Goal: Task Accomplishment & Management: Manage account settings

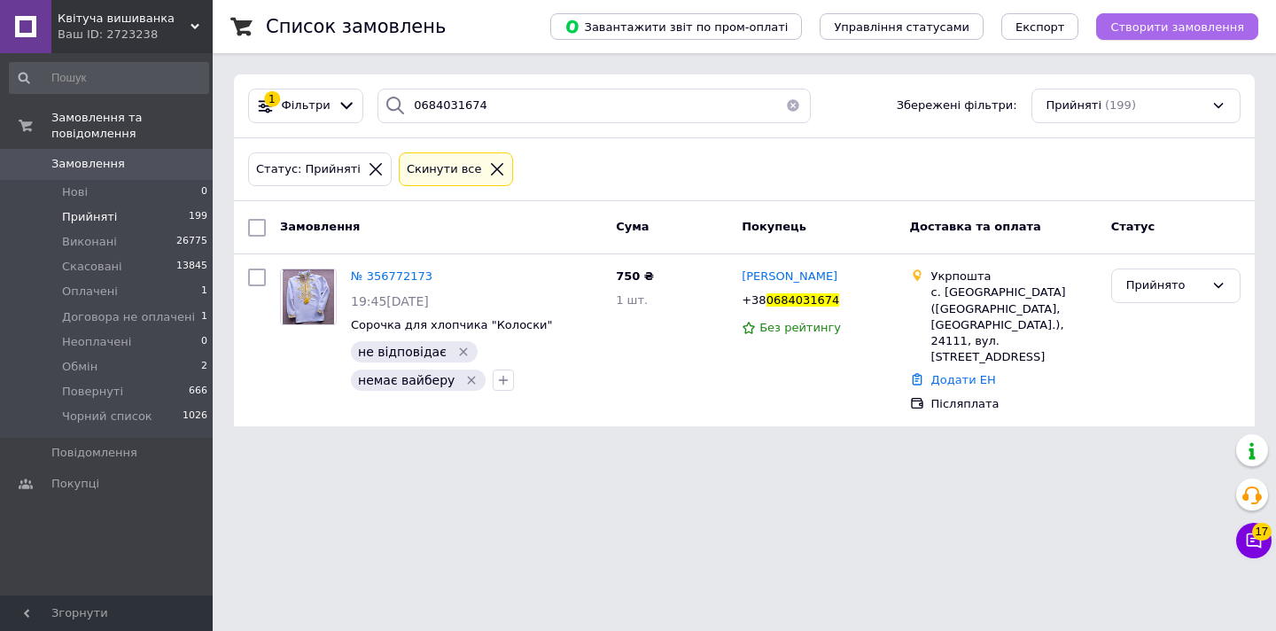
click at [1151, 27] on span "Створити замовлення" at bounding box center [1178, 26] width 134 height 13
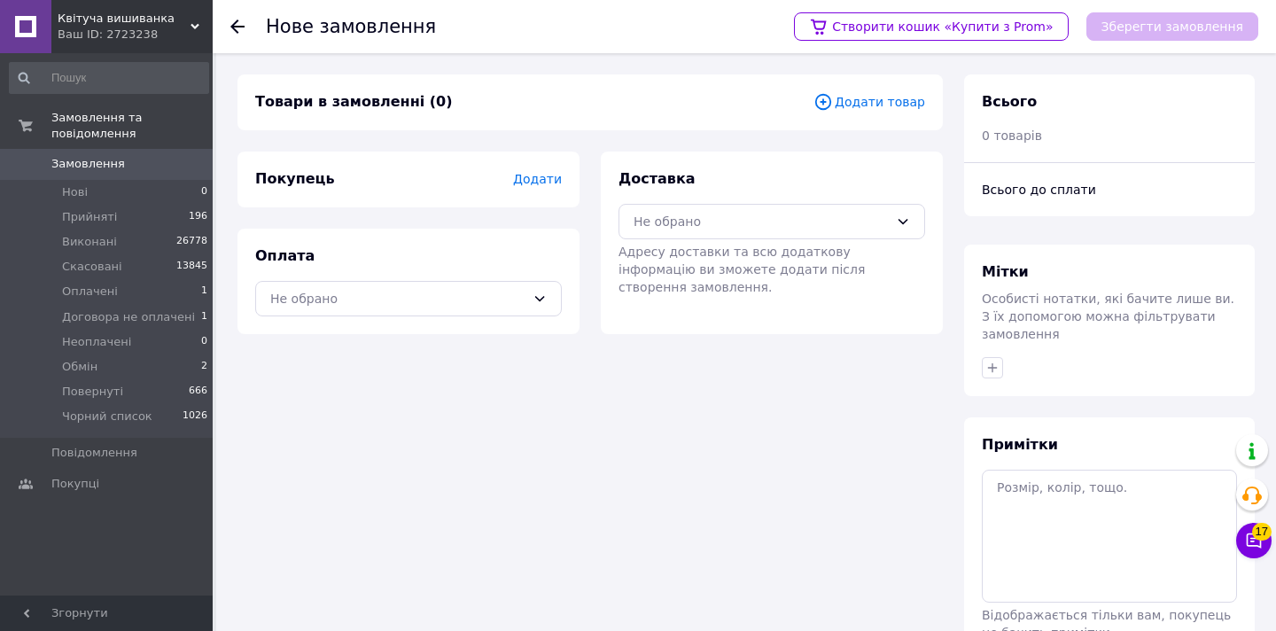
click at [889, 102] on span "Додати товар" at bounding box center [870, 102] width 112 height 20
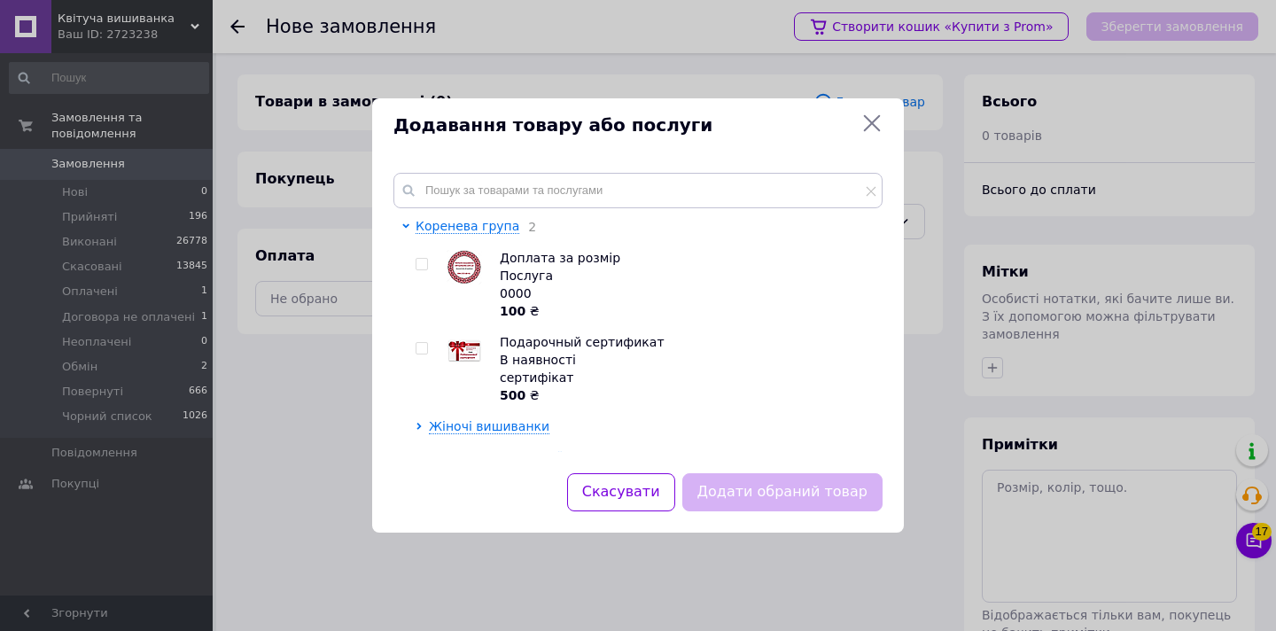
click at [870, 119] on icon at bounding box center [872, 123] width 21 height 21
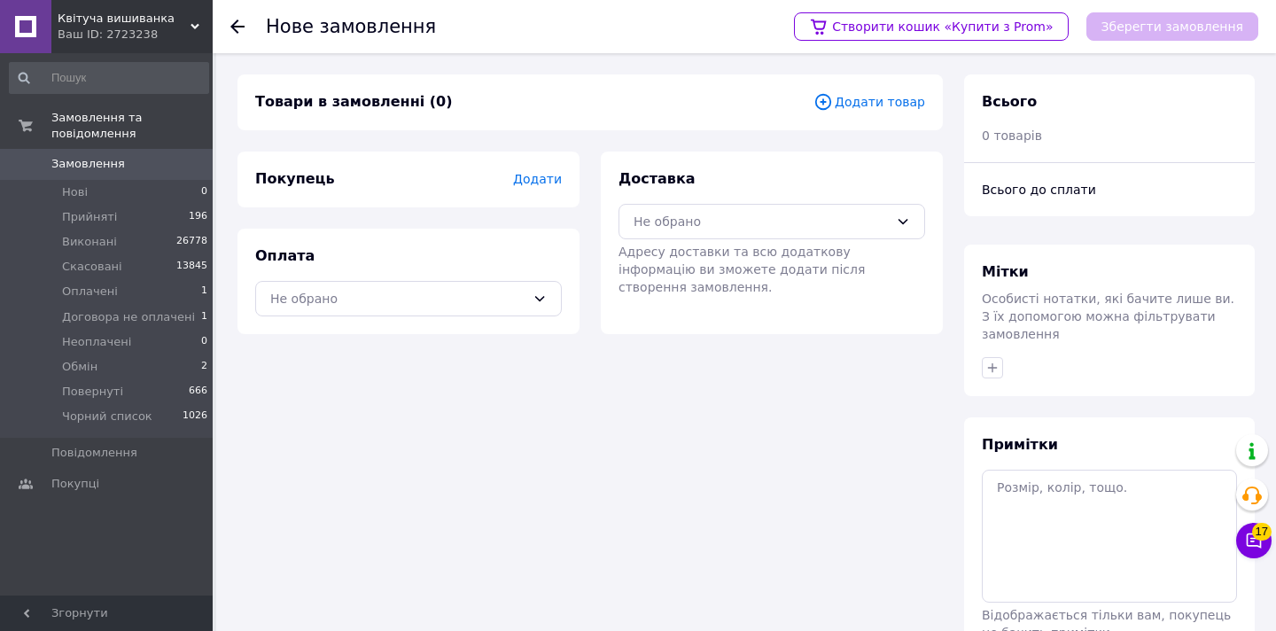
click at [536, 184] on span "Додати" at bounding box center [537, 179] width 49 height 14
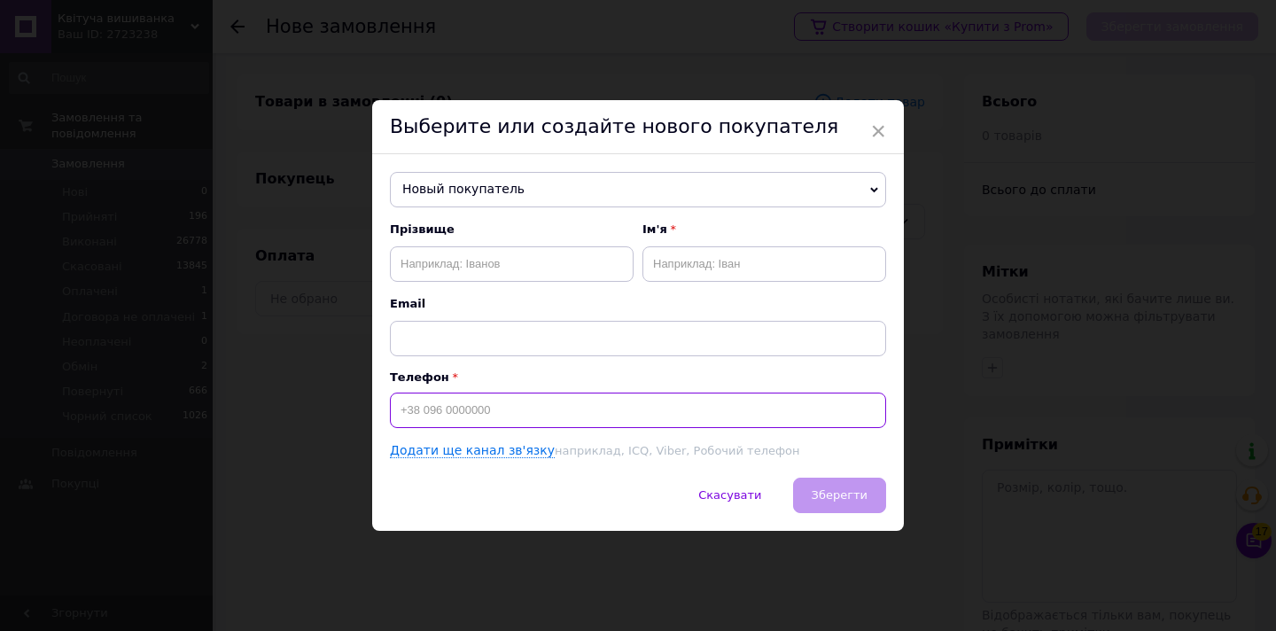
paste input "0672581278"
click at [401, 411] on input "0672581278" at bounding box center [638, 410] width 496 height 35
type input "[PHONE_NUMBER]"
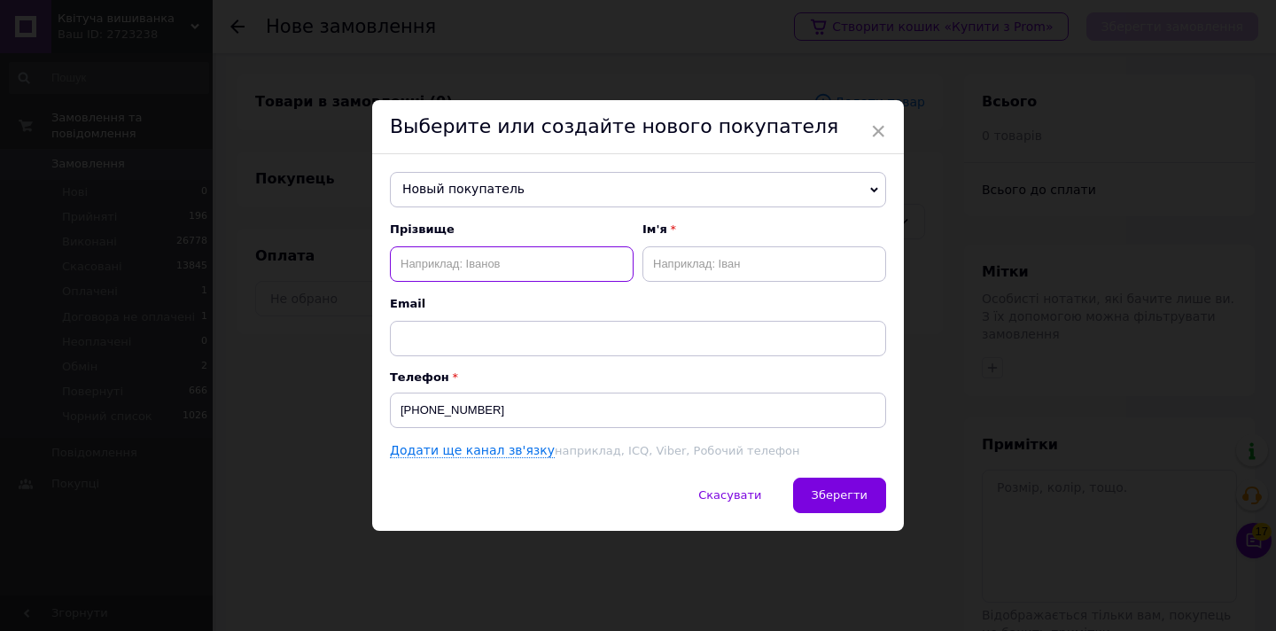
click at [437, 265] on input "text" at bounding box center [512, 263] width 244 height 35
paste input "[PERSON_NAME]"
type input "[PERSON_NAME]"
click at [669, 265] on input "text" at bounding box center [765, 263] width 244 height 35
paste input "[PERSON_NAME]"
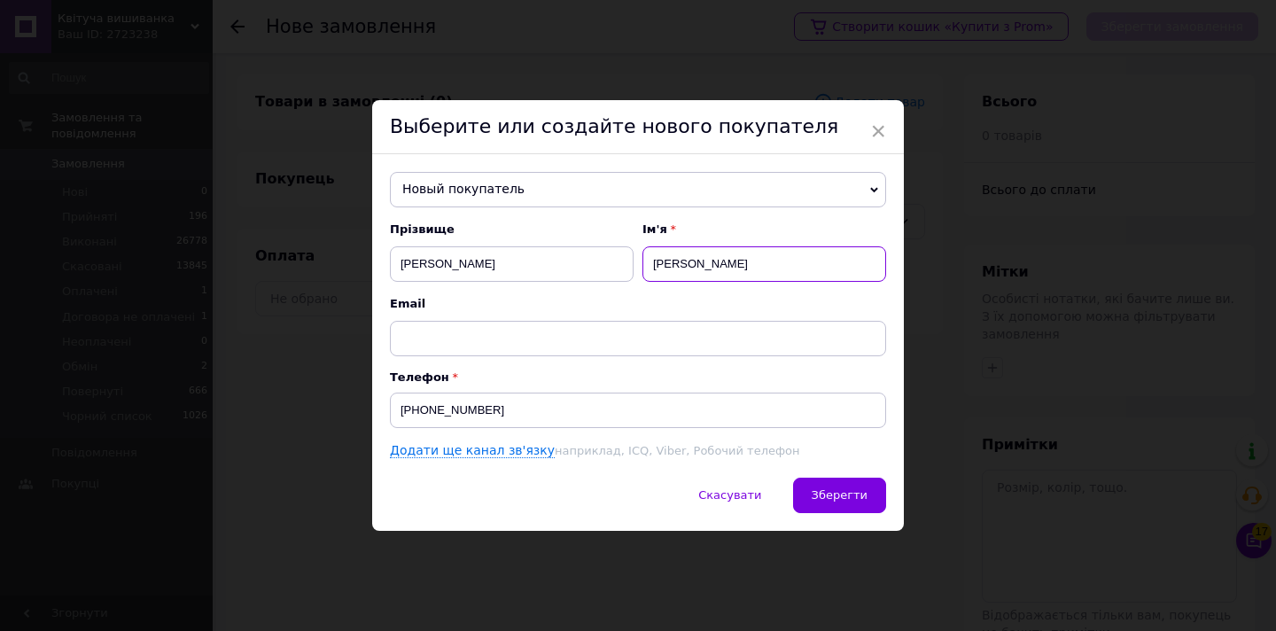
type input "[PERSON_NAME]"
click at [450, 267] on input "[PERSON_NAME]" at bounding box center [512, 263] width 244 height 35
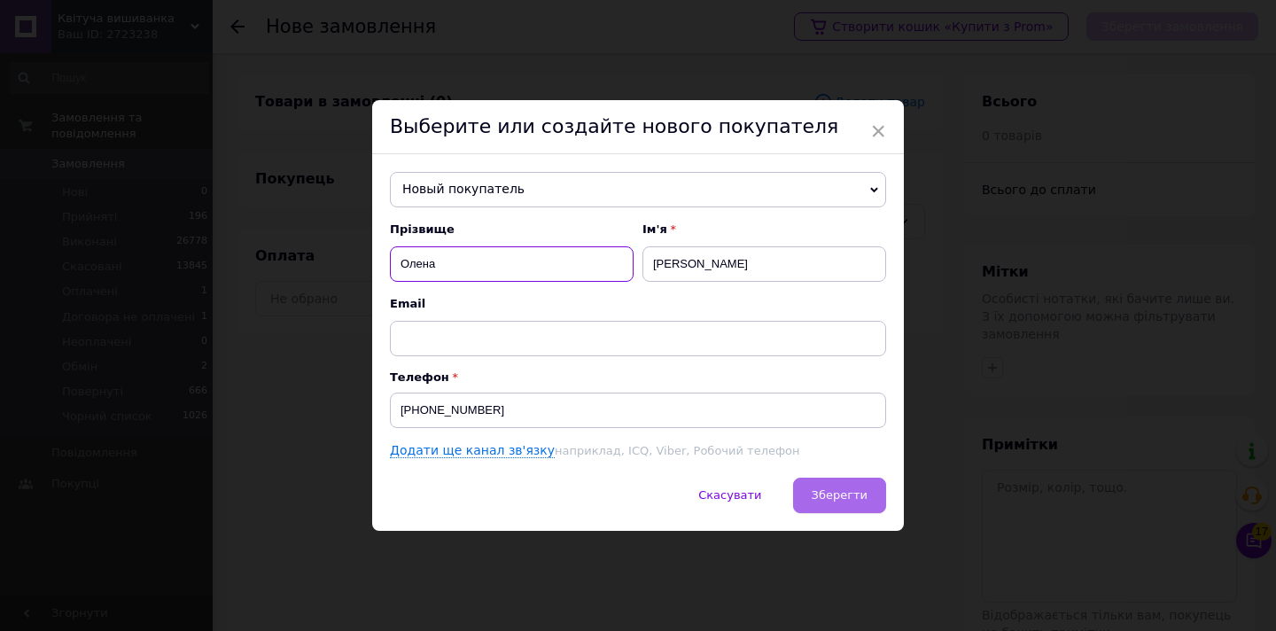
type input "Олена"
click at [848, 489] on span "Зберегти" at bounding box center [840, 494] width 56 height 13
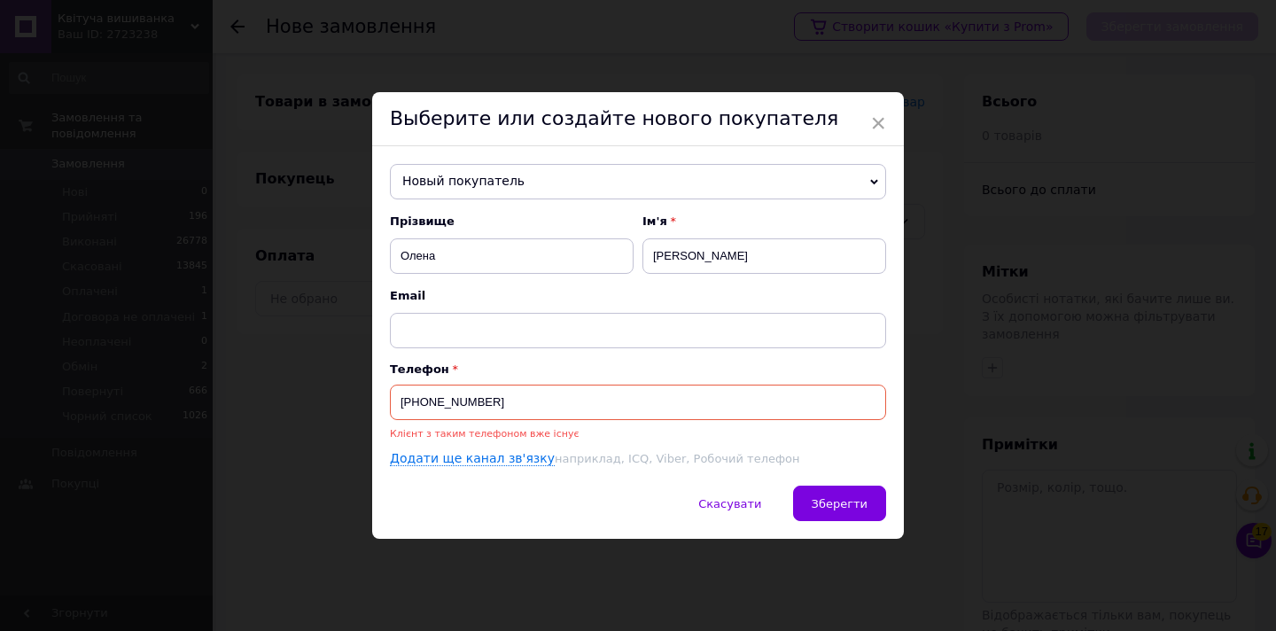
click at [497, 404] on input "[PHONE_NUMBER]" at bounding box center [638, 402] width 496 height 35
type input "[PHONE_NUMBER]"
click at [843, 497] on span "Зберегти" at bounding box center [840, 503] width 56 height 13
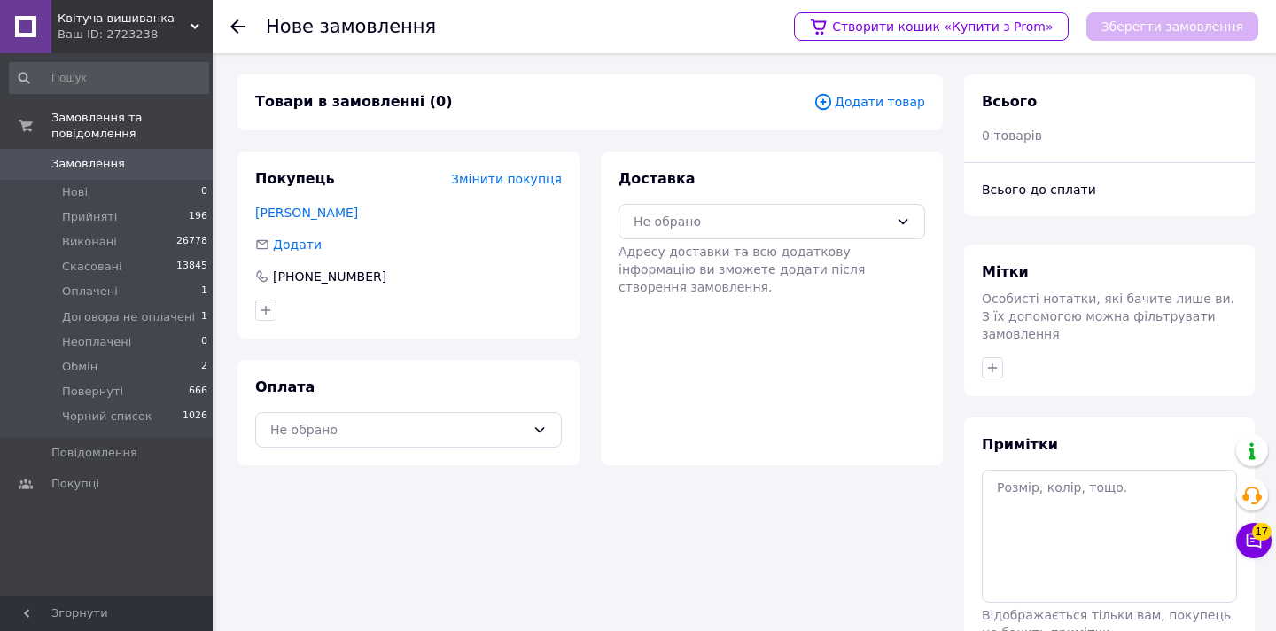
click at [874, 107] on span "Додати товар" at bounding box center [870, 102] width 112 height 20
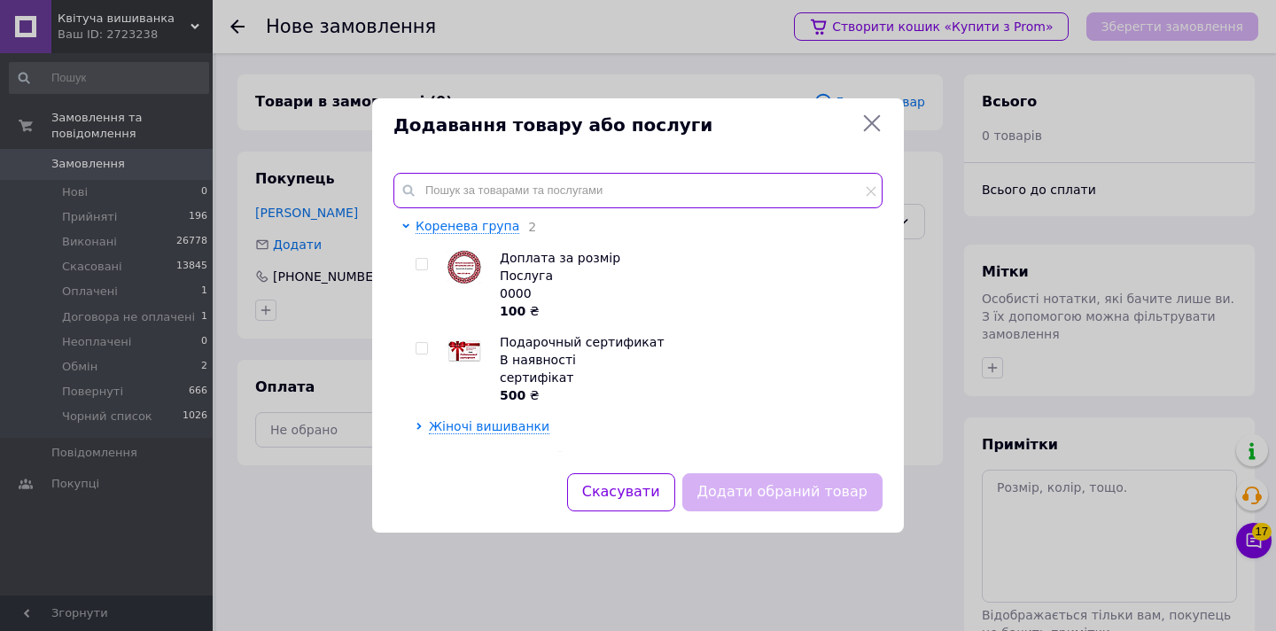
click at [489, 187] on input "text" at bounding box center [638, 190] width 489 height 35
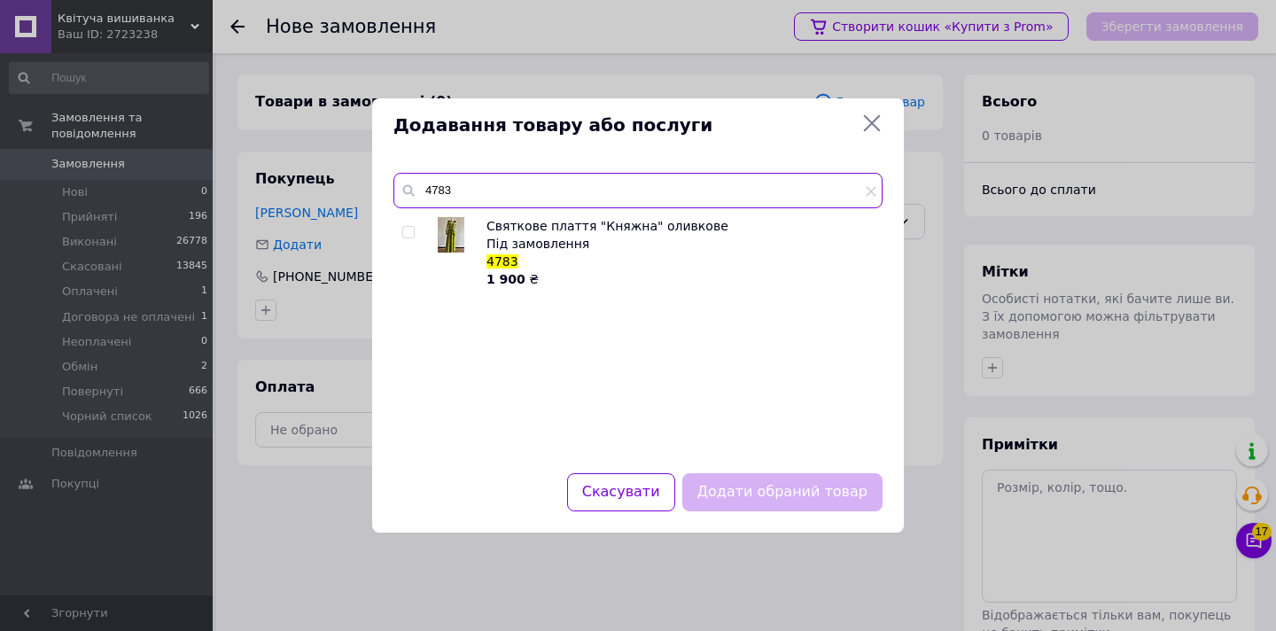
type input "4783"
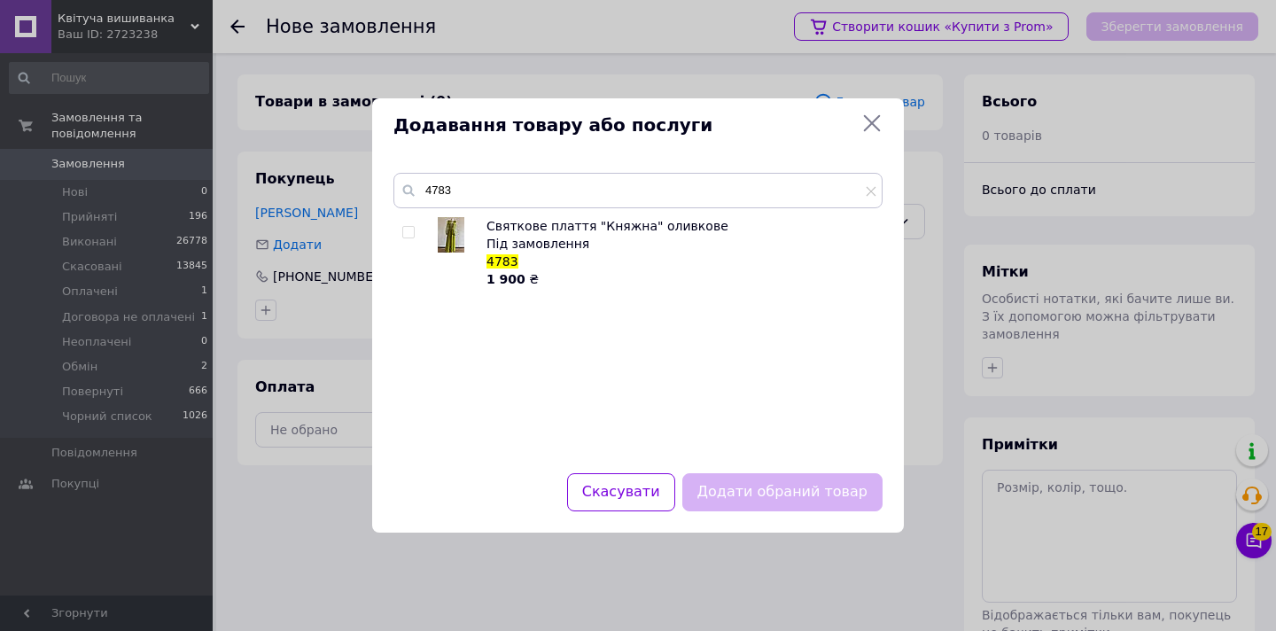
click at [412, 230] on input "checkbox" at bounding box center [408, 233] width 12 height 12
checkbox input "true"
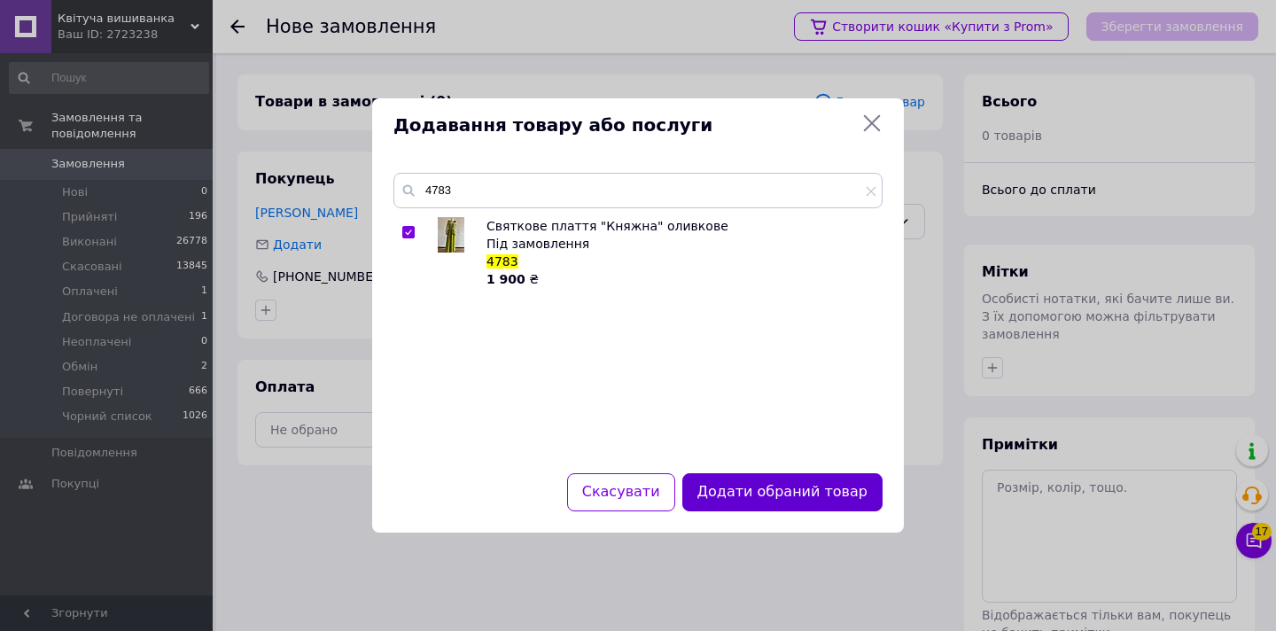
click at [823, 491] on button "Додати обраний товар" at bounding box center [783, 492] width 200 height 38
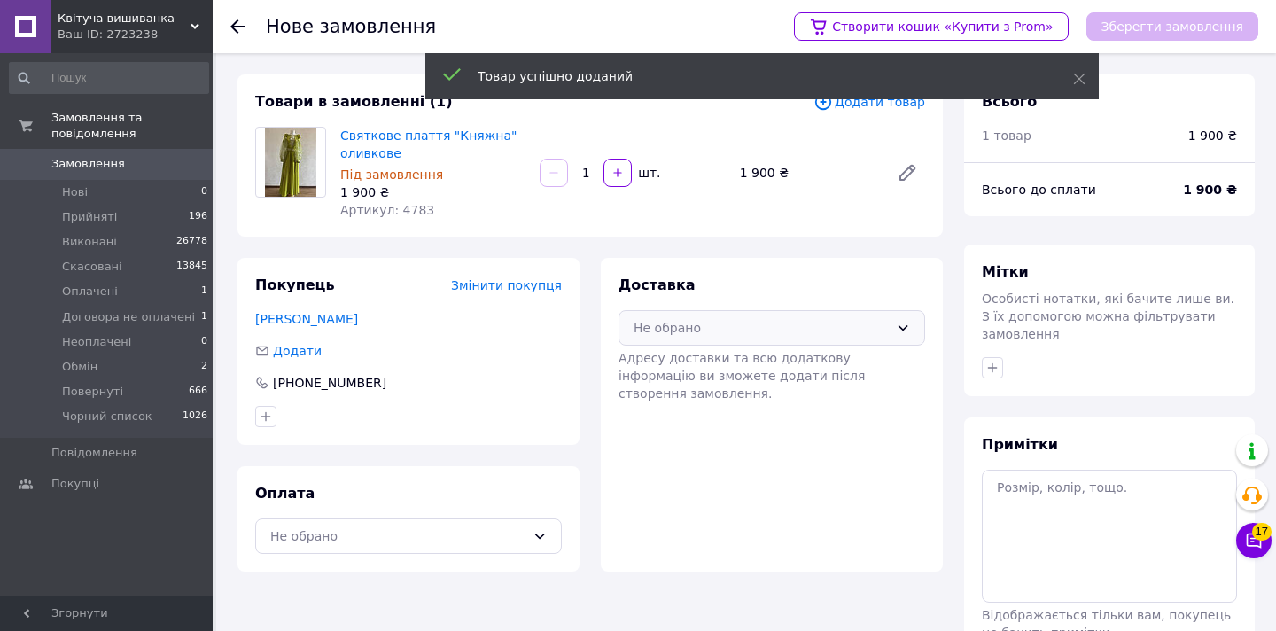
click at [900, 330] on icon at bounding box center [903, 328] width 14 height 14
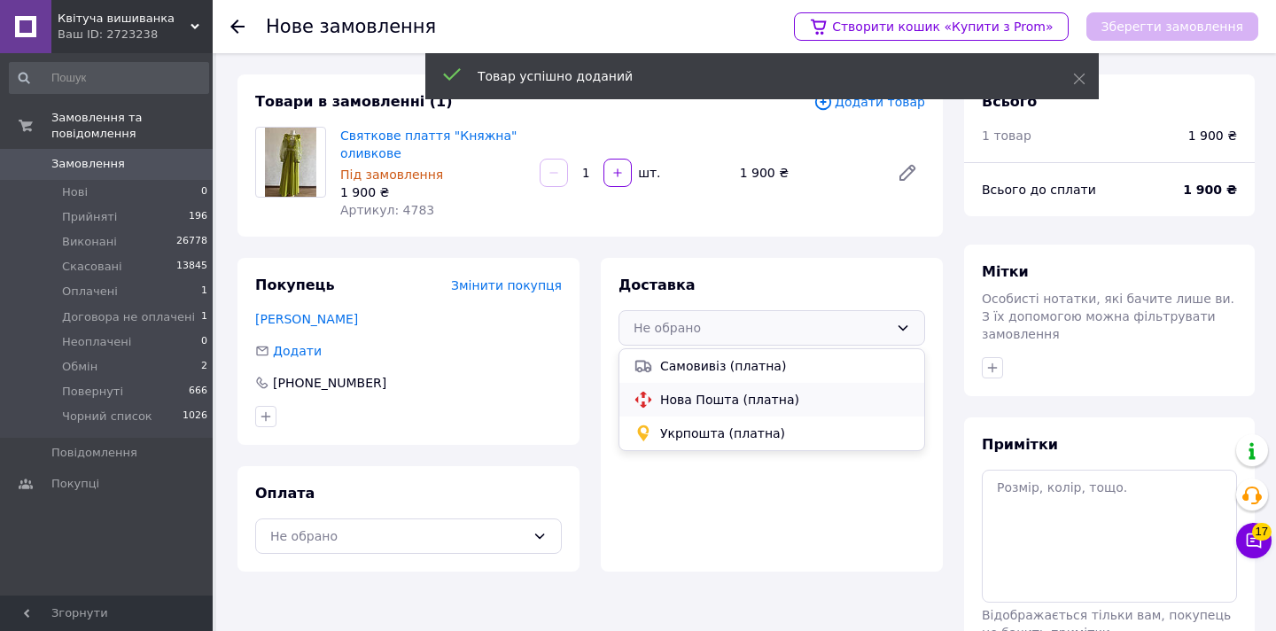
click at [708, 388] on div "Нова Пошта (платна)" at bounding box center [772, 400] width 305 height 34
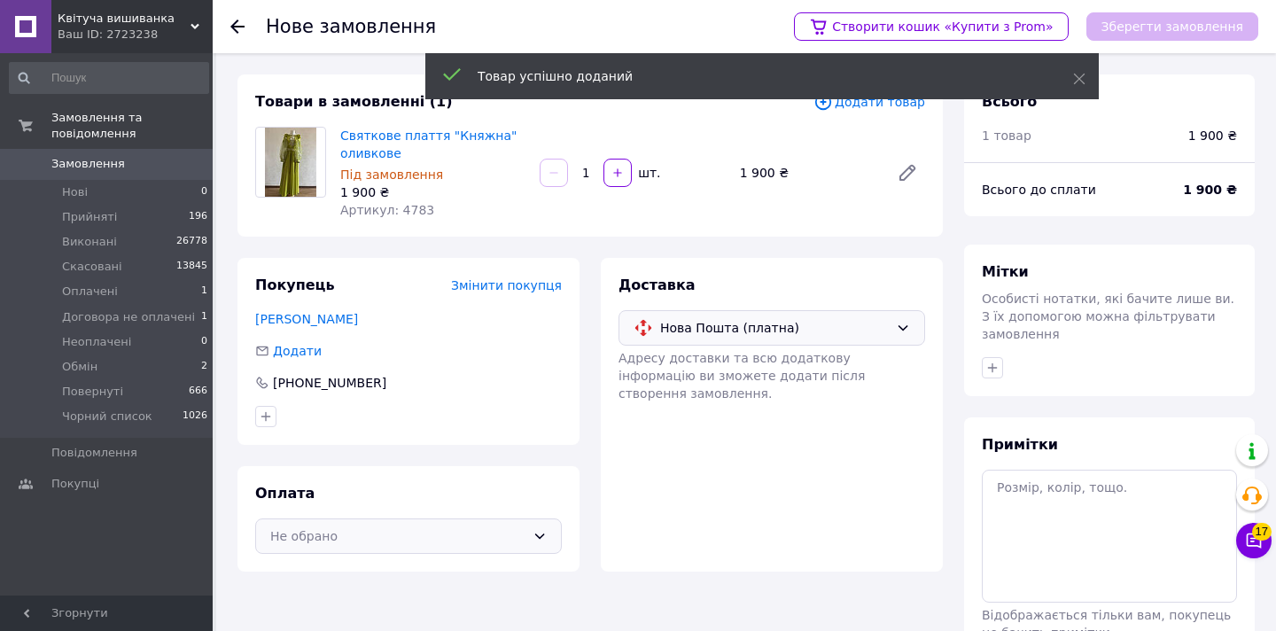
click at [547, 536] on div "Не обрано" at bounding box center [408, 536] width 307 height 35
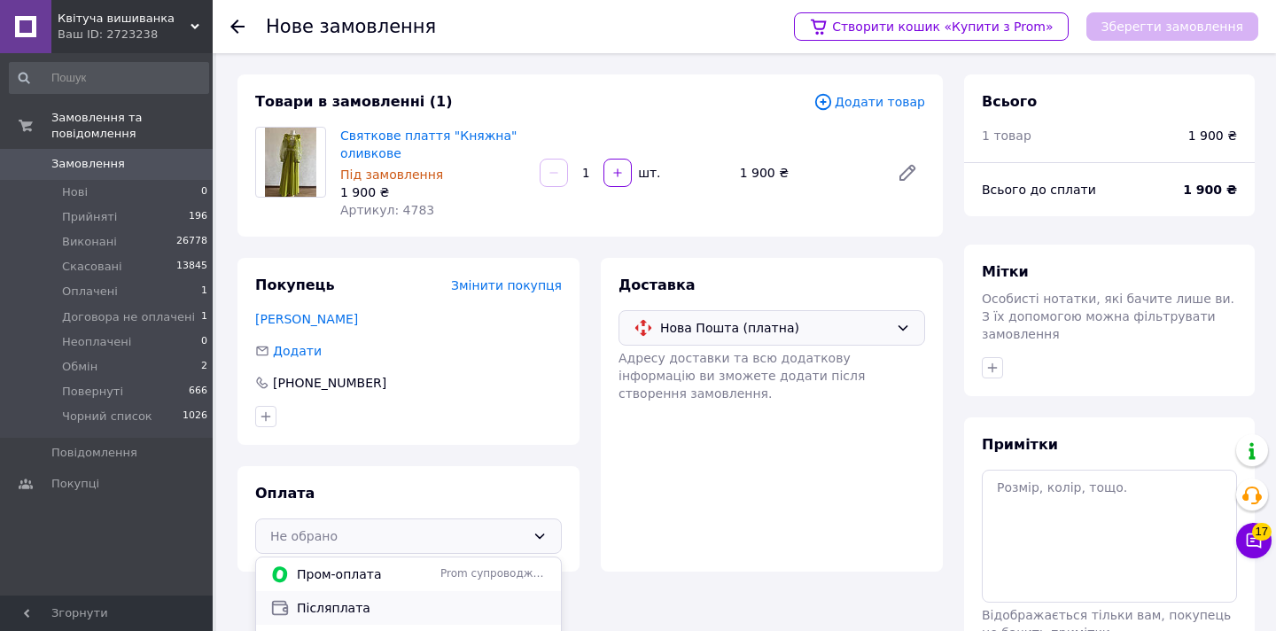
click at [354, 616] on span "Післяплата" at bounding box center [422, 608] width 250 height 18
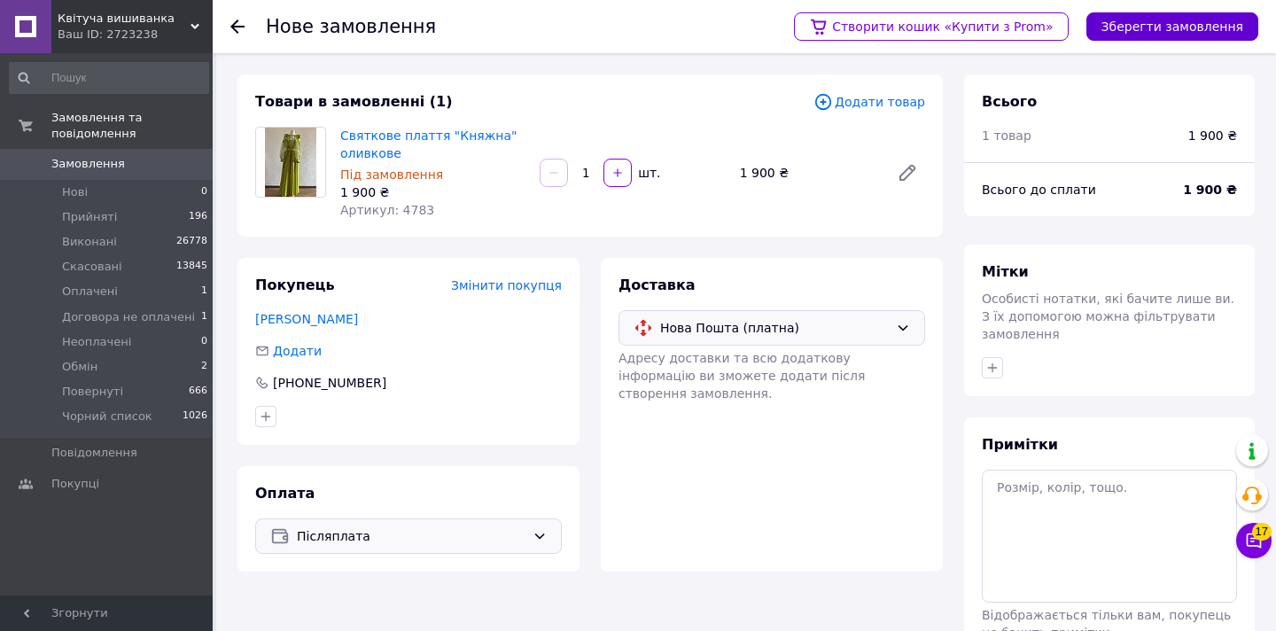
click at [1122, 34] on button "Зберегти замовлення" at bounding box center [1173, 26] width 172 height 28
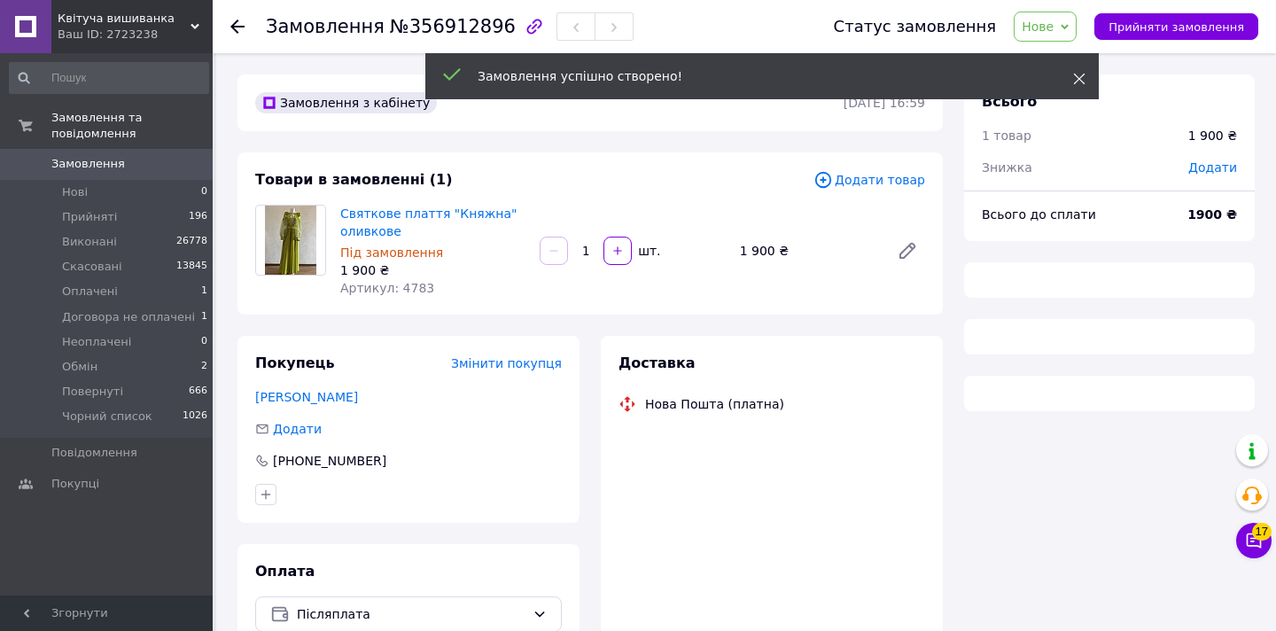
click at [1080, 80] on icon at bounding box center [1079, 79] width 12 height 12
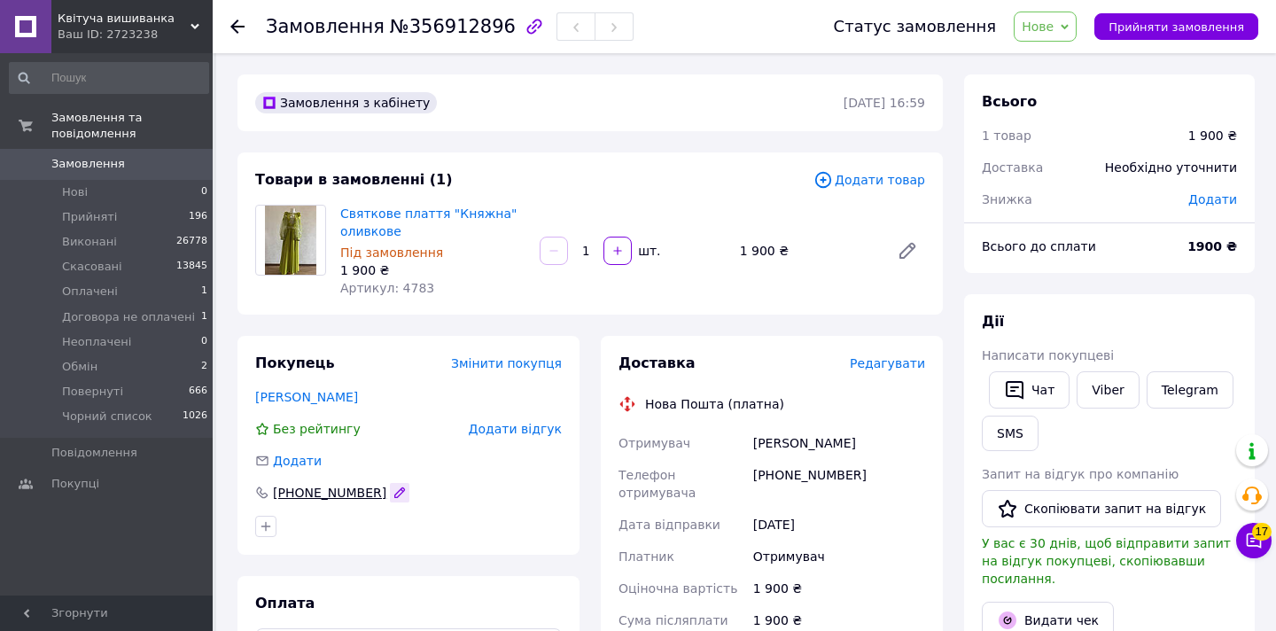
click at [395, 494] on icon "button" at bounding box center [400, 493] width 10 height 10
type input "[PHONE_NUMBER]"
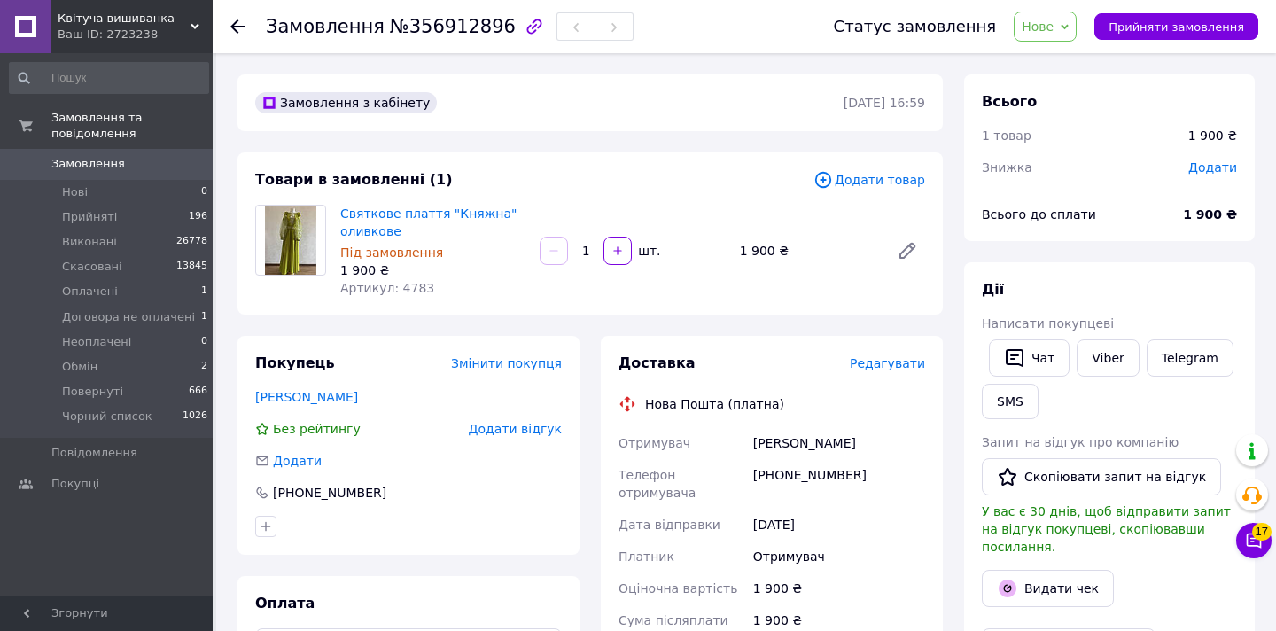
click at [1075, 33] on span "Нове" at bounding box center [1045, 27] width 63 height 30
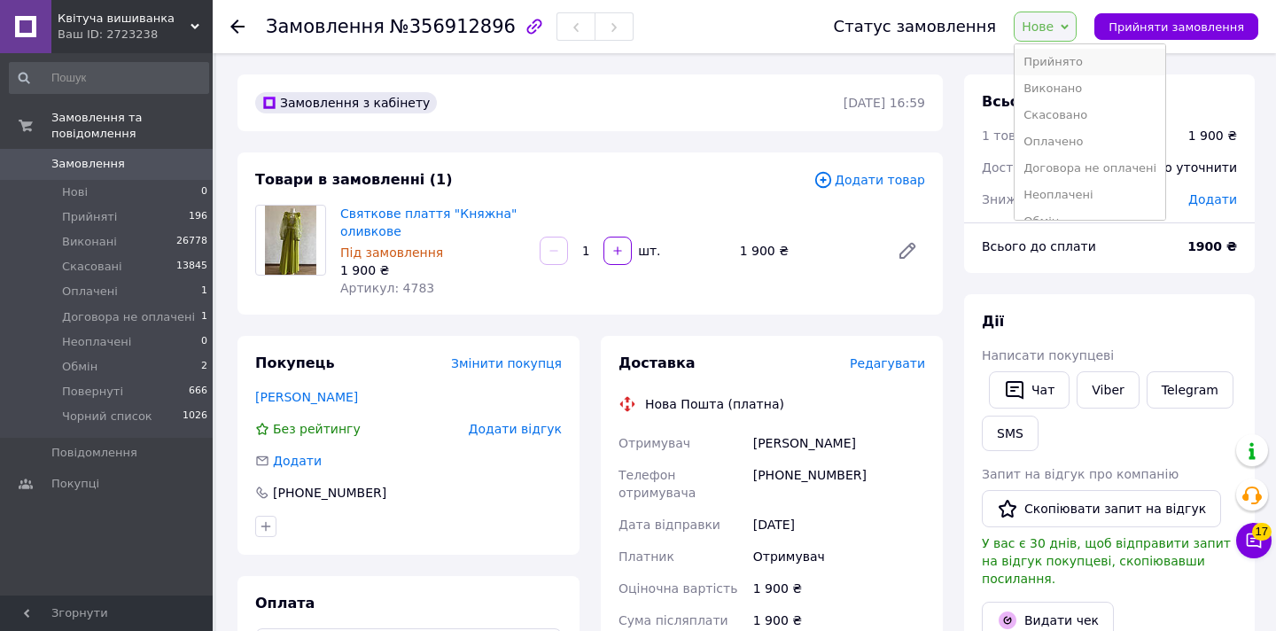
click at [1074, 71] on li "Прийнято" at bounding box center [1090, 62] width 151 height 27
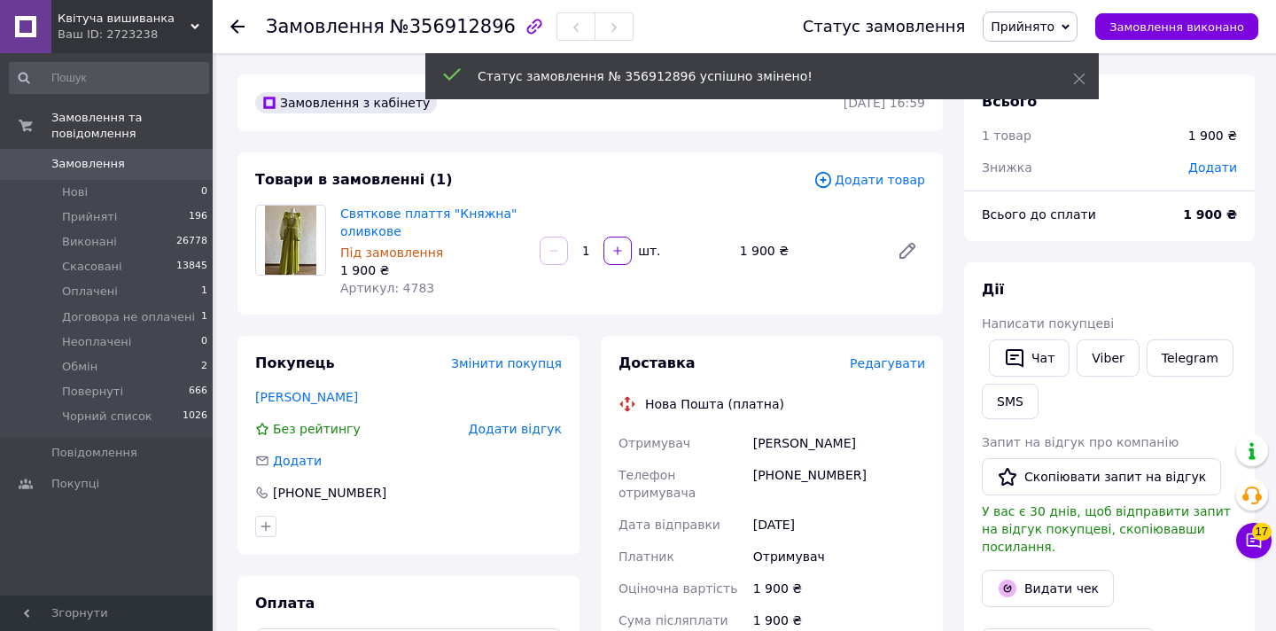
click at [899, 365] on span "Редагувати" at bounding box center [887, 363] width 75 height 14
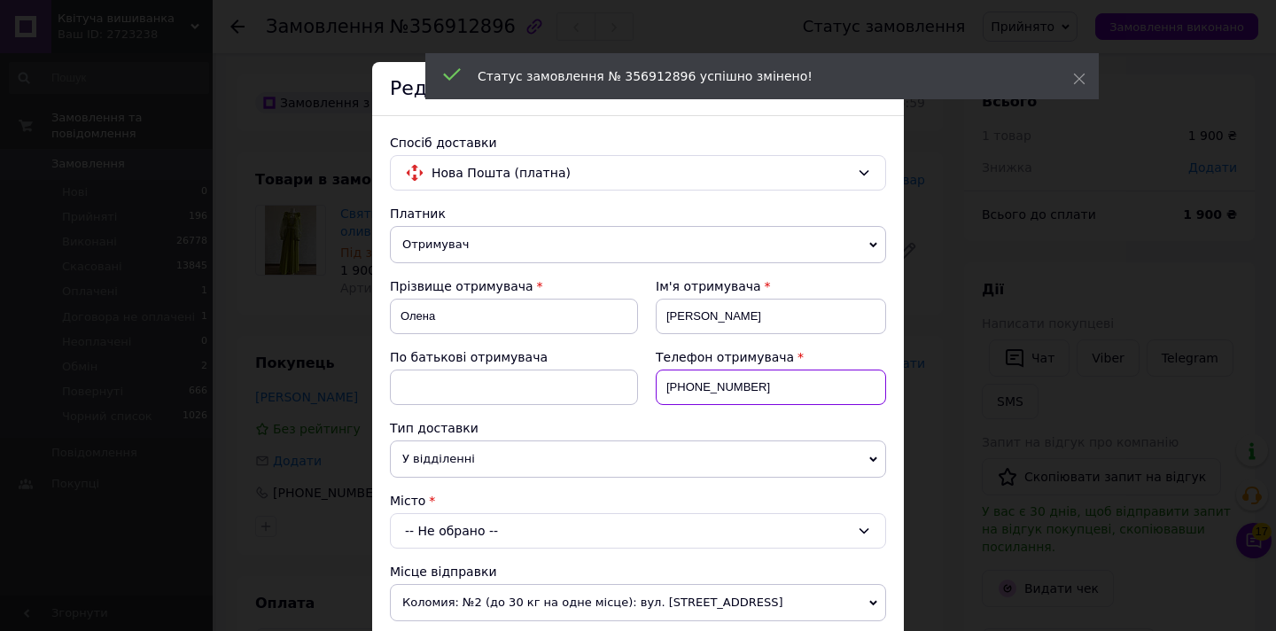
click at [764, 395] on input "[PHONE_NUMBER]" at bounding box center [771, 387] width 230 height 35
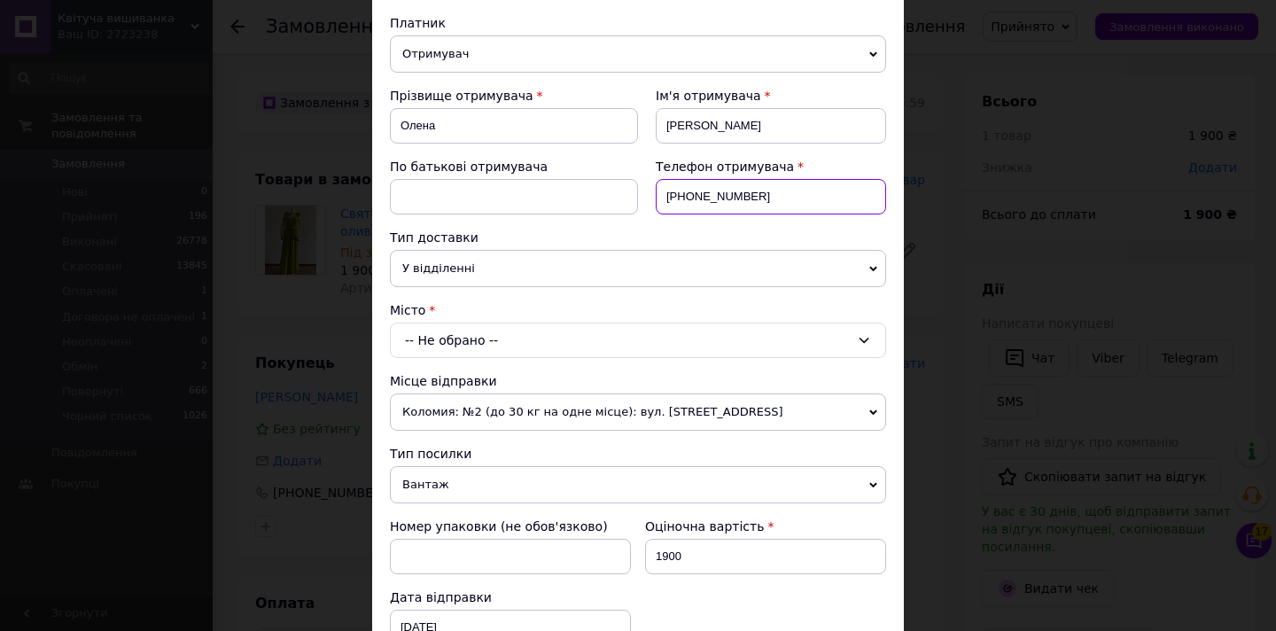
scroll to position [233, 0]
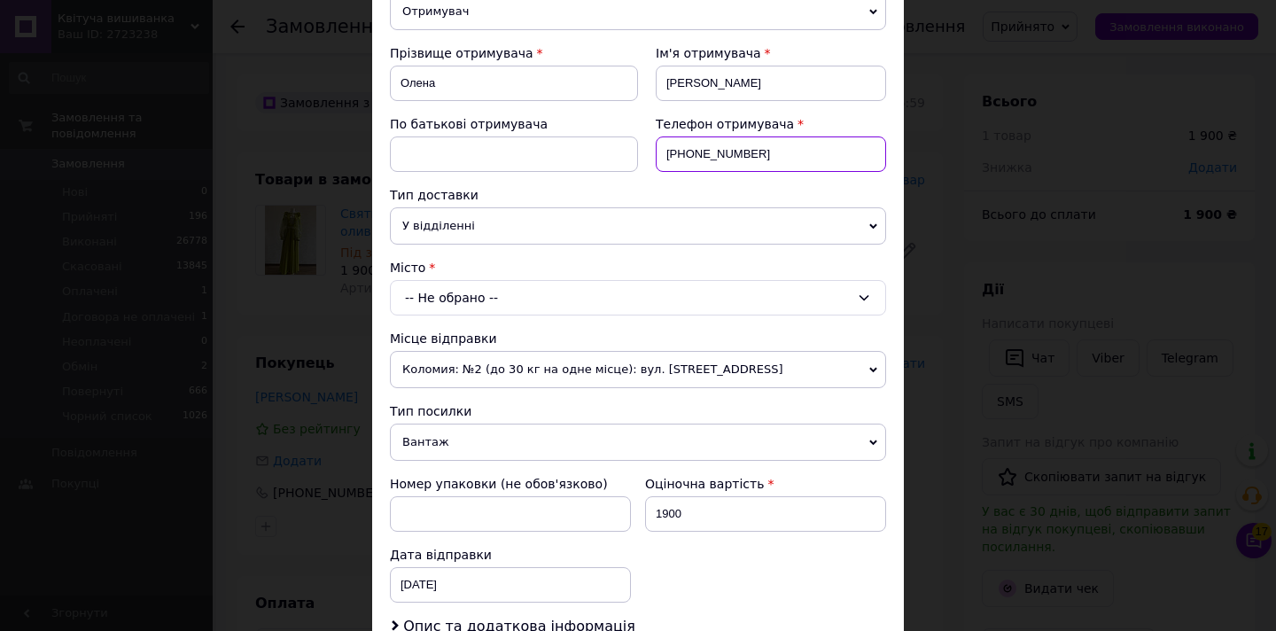
type input "[PHONE_NUMBER]"
click at [860, 296] on icon at bounding box center [865, 297] width 10 height 5
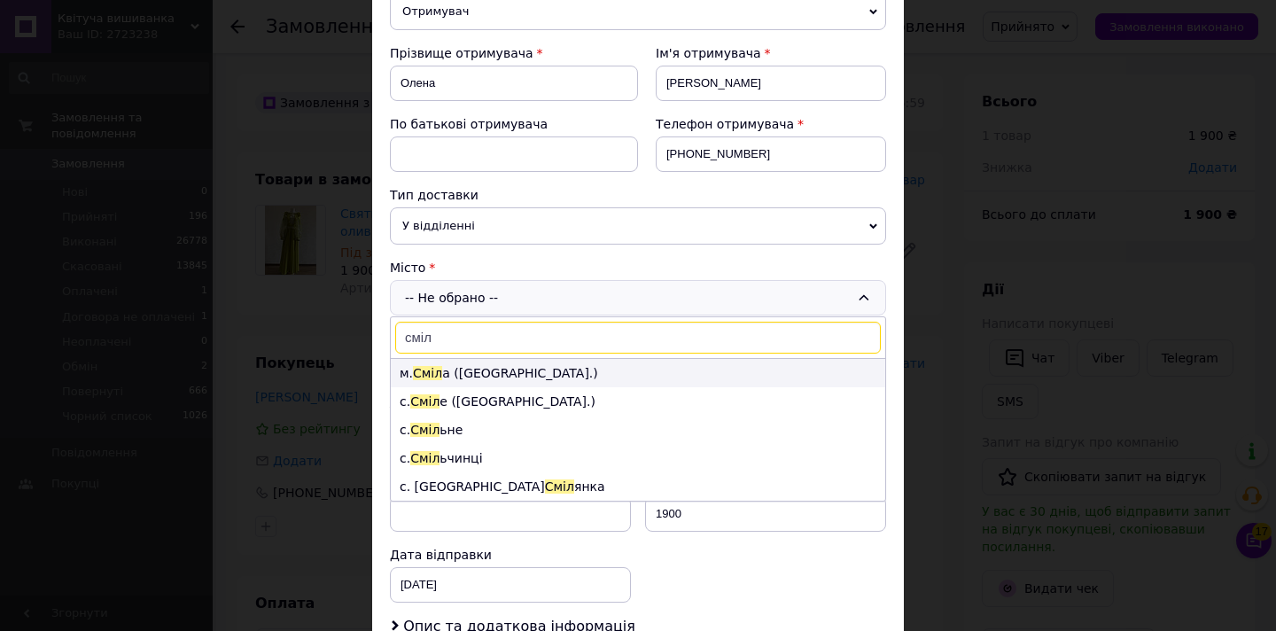
type input "сміл"
click at [426, 375] on span "Сміл" at bounding box center [427, 373] width 29 height 14
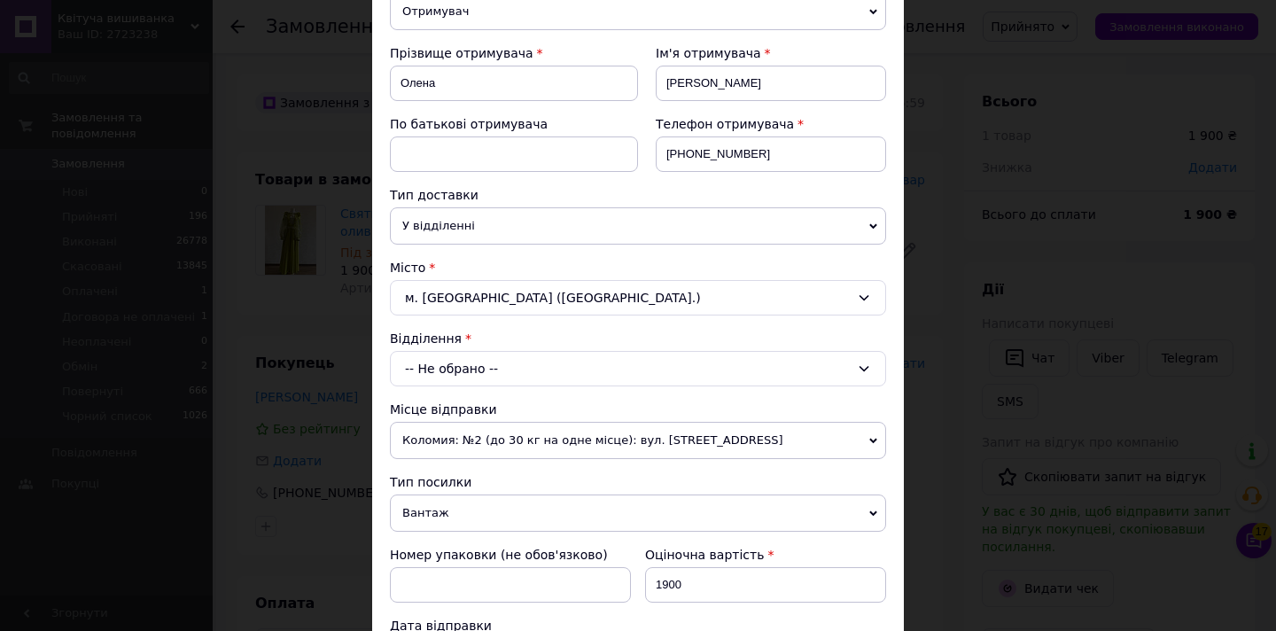
click at [852, 366] on div "-- Не обрано --" at bounding box center [638, 368] width 496 height 35
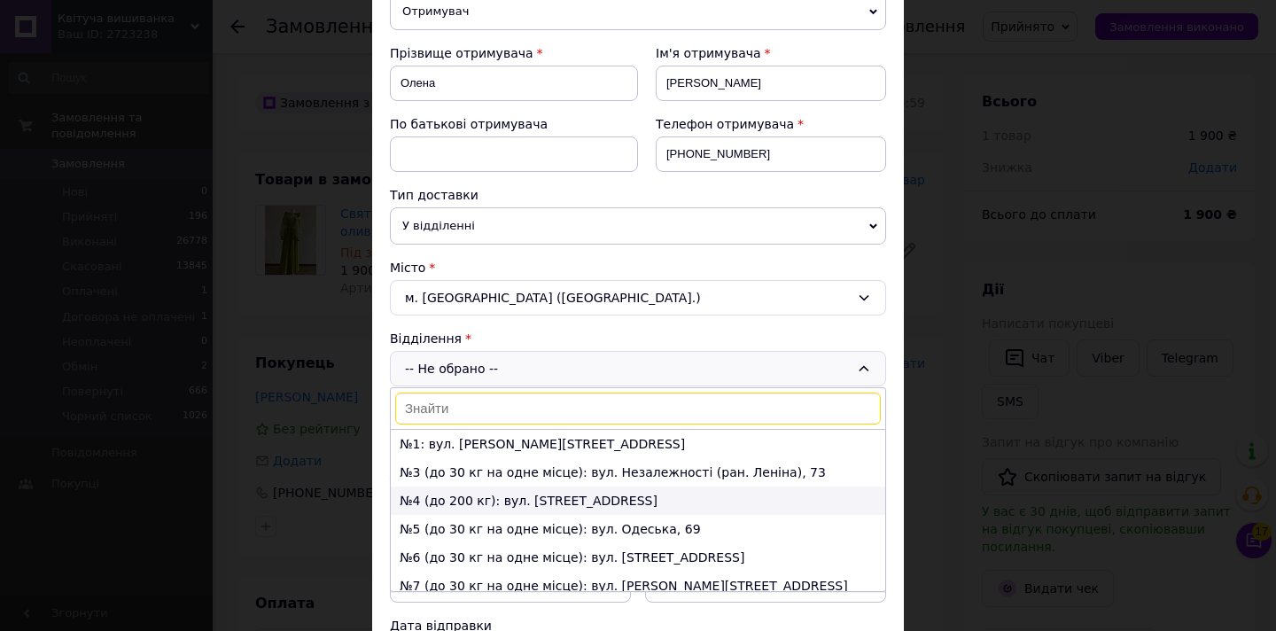
click at [527, 506] on li "№4 (до 200 кг): вул. [STREET_ADDRESS]" at bounding box center [638, 501] width 495 height 28
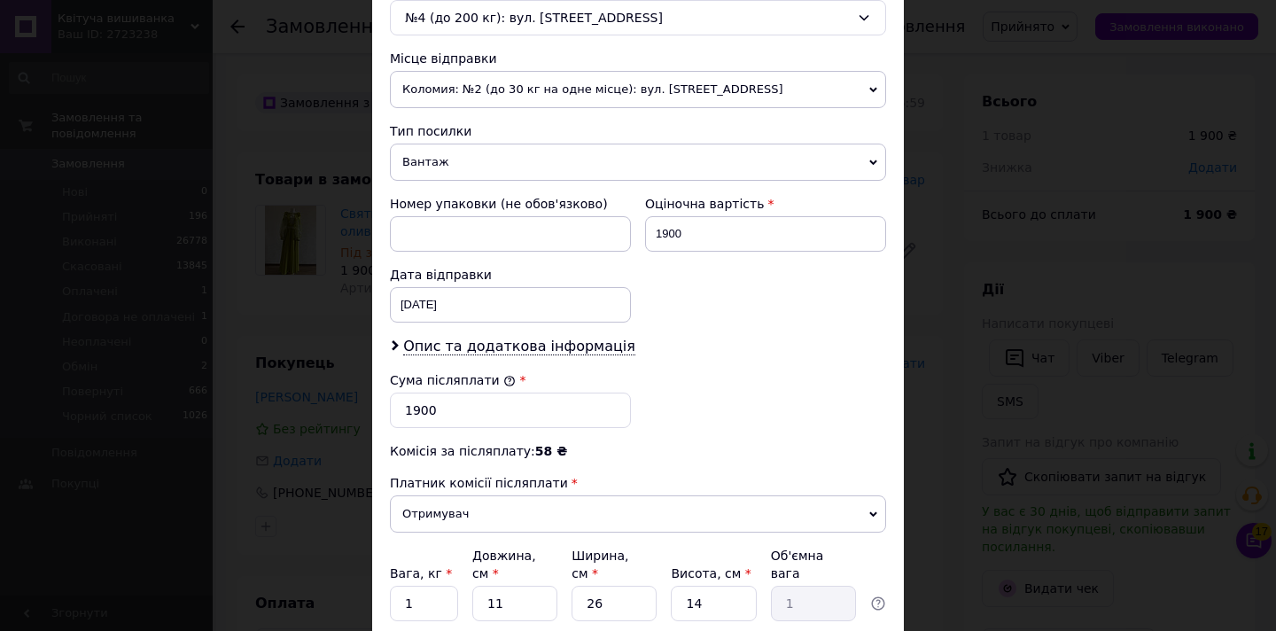
scroll to position [739, 0]
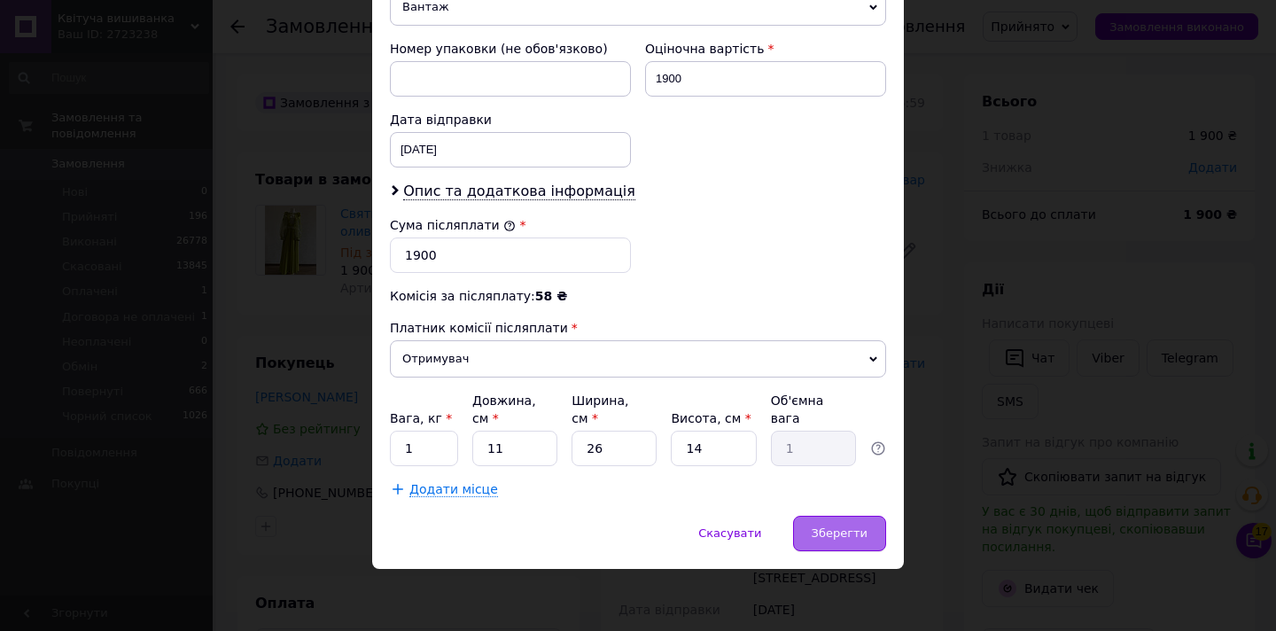
click at [860, 530] on span "Зберегти" at bounding box center [840, 533] width 56 height 13
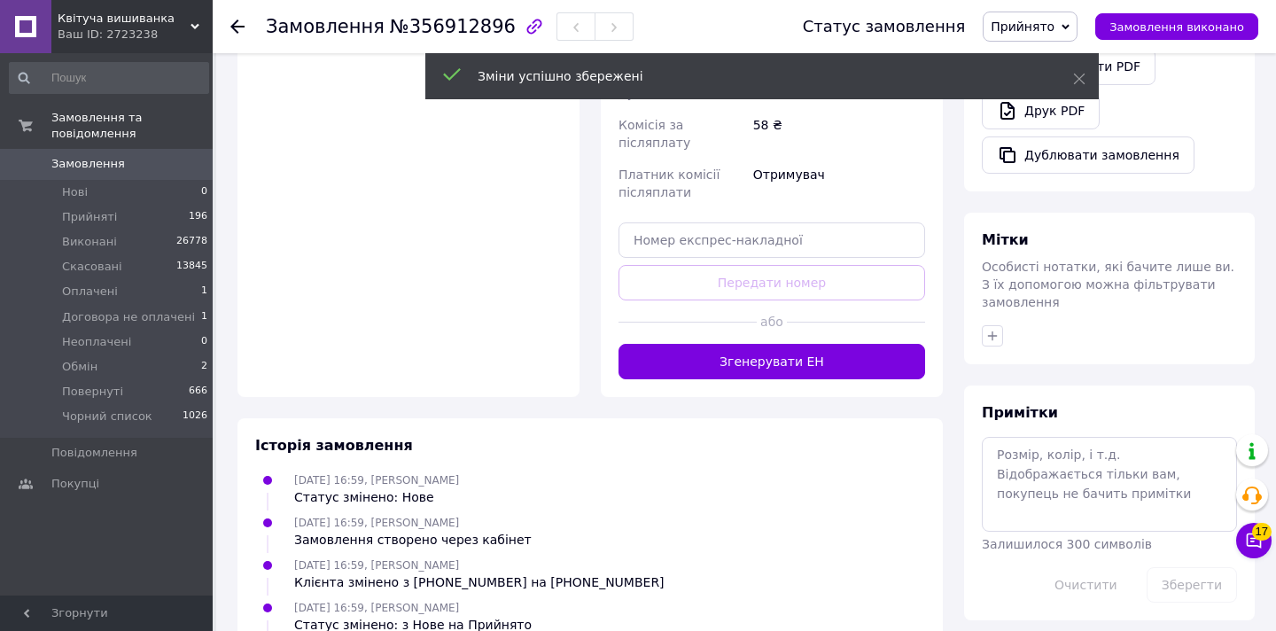
scroll to position [648, 0]
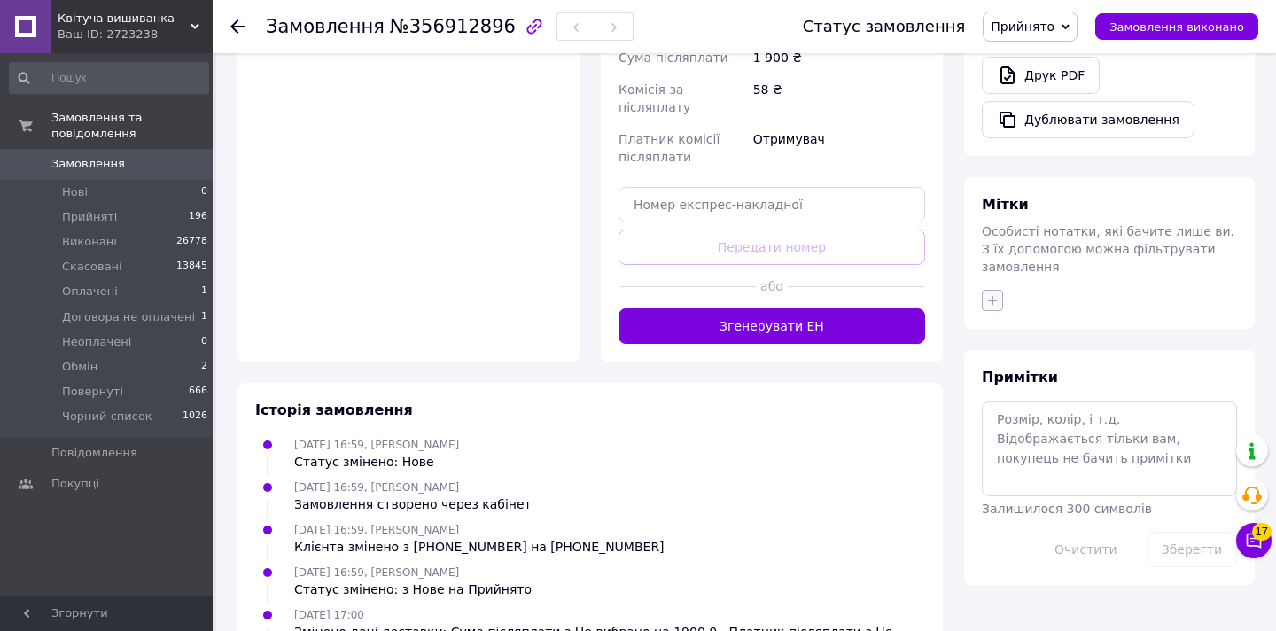
click at [990, 293] on icon "button" at bounding box center [993, 300] width 14 height 14
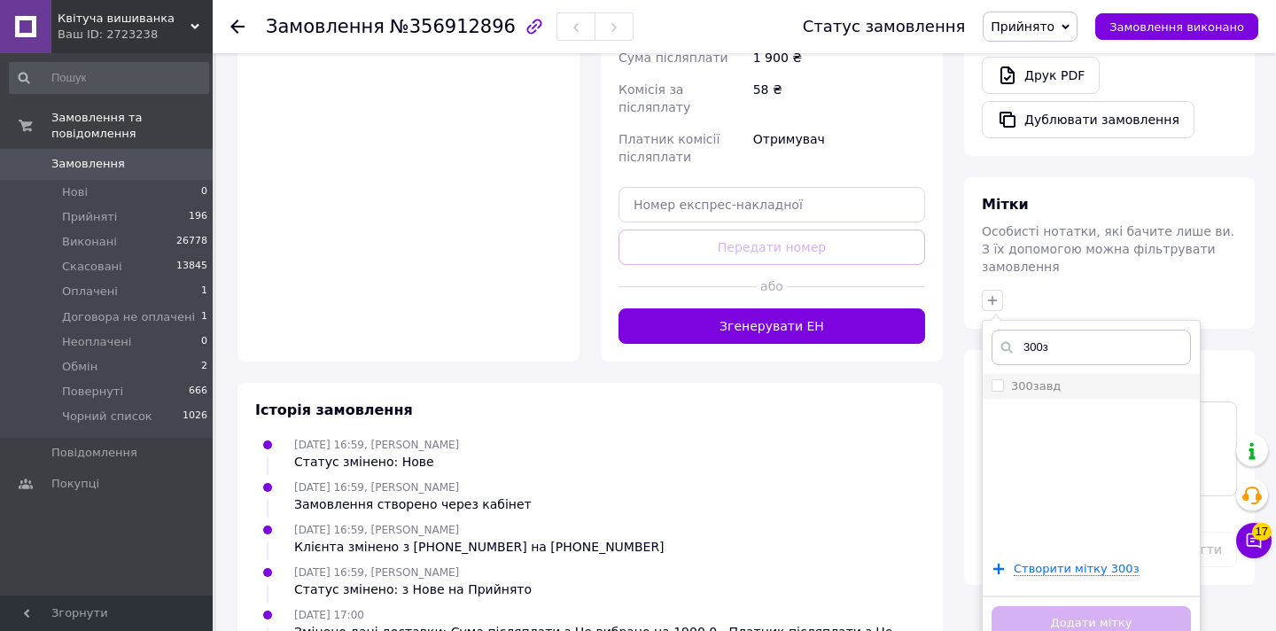
type input "300з"
click at [1001, 379] on input "300завд" at bounding box center [998, 385] width 12 height 12
checkbox input "true"
click at [1049, 606] on button "Додати мітку" at bounding box center [1091, 623] width 199 height 35
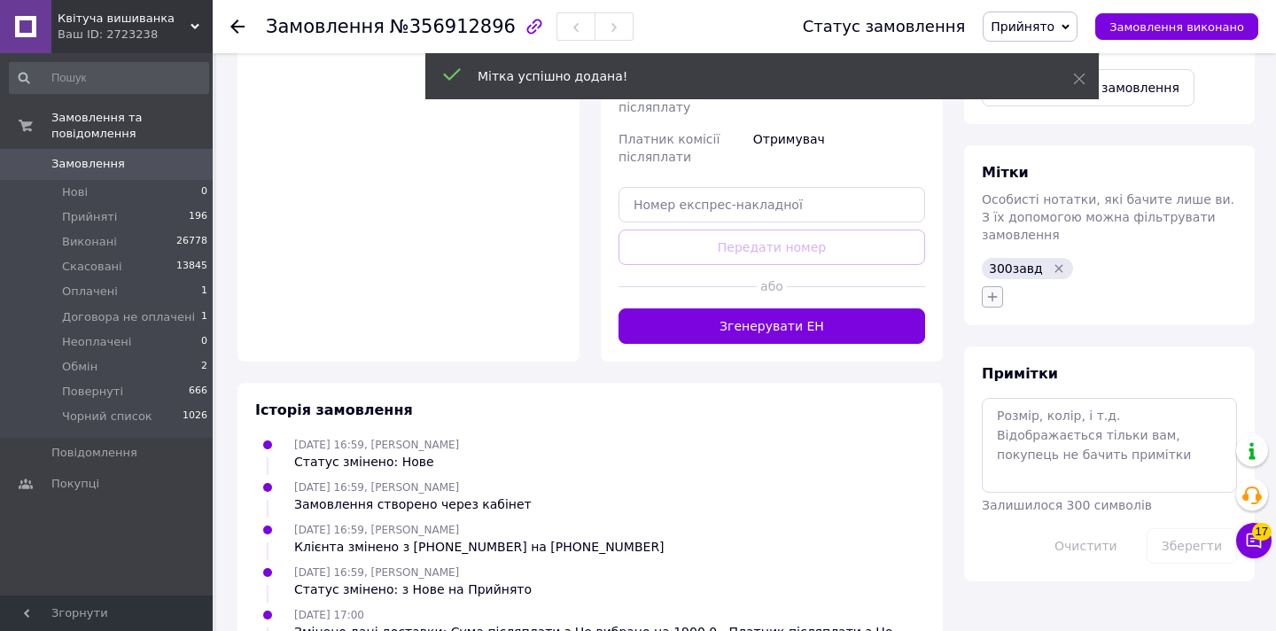
click at [988, 290] on icon "button" at bounding box center [993, 297] width 14 height 14
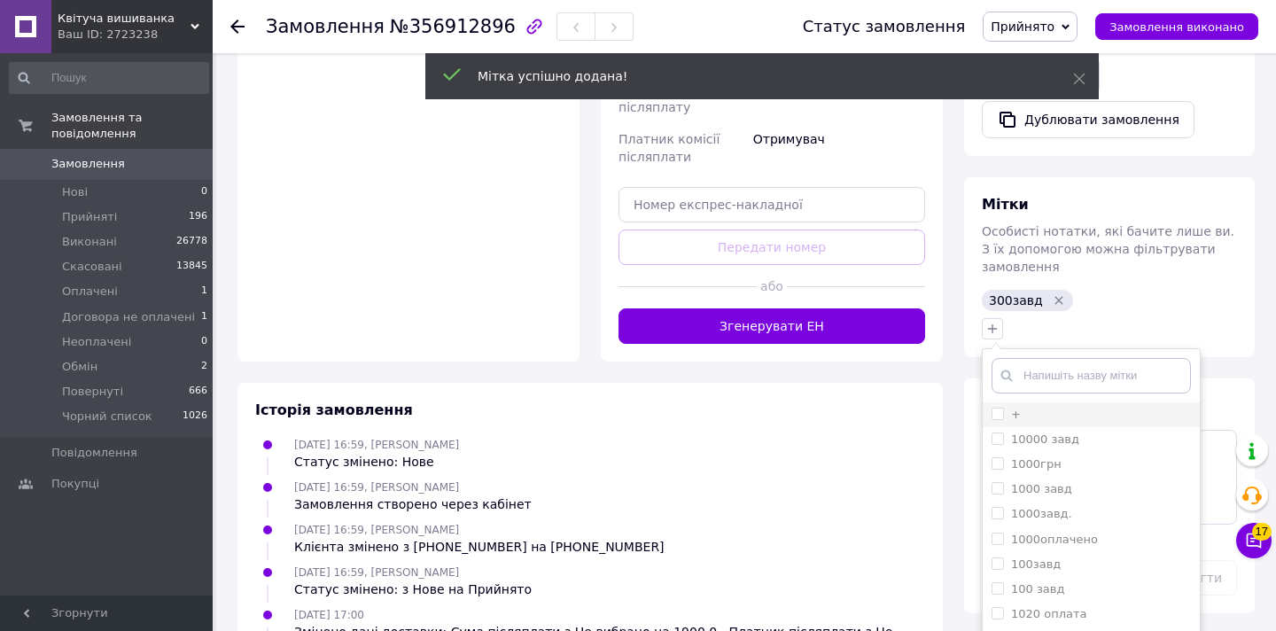
click at [1002, 408] on input "+" at bounding box center [998, 414] width 12 height 12
checkbox input "true"
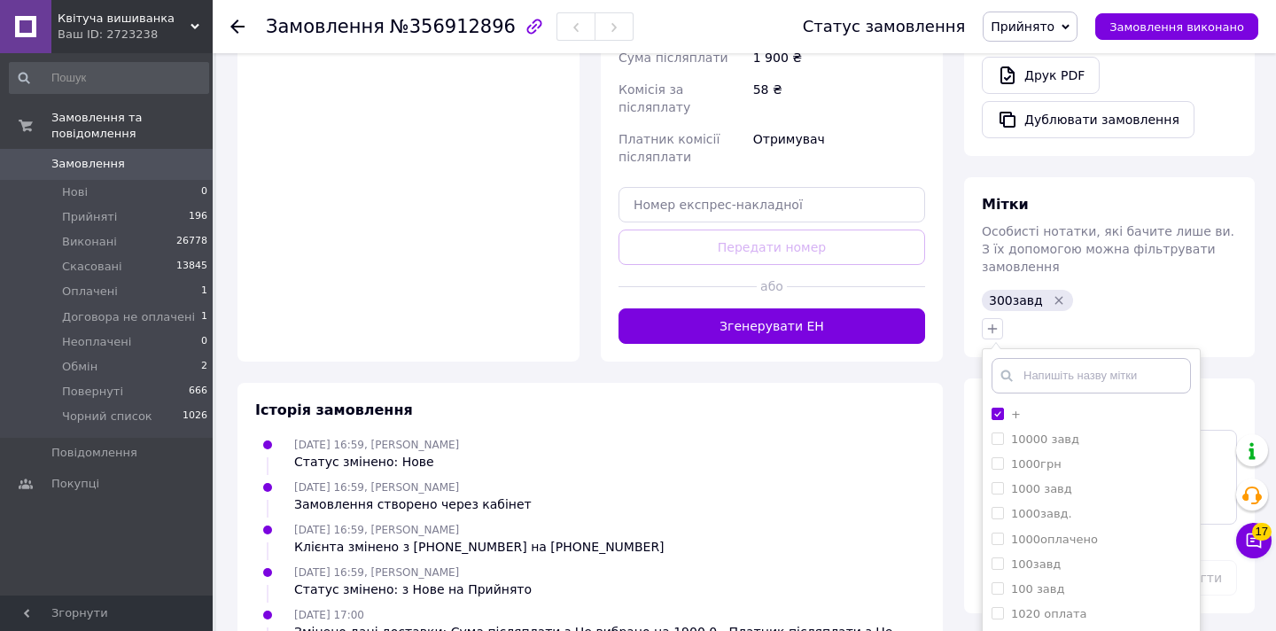
scroll to position [870, 0]
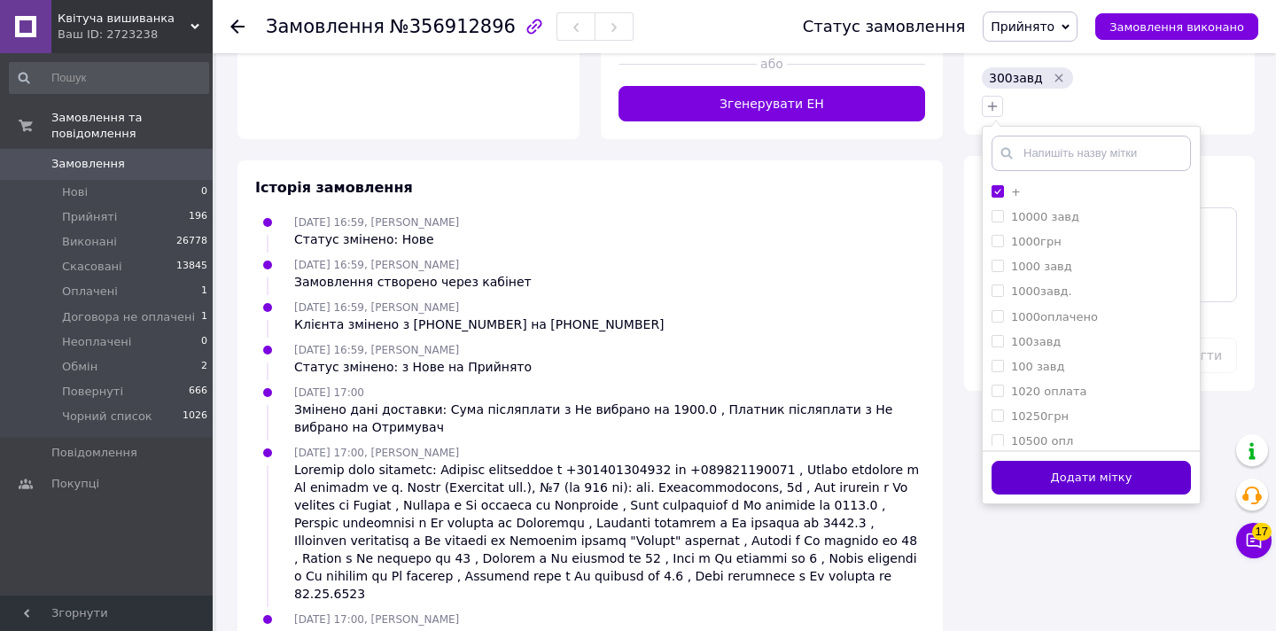
click at [1078, 469] on button "Додати мітку" at bounding box center [1091, 478] width 199 height 35
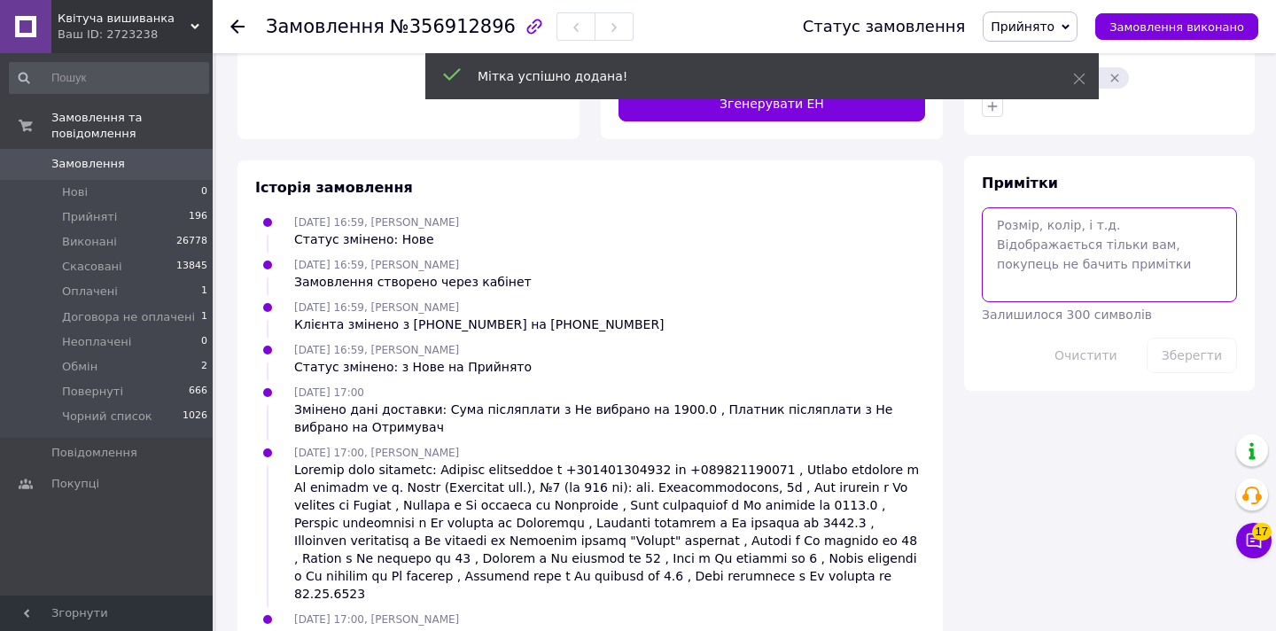
click at [1027, 222] on textarea at bounding box center [1109, 254] width 255 height 94
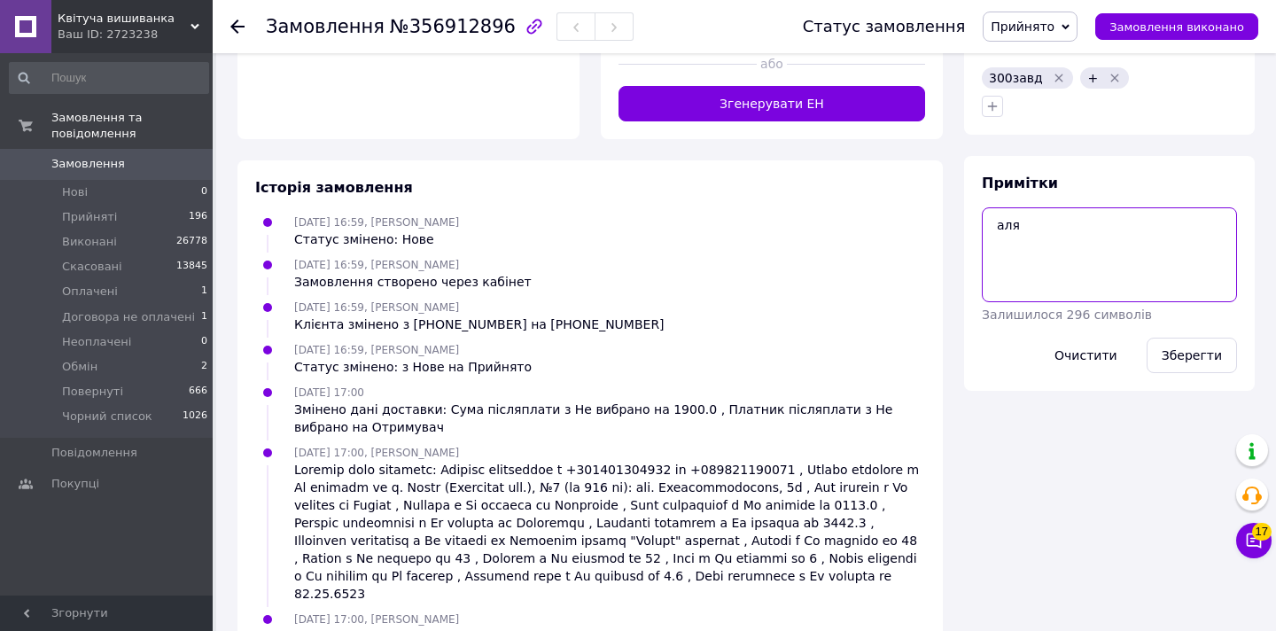
scroll to position [854, 0]
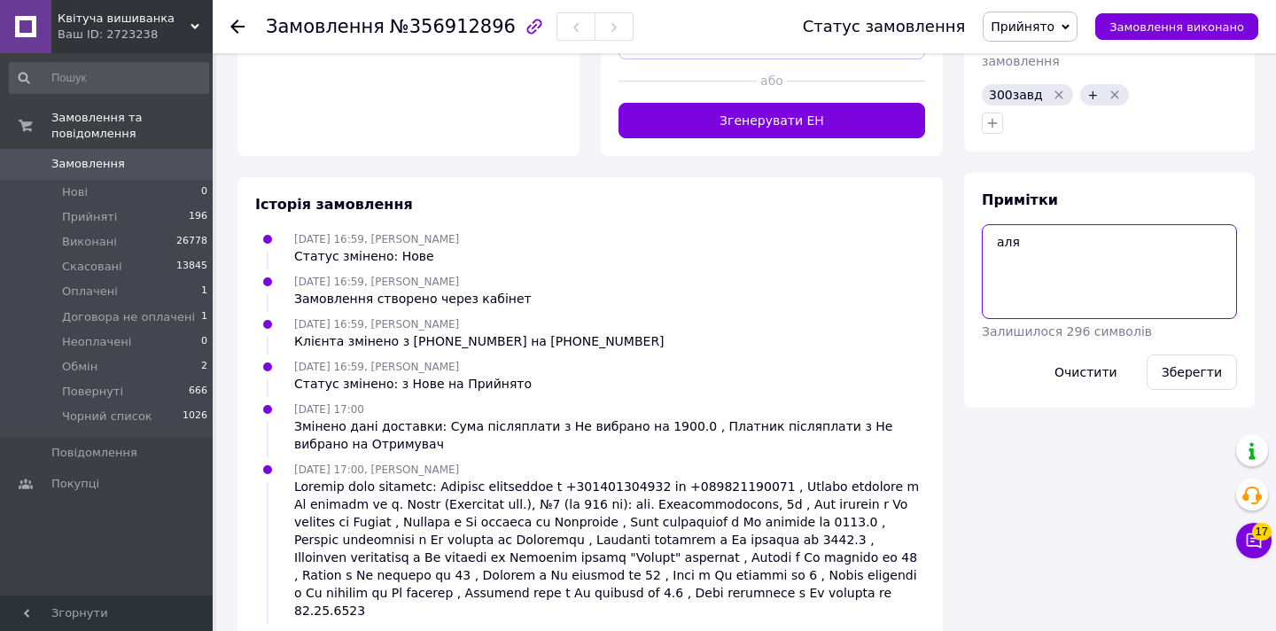
paste textarea "Ог 104 От 84 Ос 104"
click at [1018, 227] on textarea "аляОг 104 От 84 Ос 104" at bounding box center [1109, 271] width 255 height 94
type textarea "аля Ог 104 От 84 Ос 104"
click at [1198, 362] on button "Зберегти" at bounding box center [1192, 372] width 90 height 35
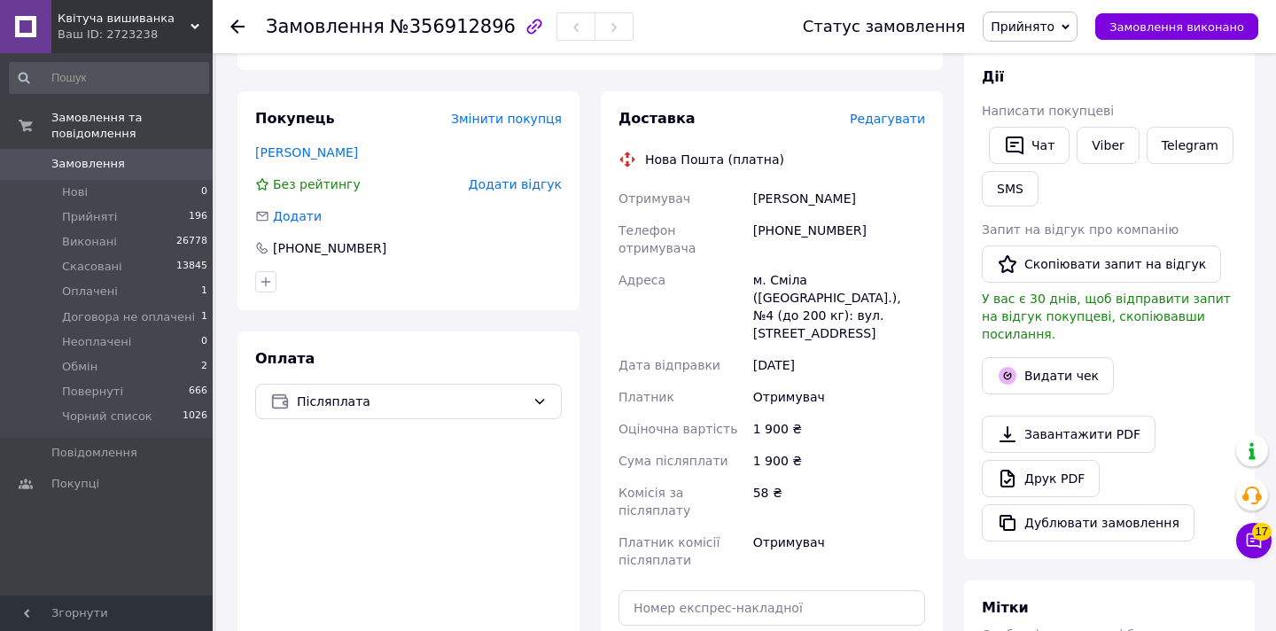
scroll to position [242, 0]
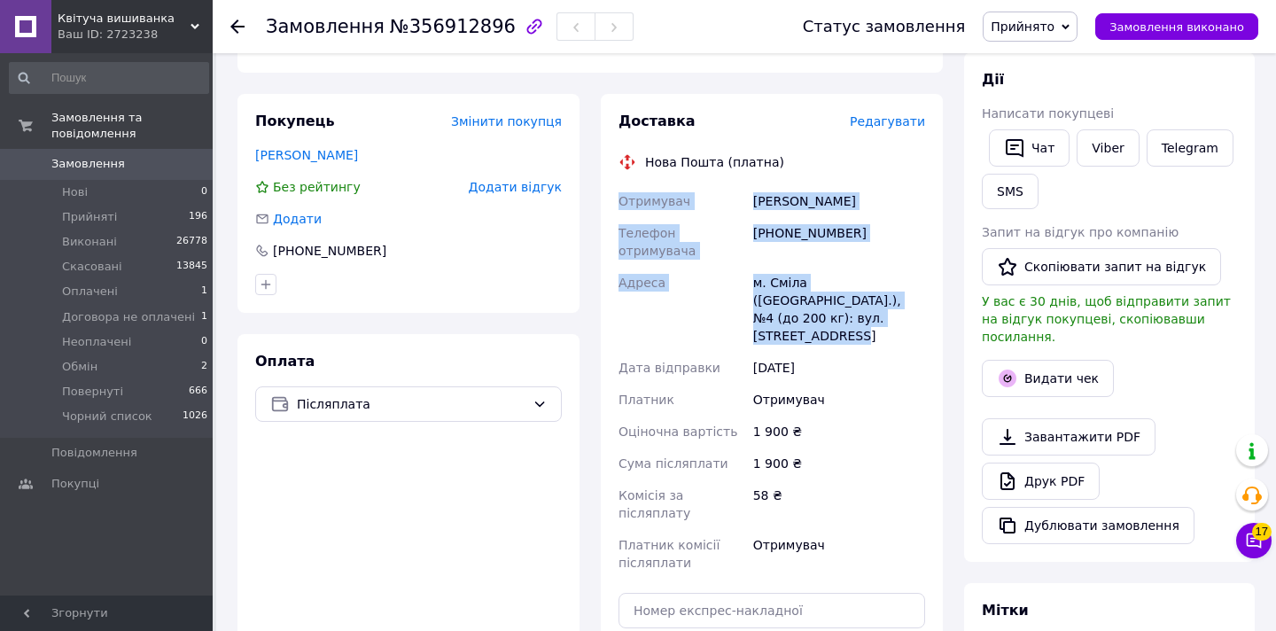
drag, startPoint x: 620, startPoint y: 198, endPoint x: 893, endPoint y: 302, distance: 291.5
click at [893, 302] on div "Отримувач [PERSON_NAME] Телефон отримувача [PHONE_NUMBER] Адреса [PERSON_NAME].…" at bounding box center [772, 382] width 314 height 394
copy div "Отримувач [PERSON_NAME] Телефон отримувача [PHONE_NUMBER] Адреса [PERSON_NAME].…"
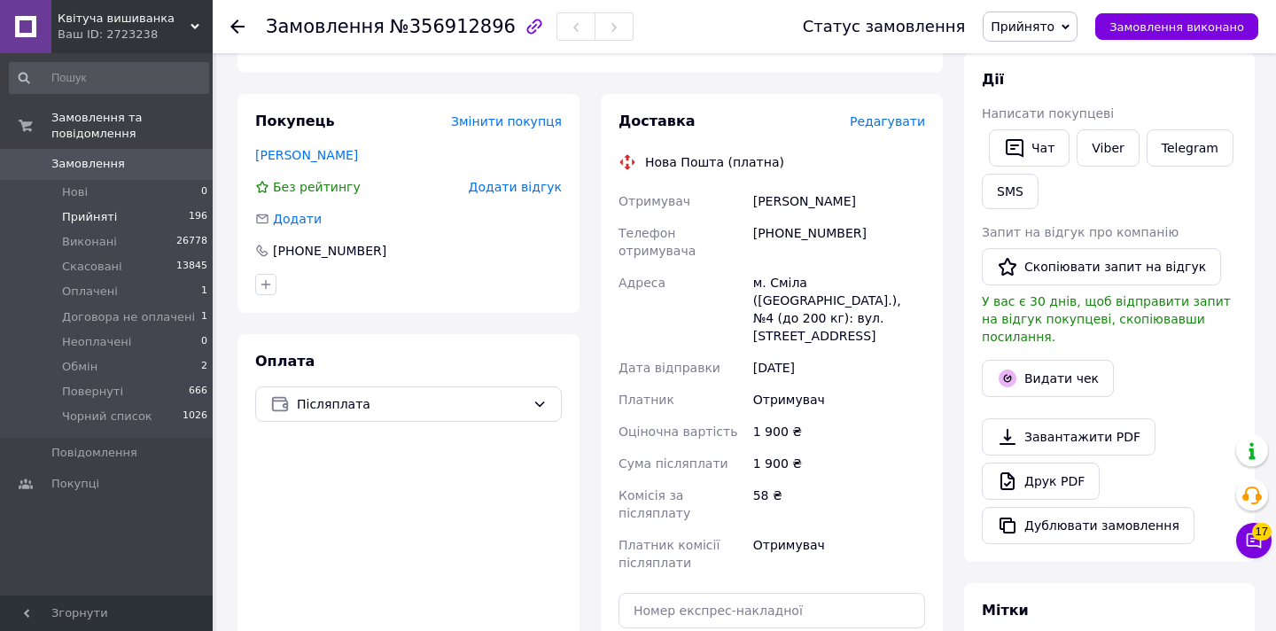
click at [98, 215] on span "Прийняті" at bounding box center [89, 217] width 55 height 16
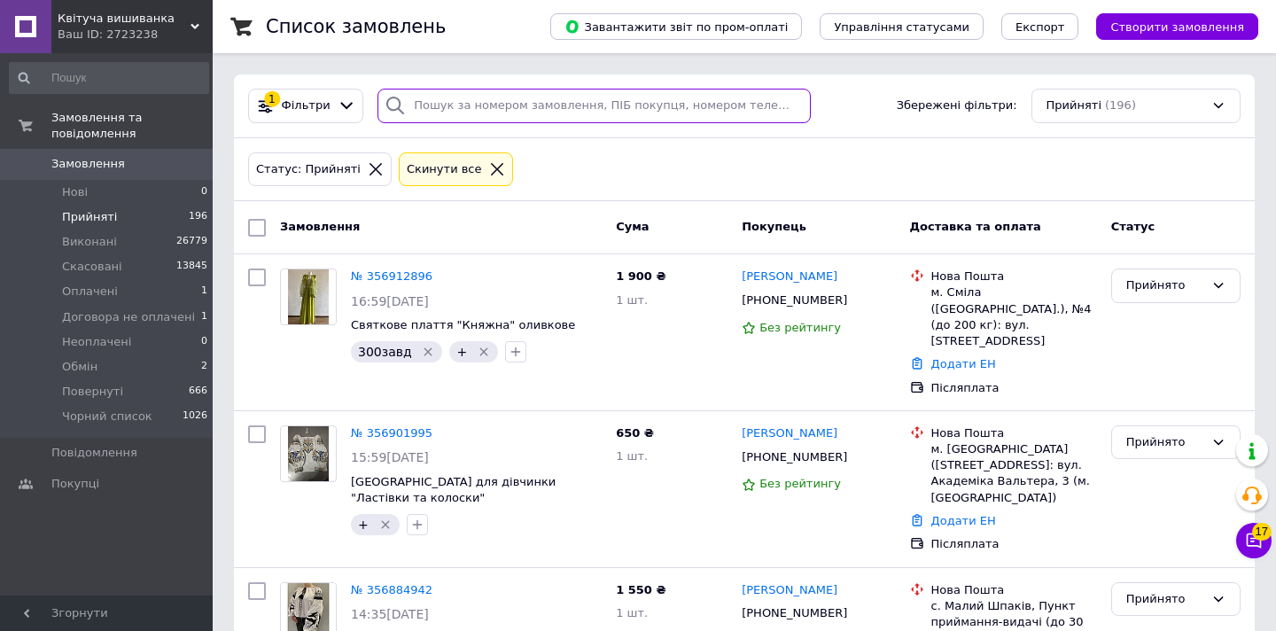
click at [439, 111] on input "search" at bounding box center [594, 106] width 433 height 35
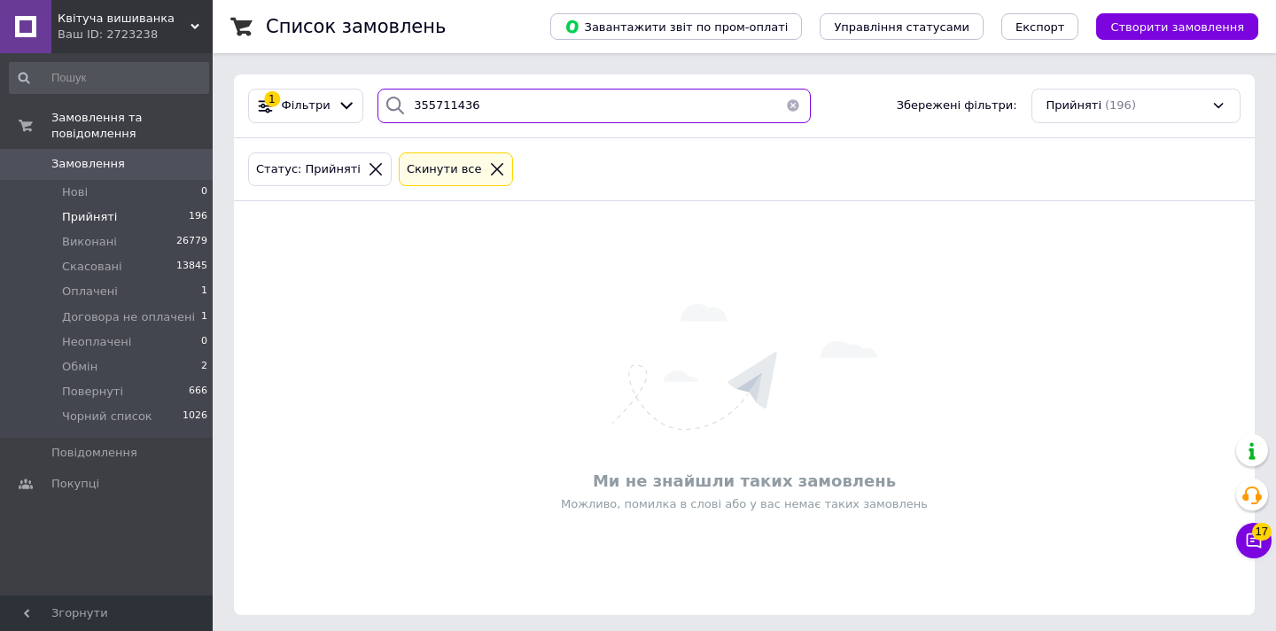
type input "355711436"
drag, startPoint x: 406, startPoint y: 99, endPoint x: 417, endPoint y: 109, distance: 14.4
click at [417, 109] on div "355711436" at bounding box center [594, 106] width 433 height 35
drag, startPoint x: 410, startPoint y: 103, endPoint x: 465, endPoint y: 109, distance: 56.2
click at [513, 107] on input "355711436" at bounding box center [594, 106] width 433 height 35
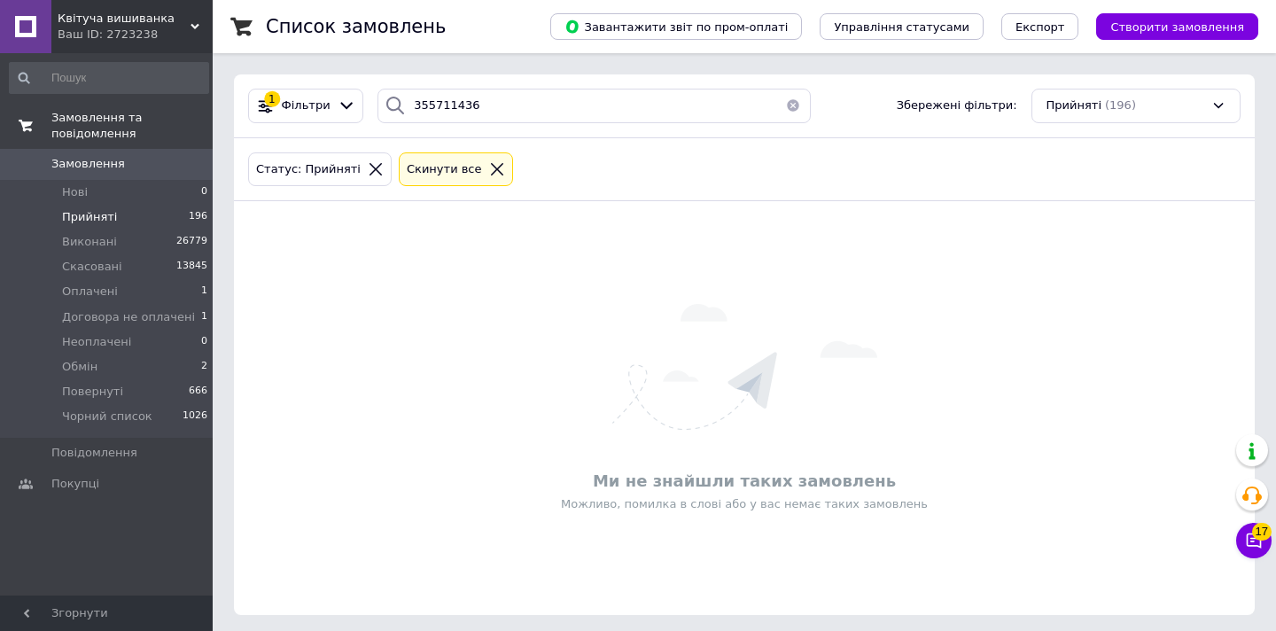
click at [111, 122] on span "Замовлення та повідомлення" at bounding box center [131, 126] width 161 height 32
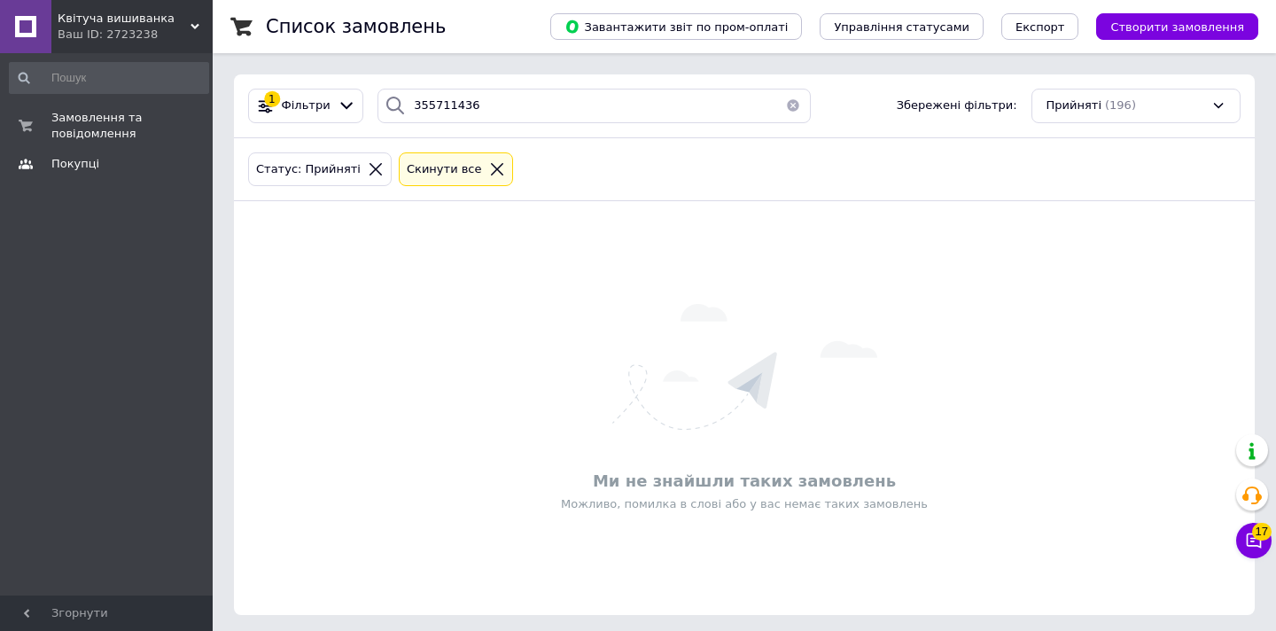
click at [81, 163] on span "Покупці" at bounding box center [75, 164] width 48 height 16
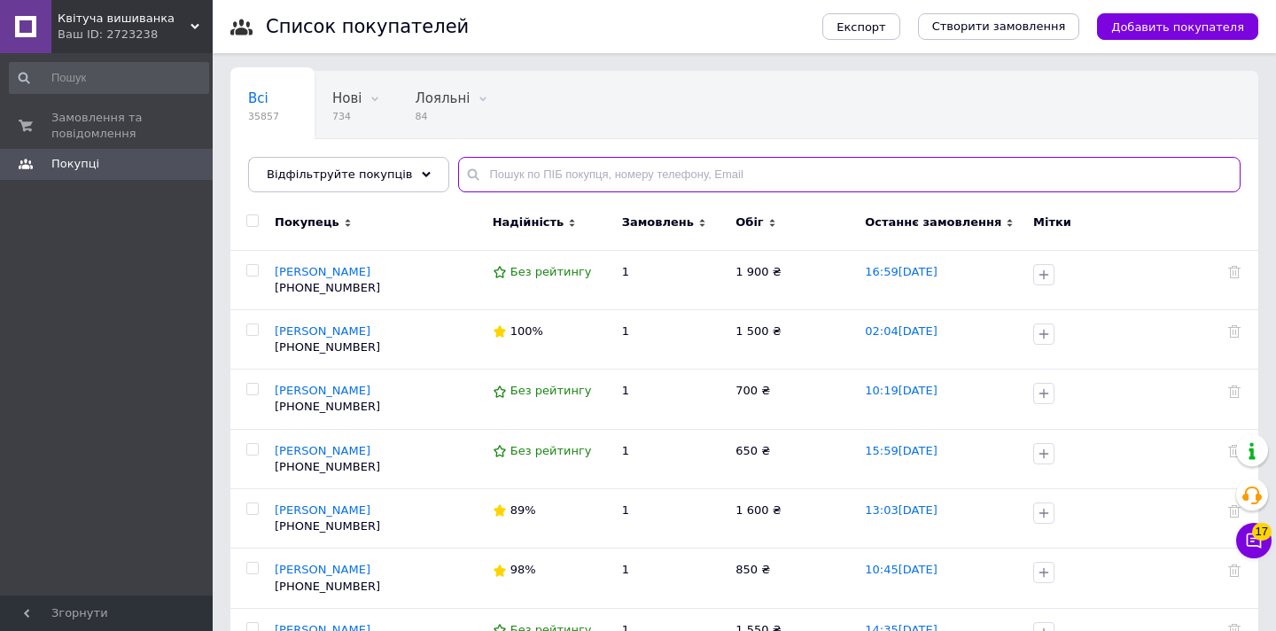
paste input "355711436"
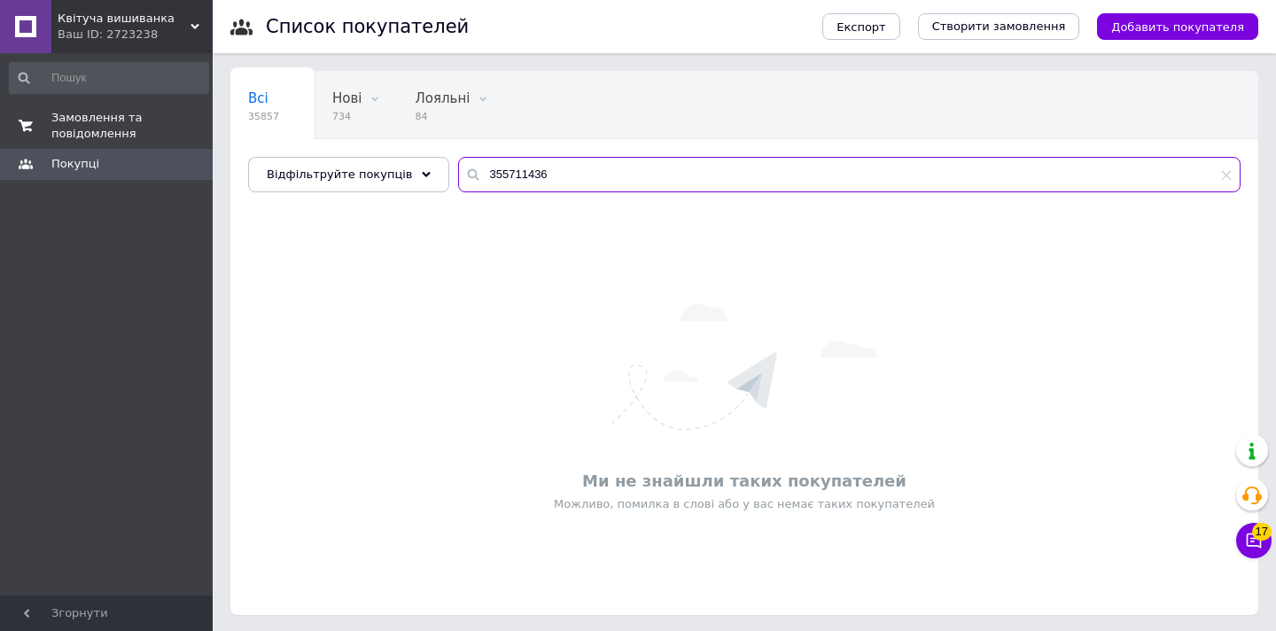
type input "355711436"
click at [86, 127] on span "Замовлення та повідомлення" at bounding box center [107, 126] width 113 height 32
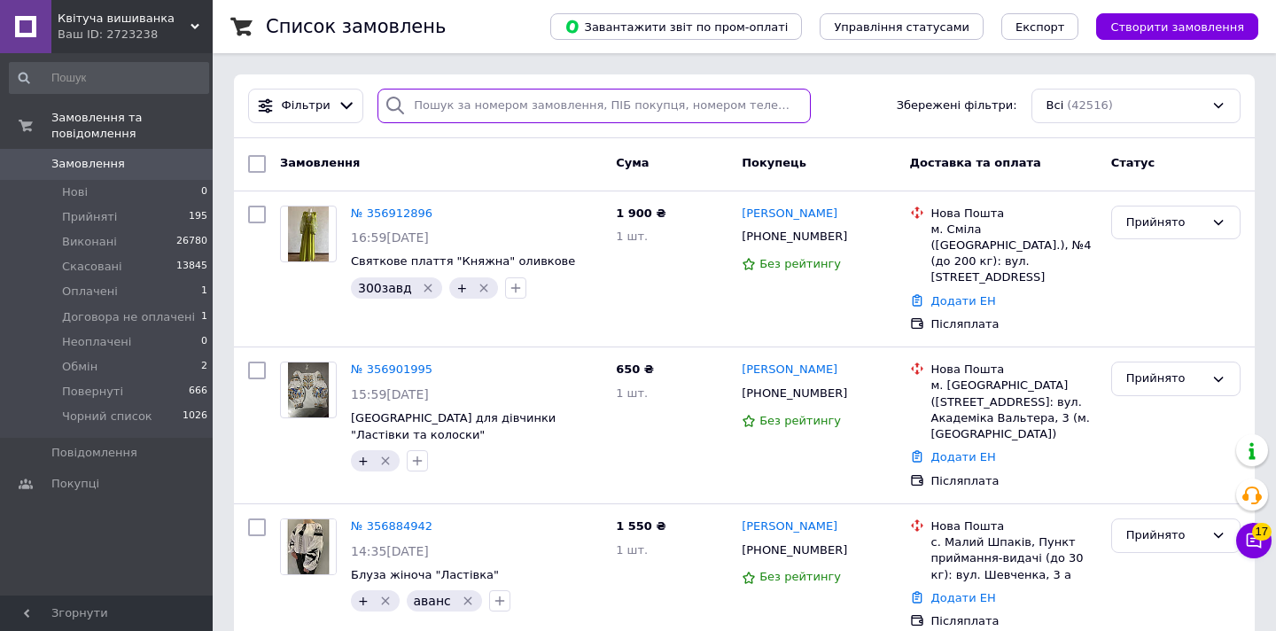
click at [455, 103] on input "search" at bounding box center [594, 106] width 433 height 35
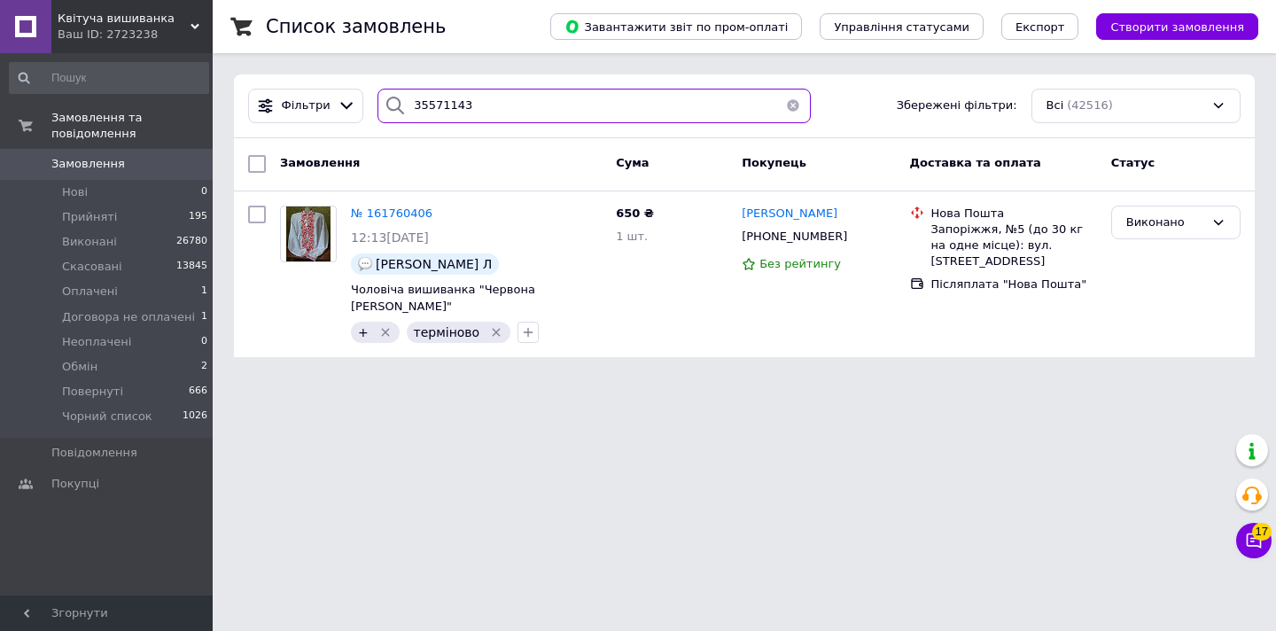
type input "355711439"
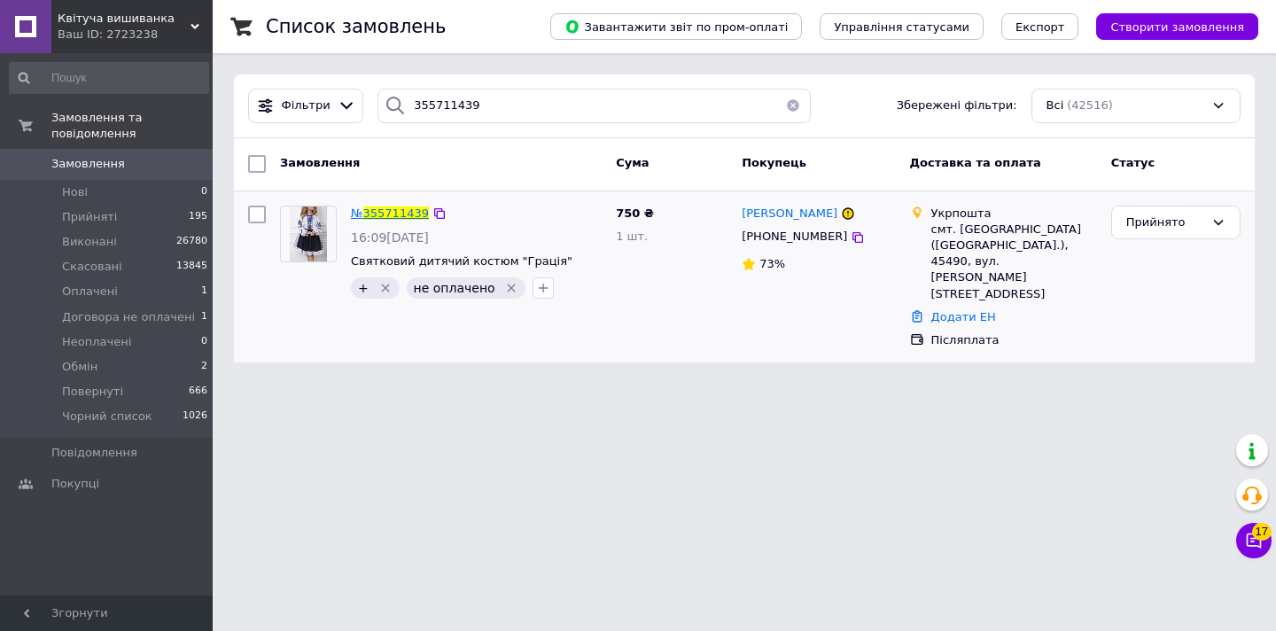
click at [397, 218] on span "355711439" at bounding box center [396, 213] width 66 height 13
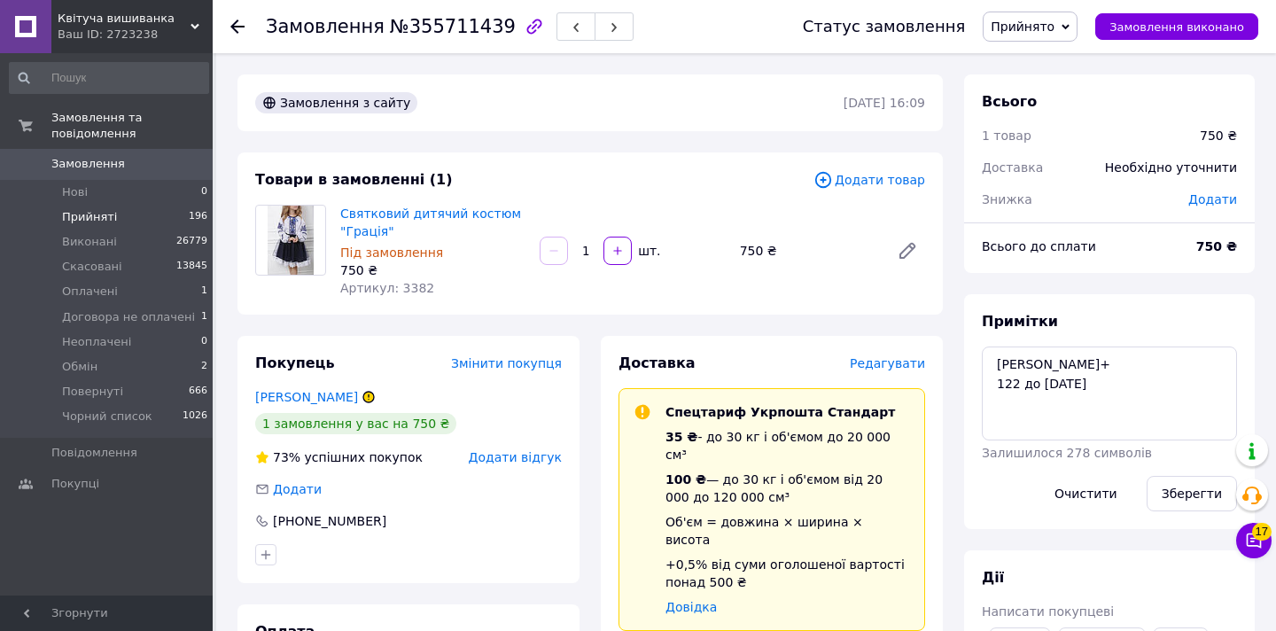
click at [88, 219] on span "Прийняті" at bounding box center [89, 217] width 55 height 16
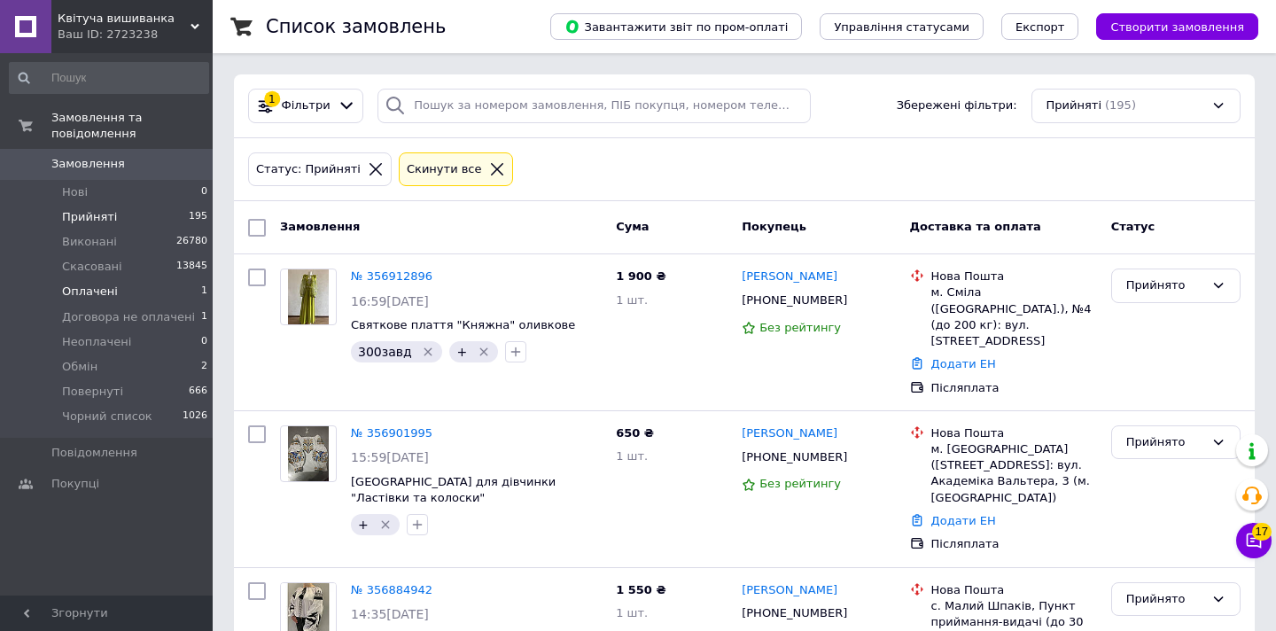
click at [82, 300] on li "Оплачені 1" at bounding box center [109, 291] width 218 height 25
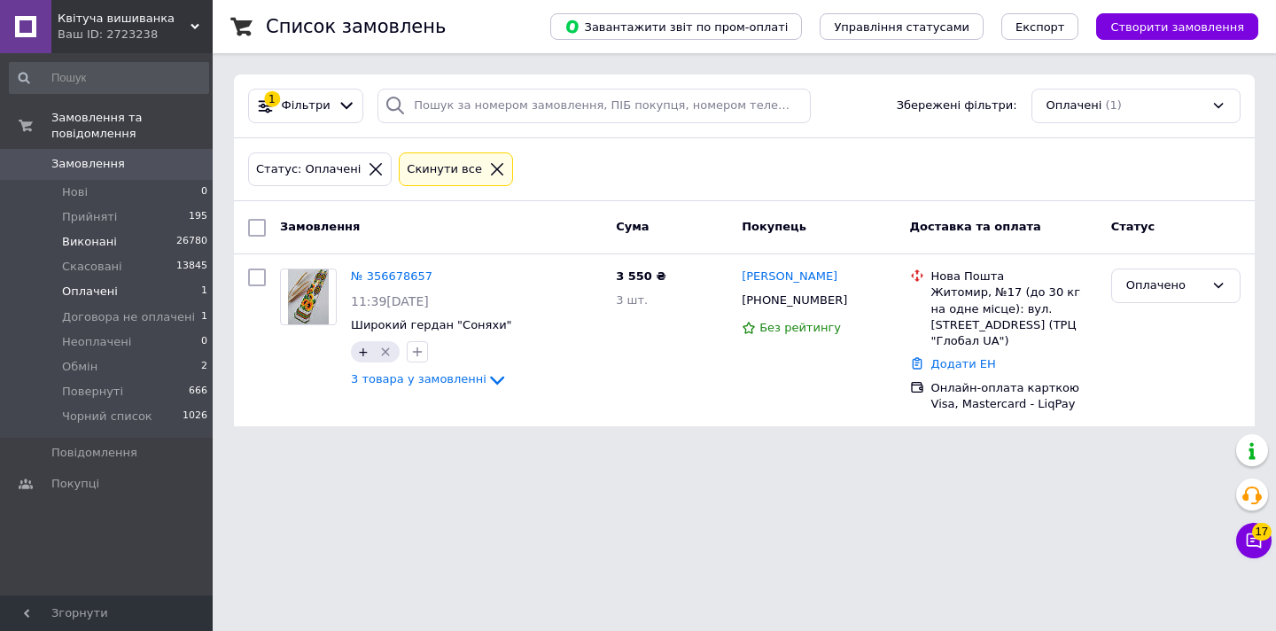
click at [83, 242] on span "Виконані" at bounding box center [89, 242] width 55 height 16
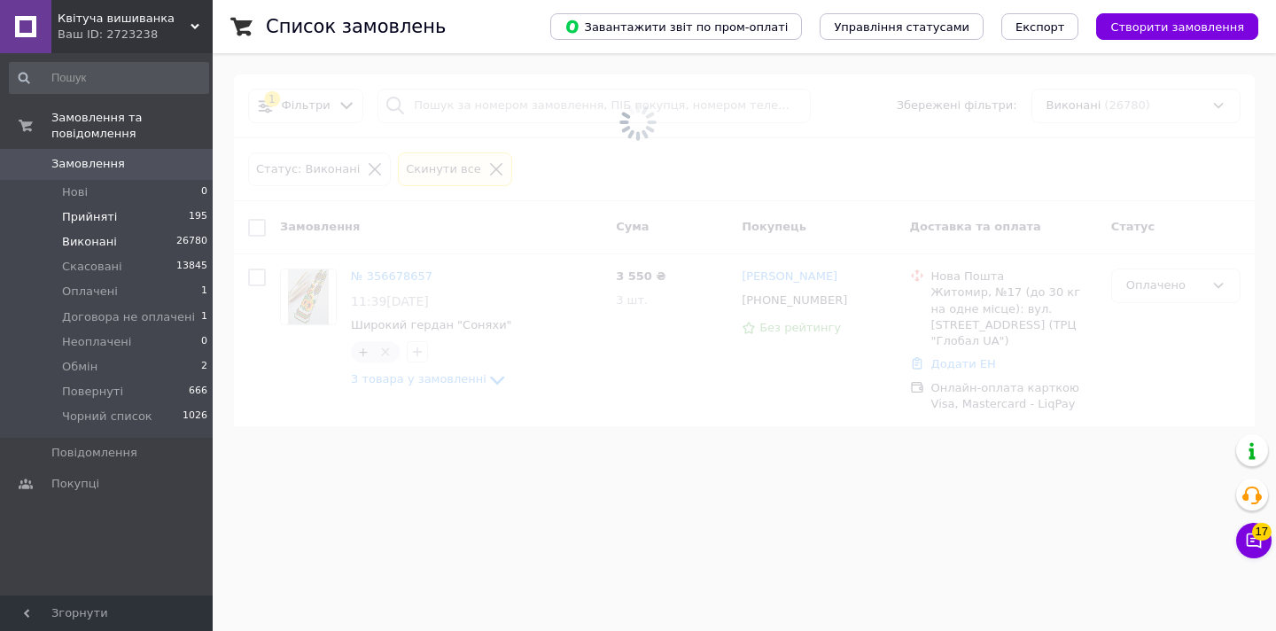
click at [86, 218] on span "Прийняті" at bounding box center [89, 217] width 55 height 16
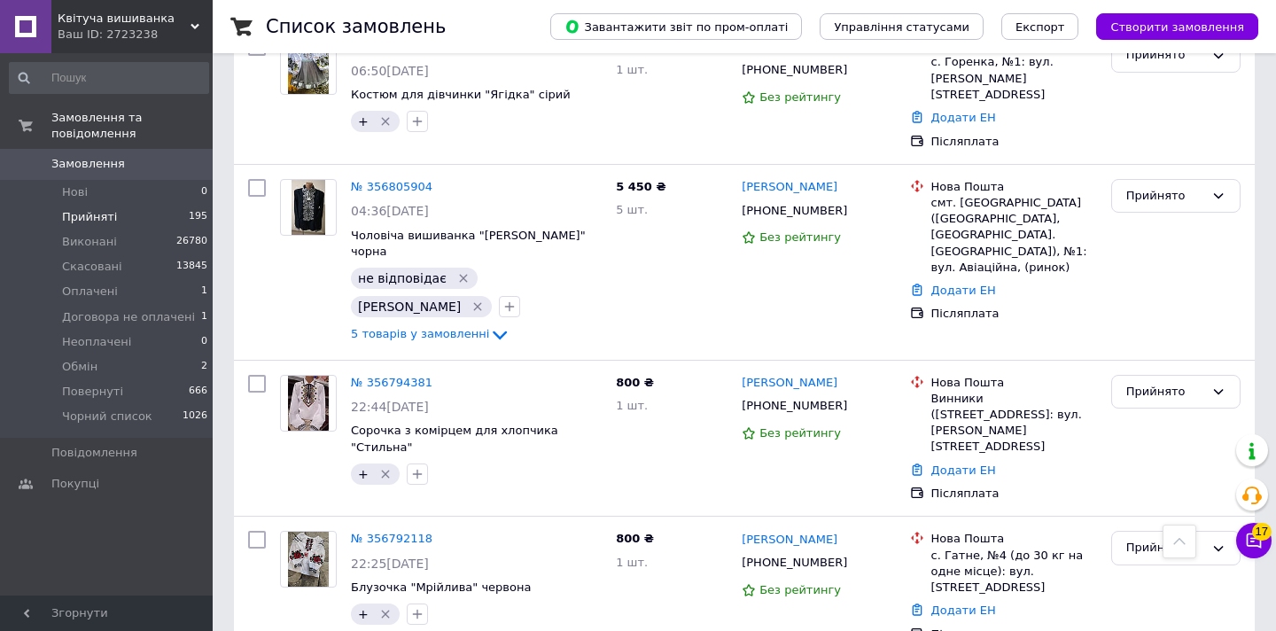
scroll to position [2529, 0]
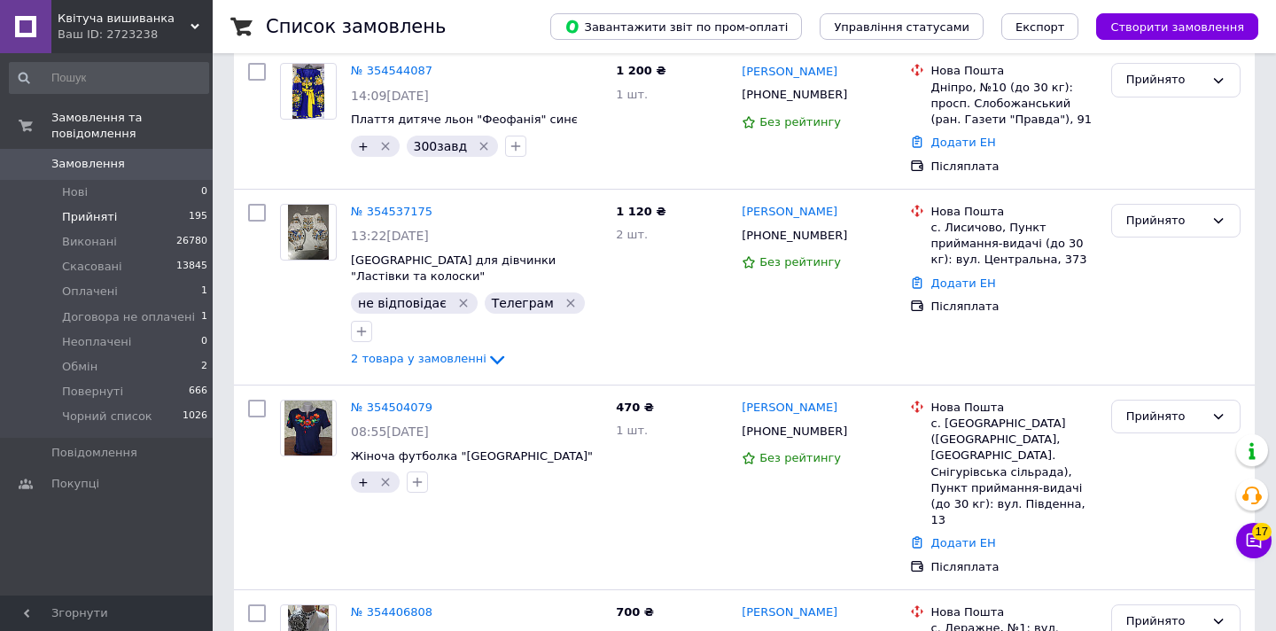
scroll to position [1014, 0]
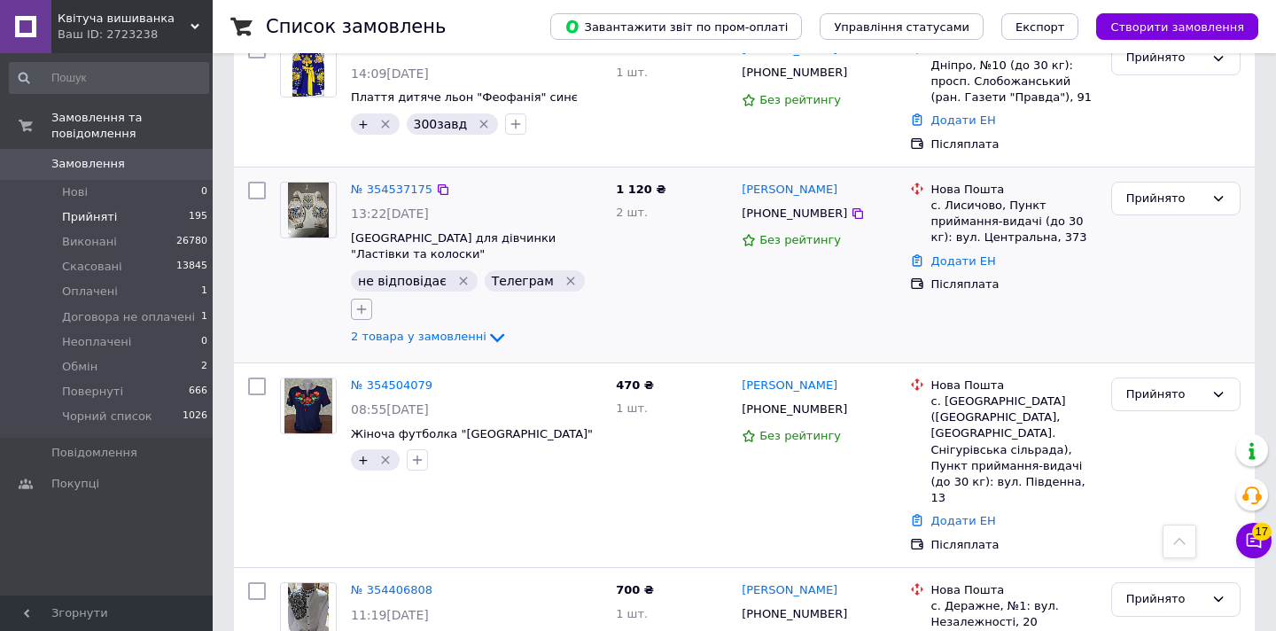
click at [369, 302] on icon "button" at bounding box center [362, 309] width 14 height 14
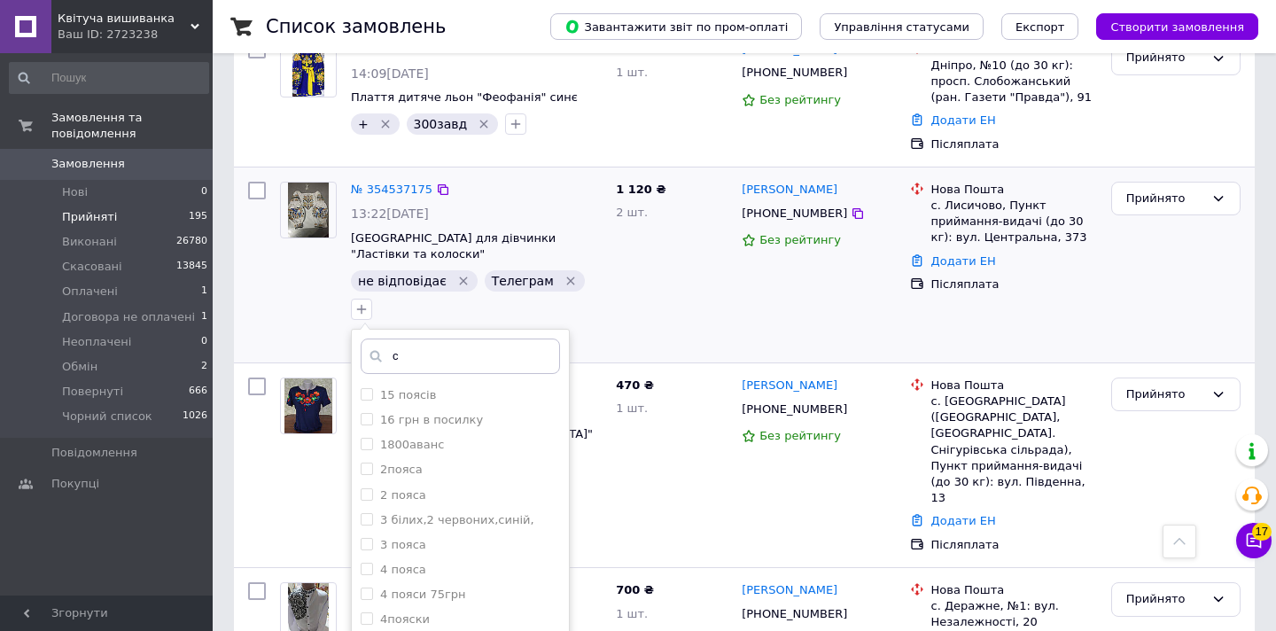
type input "с"
drag, startPoint x: 744, startPoint y: 199, endPoint x: 839, endPoint y: 200, distance: 94.9
click at [839, 204] on div "[PHONE_NUMBER]" at bounding box center [818, 214] width 157 height 20
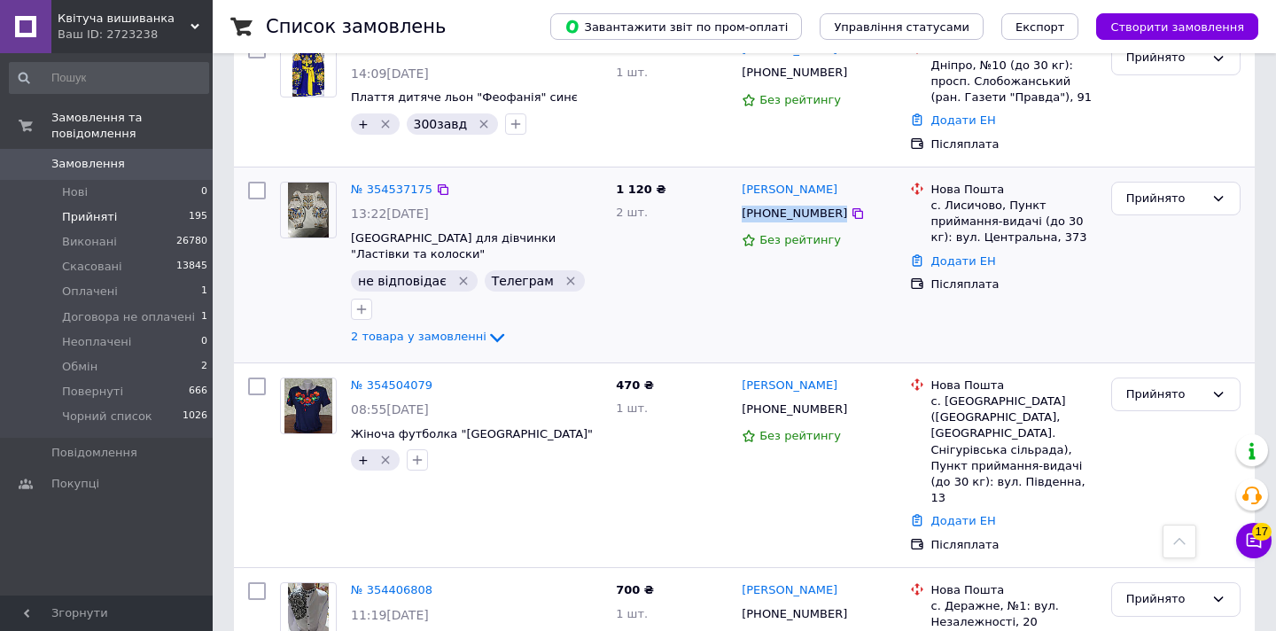
copy div "[PHONE_NUMBER]"
click at [369, 302] on icon "button" at bounding box center [362, 309] width 14 height 14
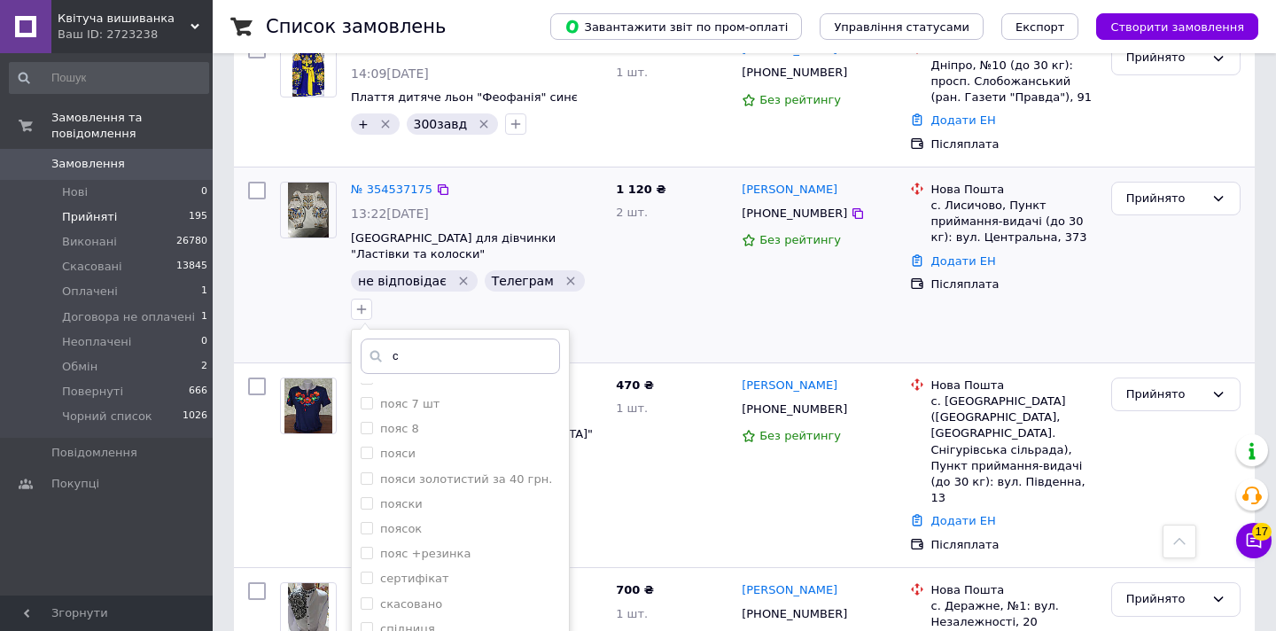
scroll to position [1150, 0]
type input "с"
click at [372, 538] on input "скасовано" at bounding box center [367, 544] width 12 height 12
checkbox input "true"
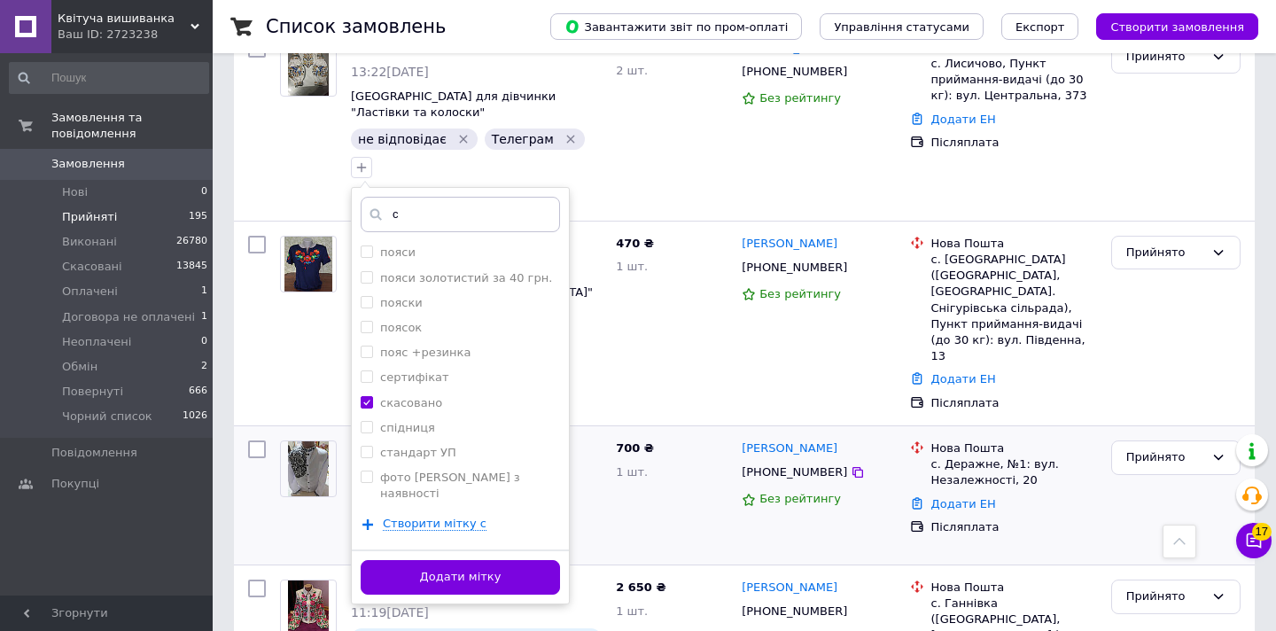
scroll to position [1155, 0]
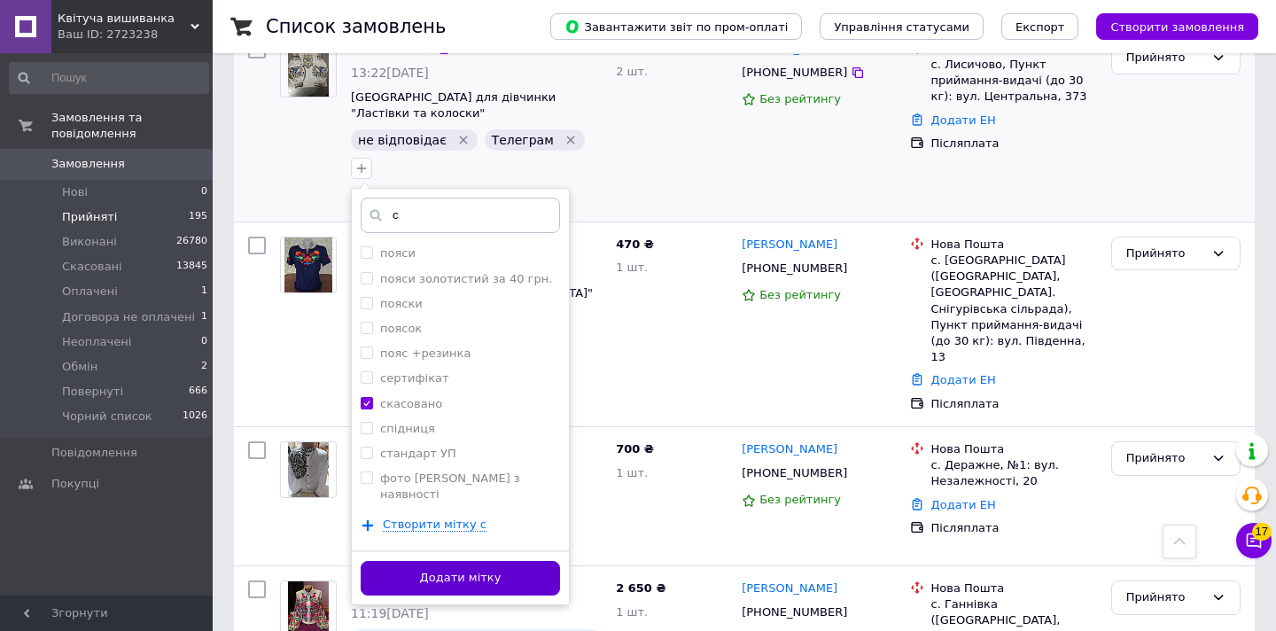
click at [560, 561] on button "Додати мітку" at bounding box center [460, 578] width 199 height 35
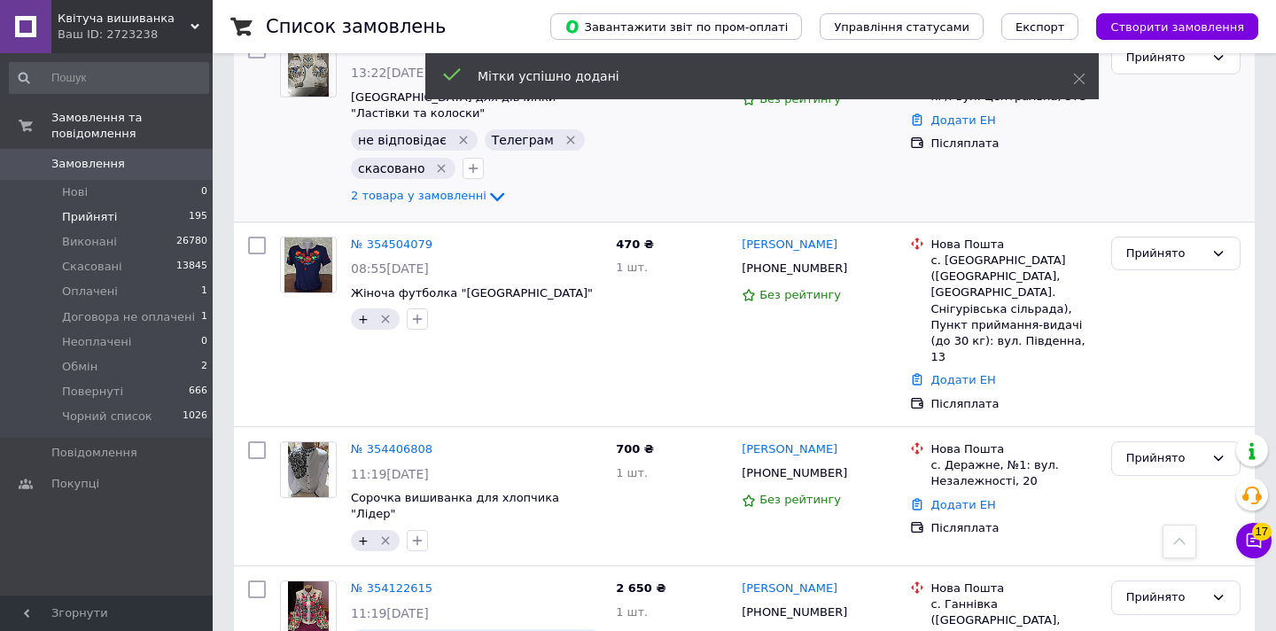
click at [566, 136] on icon "Видалити мітку" at bounding box center [570, 140] width 8 height 8
click at [459, 136] on icon "Видалити мітку" at bounding box center [463, 140] width 8 height 8
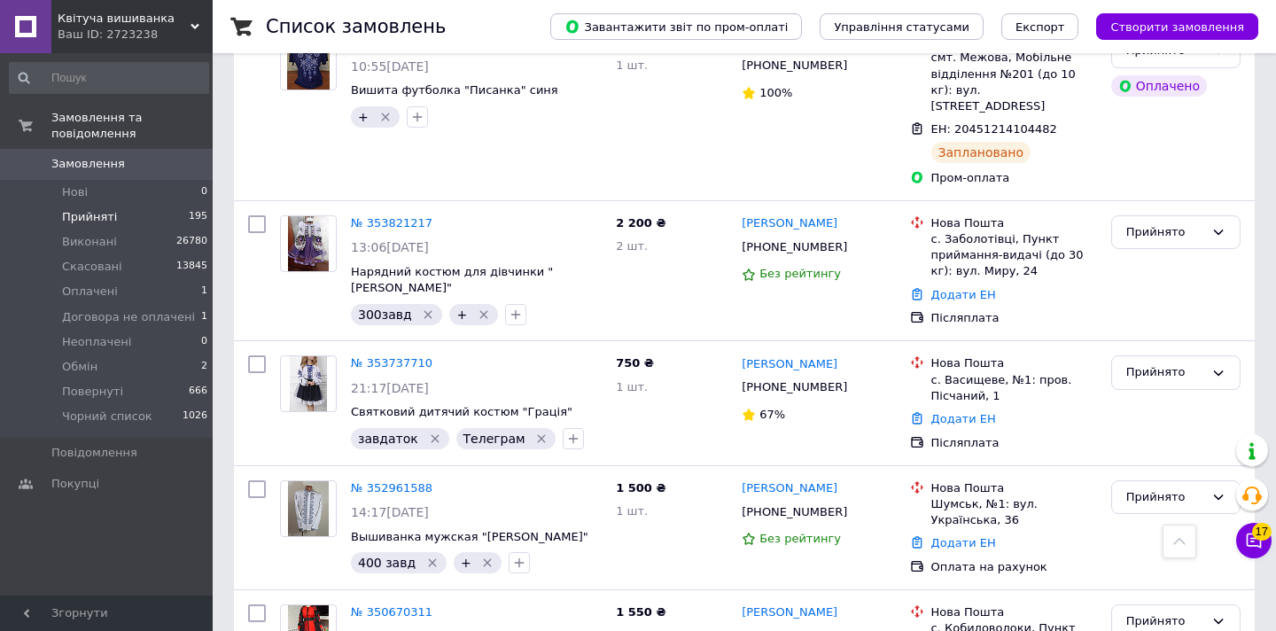
scroll to position [1923, 0]
drag, startPoint x: 735, startPoint y: 296, endPoint x: 847, endPoint y: 305, distance: 112.9
click at [847, 349] on div "[PERSON_NAME] [PHONE_NUMBER] 67%" at bounding box center [819, 403] width 168 height 109
copy div "[PHONE_NUMBER]"
click at [569, 433] on icon "button" at bounding box center [573, 440] width 14 height 14
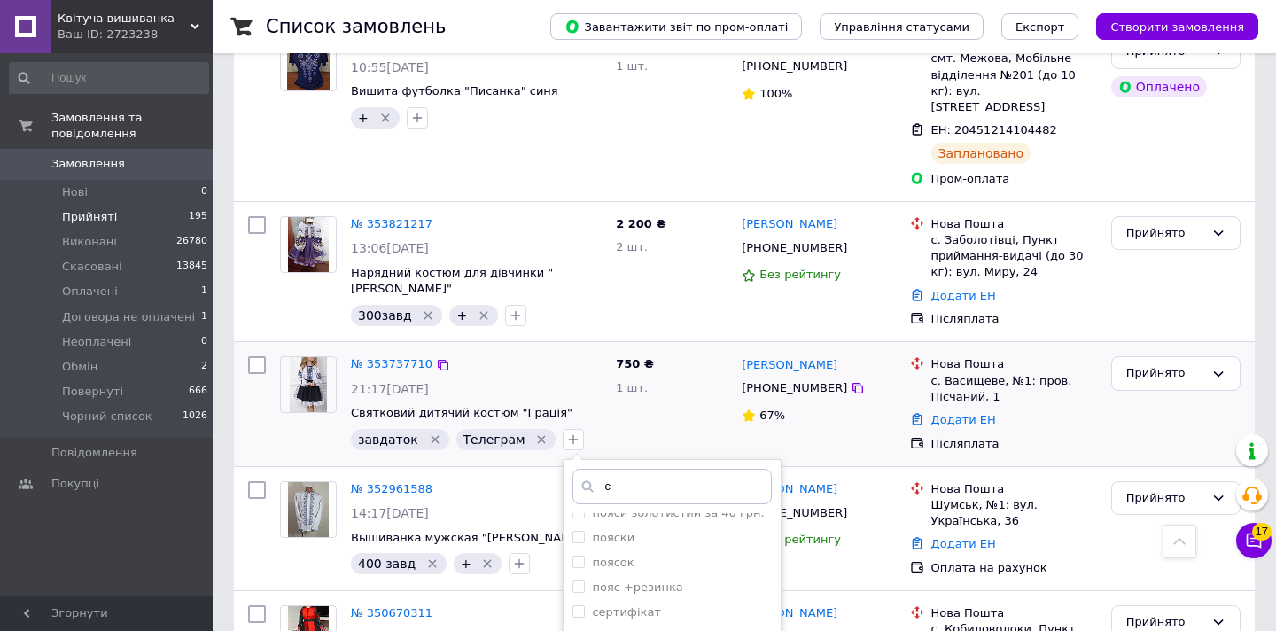
scroll to position [1208, 0]
type input "с"
click at [573, 610] on input "скасовано" at bounding box center [579, 616] width 12 height 12
checkbox input "true"
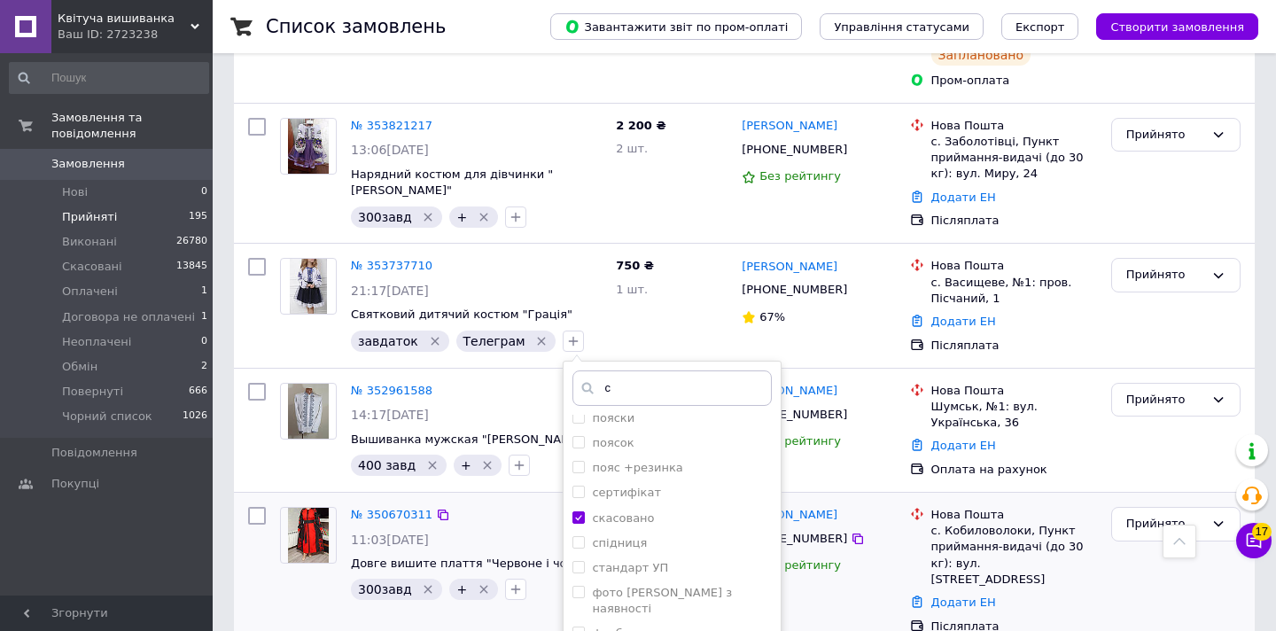
scroll to position [2079, 0]
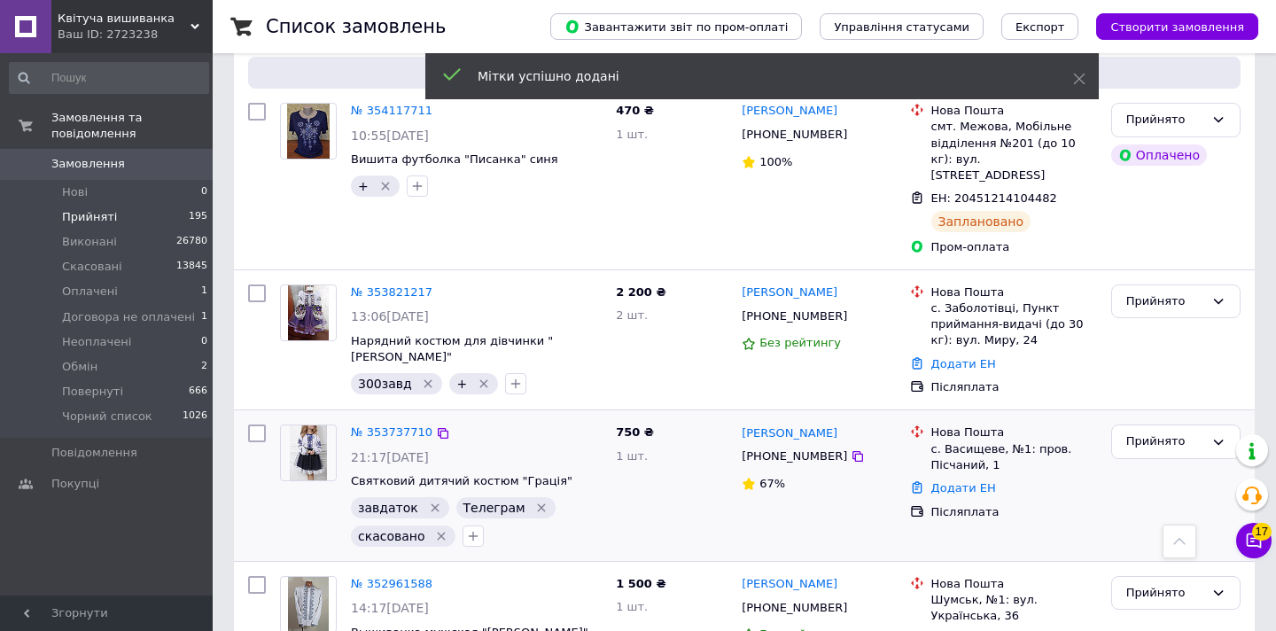
scroll to position [1792, 0]
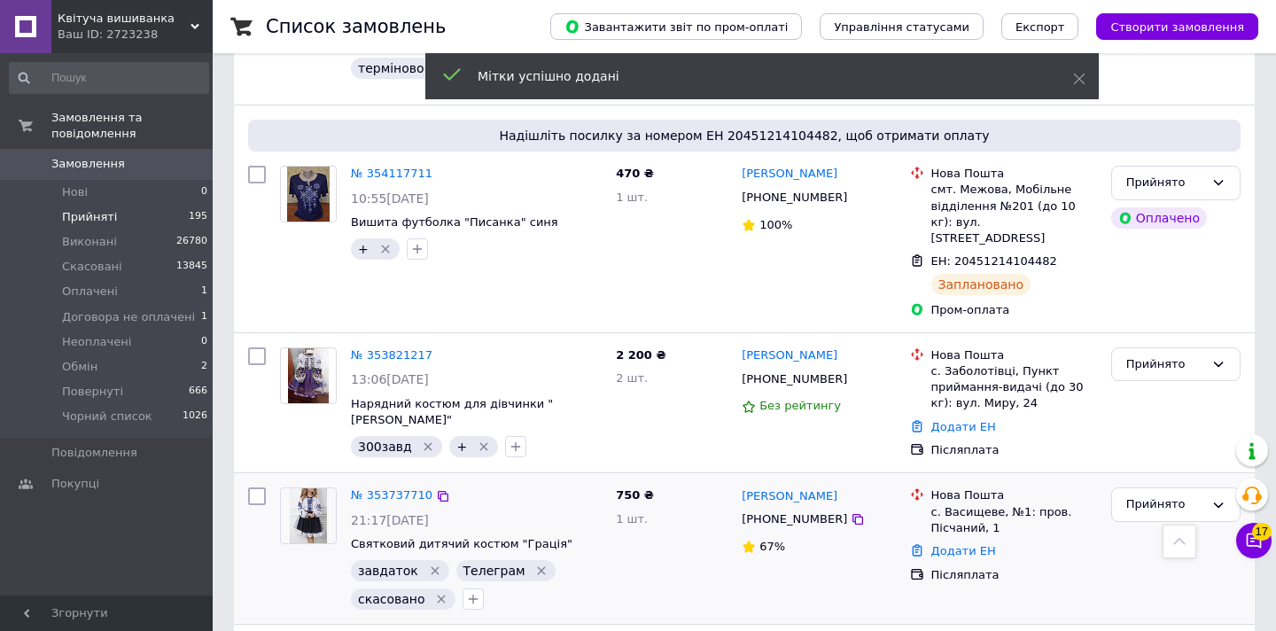
click at [534, 564] on icon "Видалити мітку" at bounding box center [541, 571] width 14 height 14
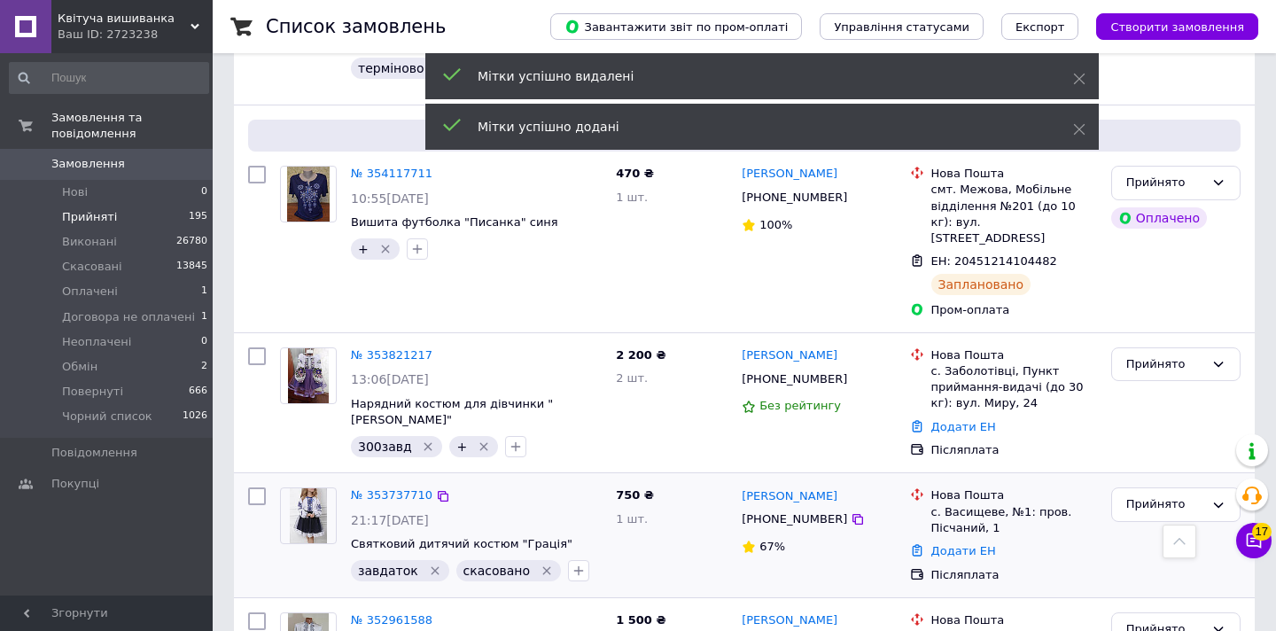
click at [428, 564] on icon "Видалити мітку" at bounding box center [435, 571] width 14 height 14
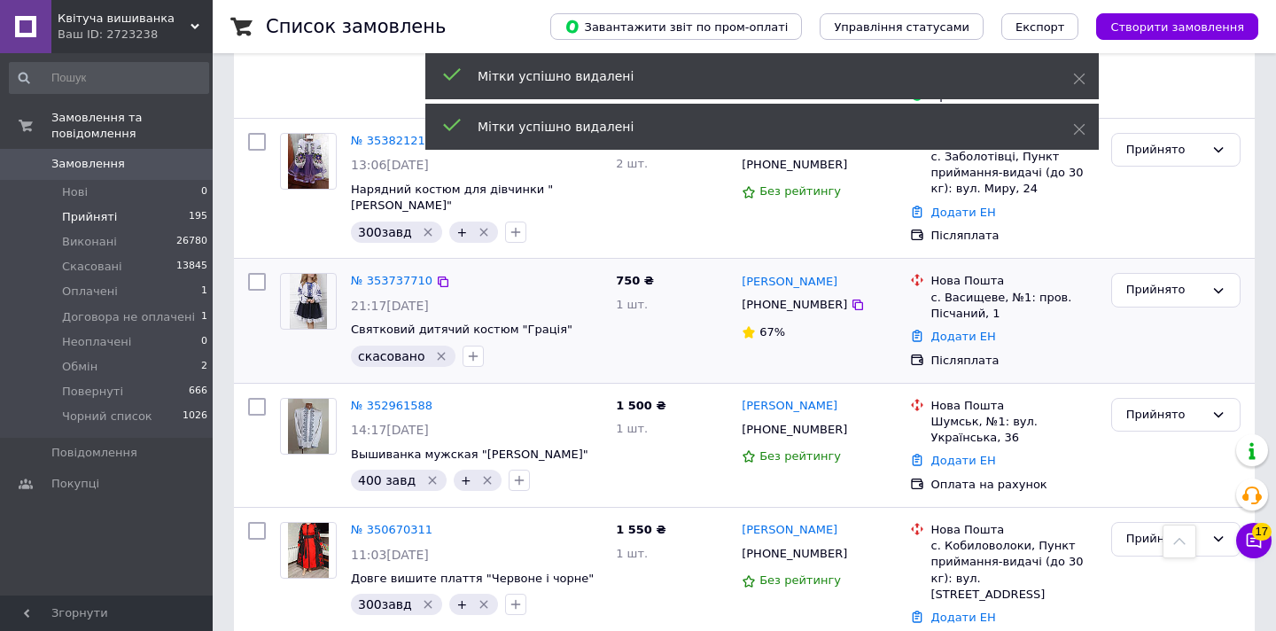
scroll to position [2010, 0]
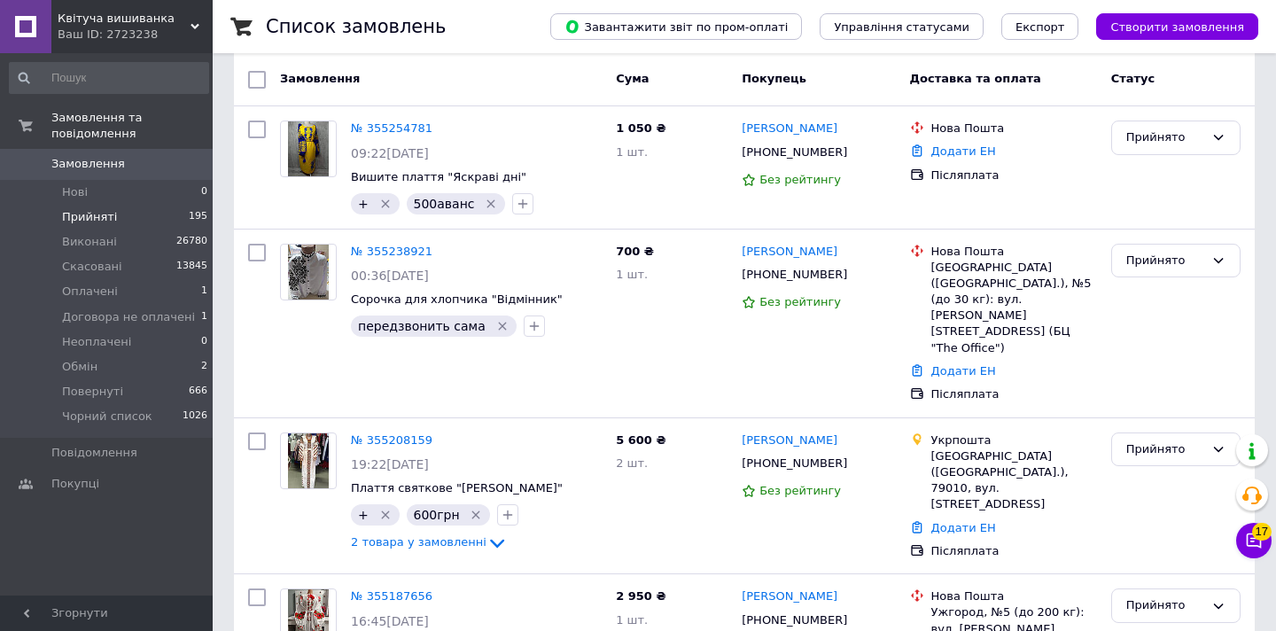
scroll to position [147, 0]
click at [527, 324] on icon "button" at bounding box center [534, 327] width 14 height 14
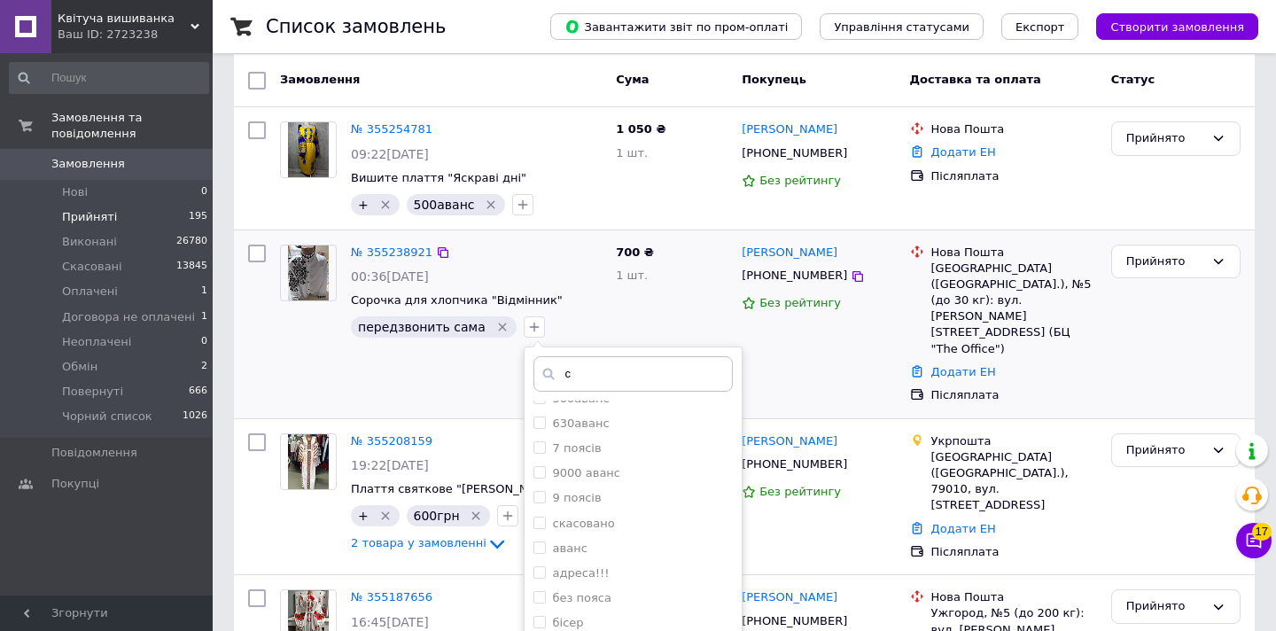
scroll to position [300, 0]
type input "с"
click at [534, 484] on input "cкасовано" at bounding box center [540, 486] width 12 height 12
checkbox input "true"
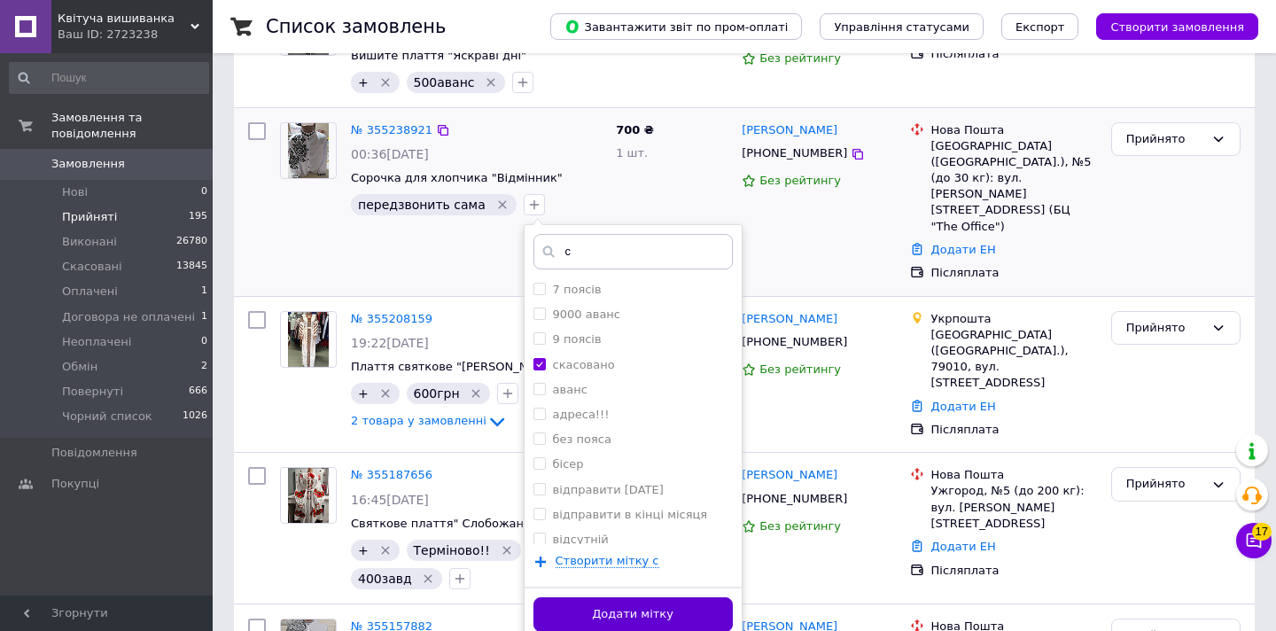
click at [664, 611] on button "Додати мітку" at bounding box center [633, 614] width 199 height 35
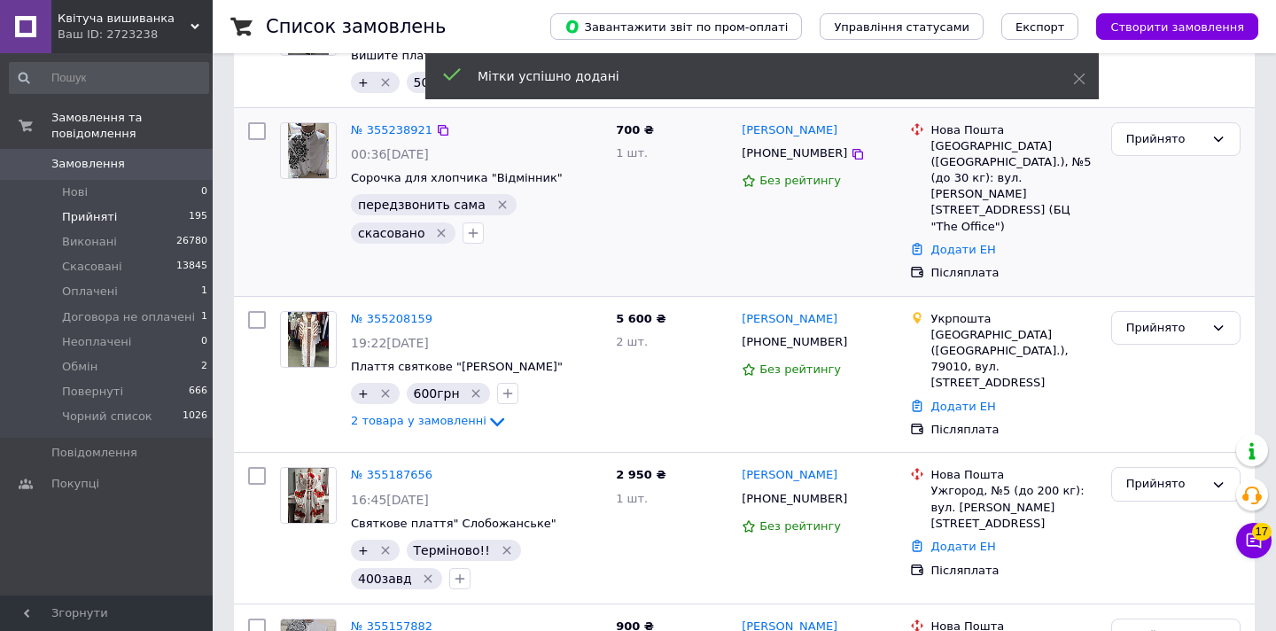
click at [498, 202] on icon "Видалити мітку" at bounding box center [502, 204] width 8 height 8
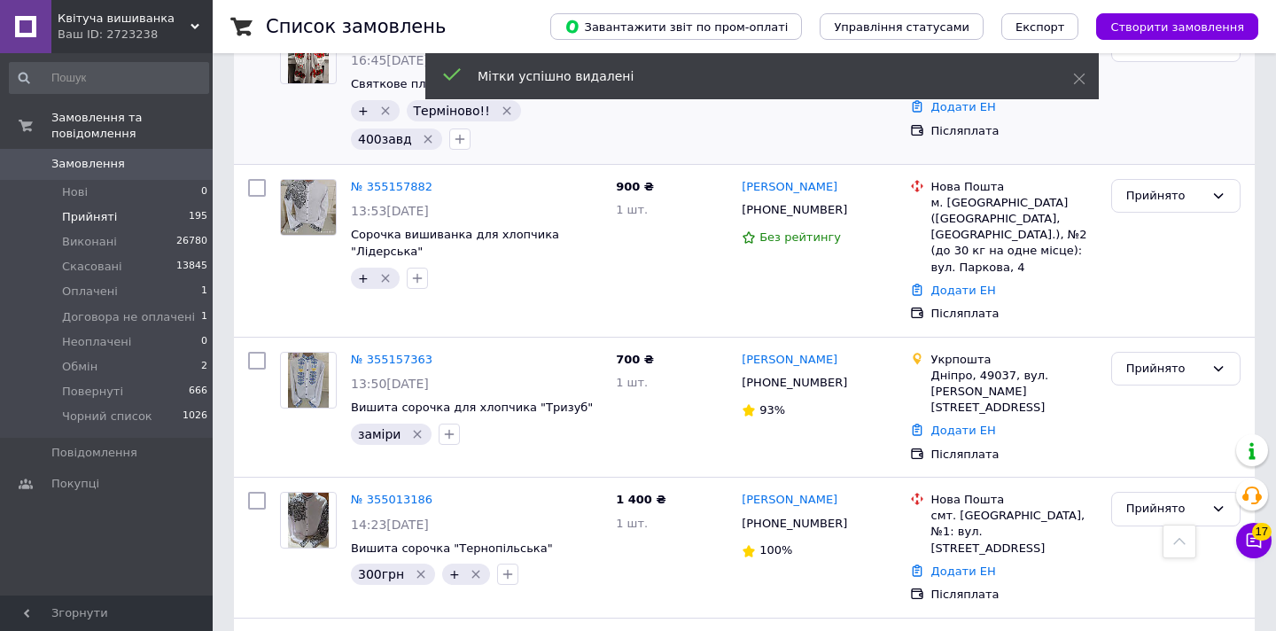
scroll to position [710, 0]
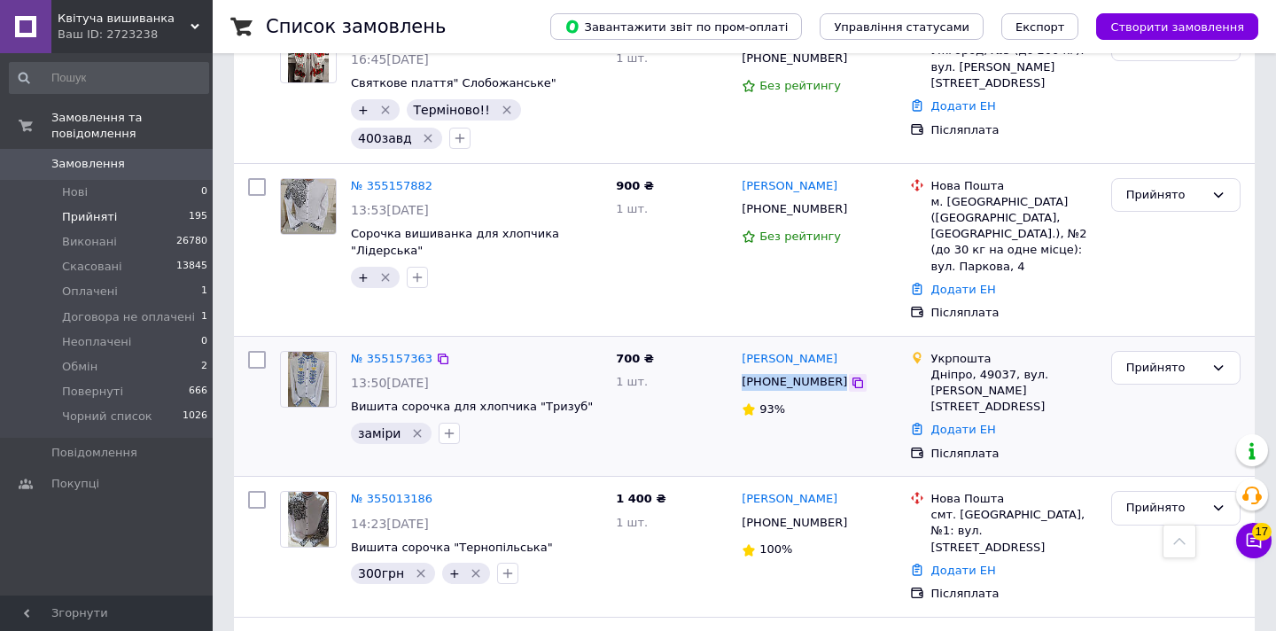
drag, startPoint x: 737, startPoint y: 306, endPoint x: 838, endPoint y: 314, distance: 101.4
click at [838, 344] on div "[PERSON_NAME] [PHONE_NUMBER] 93%" at bounding box center [819, 407] width 168 height 126
copy div "[PHONE_NUMBER]"
click at [445, 429] on icon "button" at bounding box center [450, 434] width 10 height 10
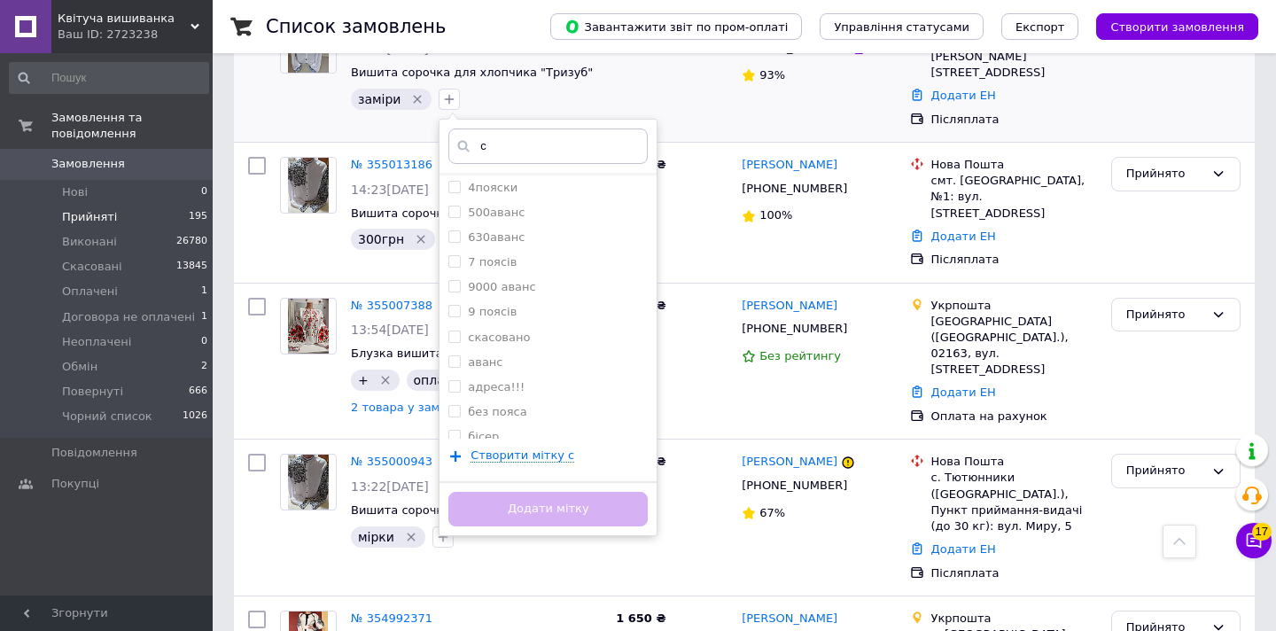
scroll to position [236, 0]
type input "с"
click at [455, 317] on input "cкасовано" at bounding box center [455, 323] width 12 height 12
checkbox input "true"
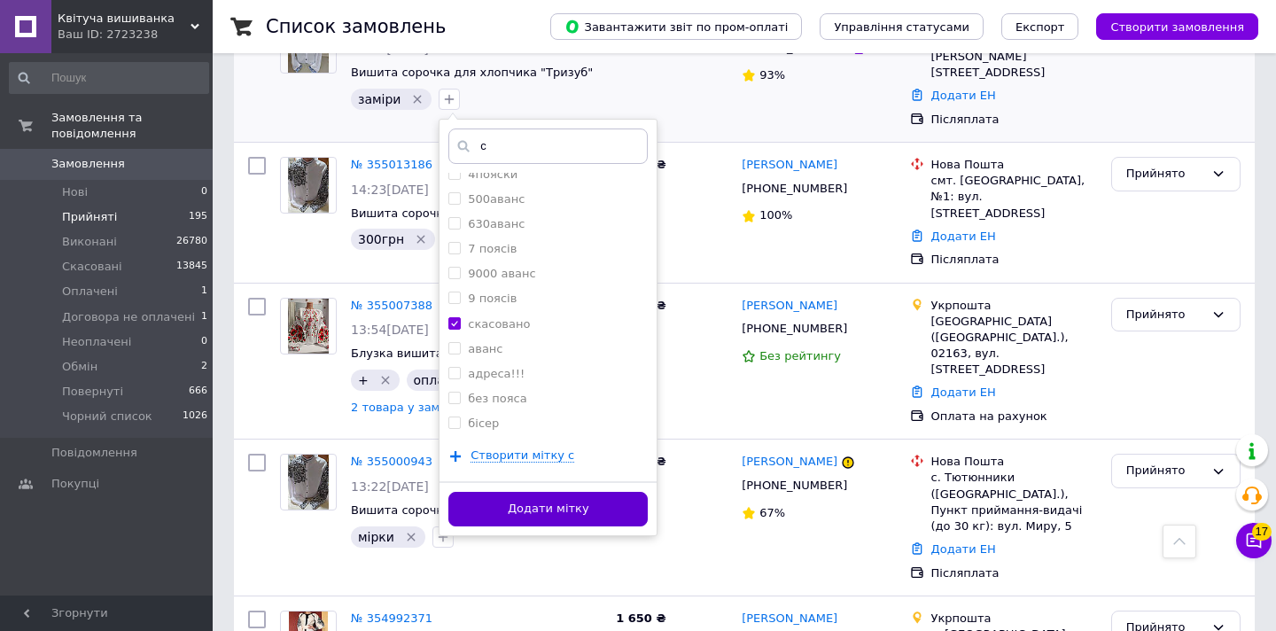
click at [515, 492] on button "Додати мітку" at bounding box center [548, 509] width 199 height 35
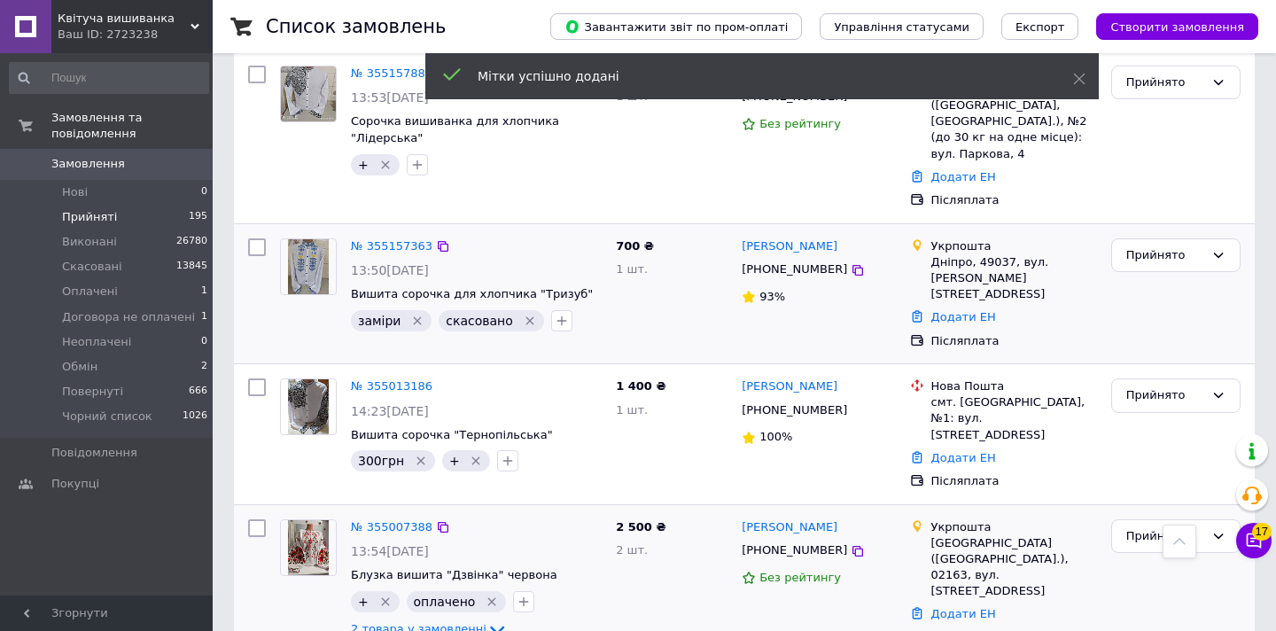
scroll to position [819, 0]
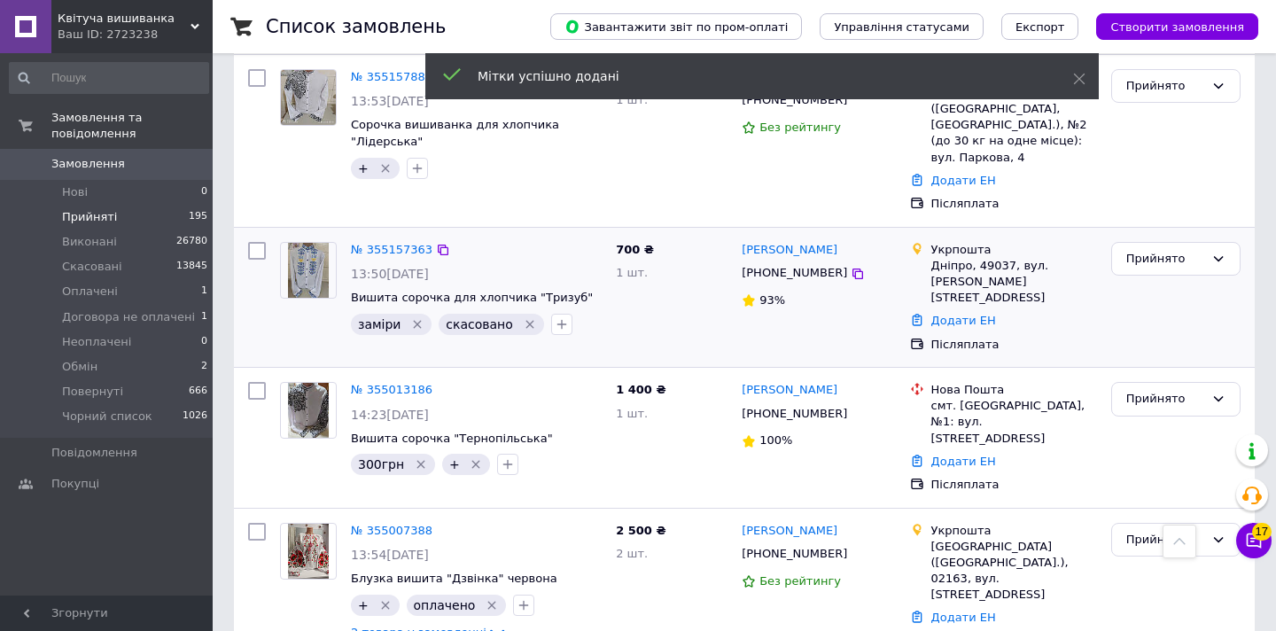
click at [415, 317] on icon "Видалити мітку" at bounding box center [417, 324] width 14 height 14
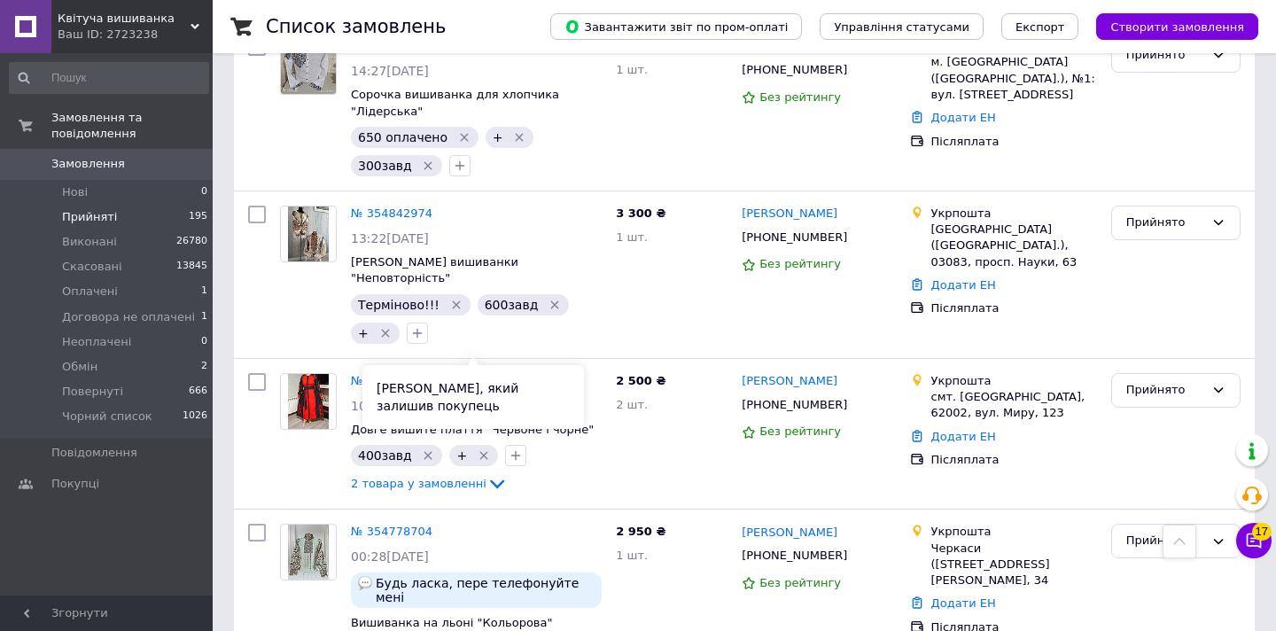
scroll to position [2594, 0]
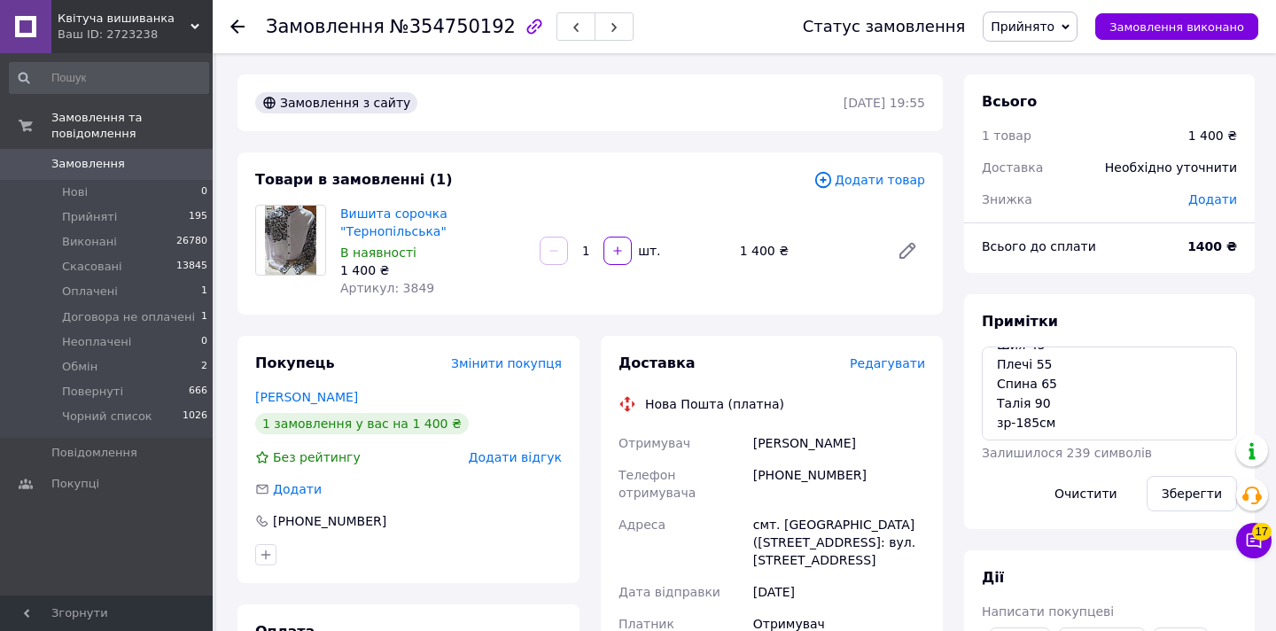
scroll to position [58, 0]
drag, startPoint x: 761, startPoint y: 473, endPoint x: 891, endPoint y: 472, distance: 130.3
click at [891, 472] on div "[PHONE_NUMBER]" at bounding box center [839, 484] width 179 height 50
copy div "[PHONE_NUMBER]"
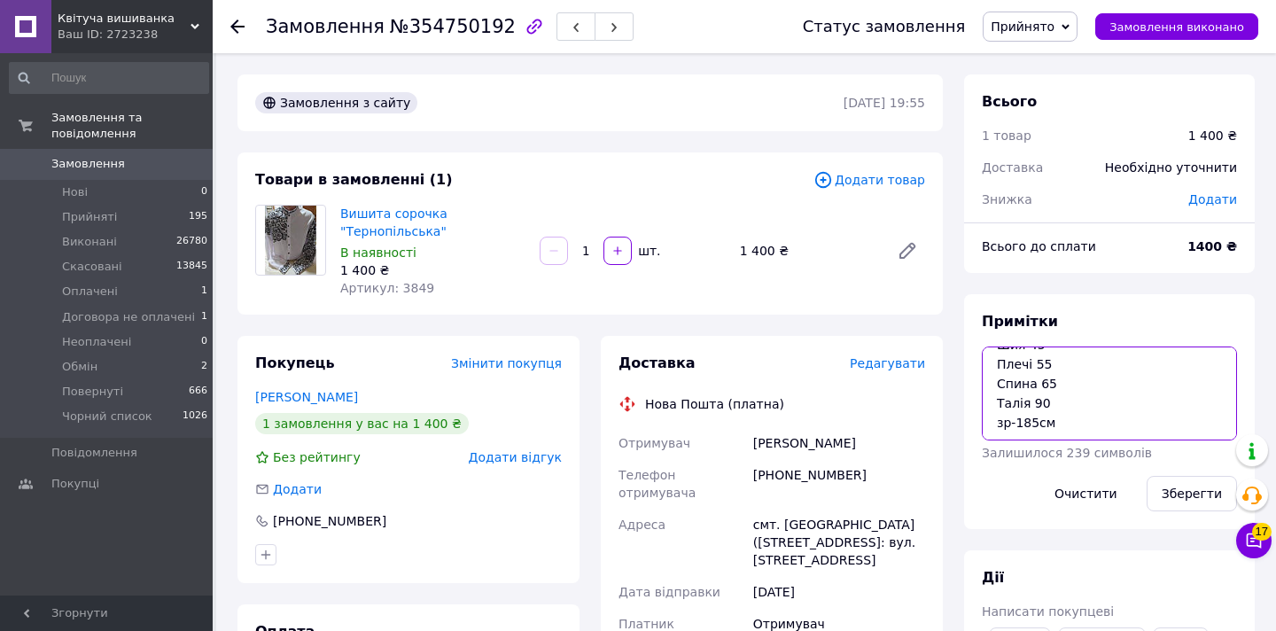
drag, startPoint x: 998, startPoint y: 378, endPoint x: 1109, endPoint y: 441, distance: 127.4
click at [1109, 441] on div "Примітки не добрі мірки аля Шия 45 Плечі 55 Спина 65 Талія 90 зр-185см Залишило…" at bounding box center [1109, 411] width 255 height 199
paste textarea "Шия 40 Плечі 50 Спина 55 Талія 85 Зріст 184"
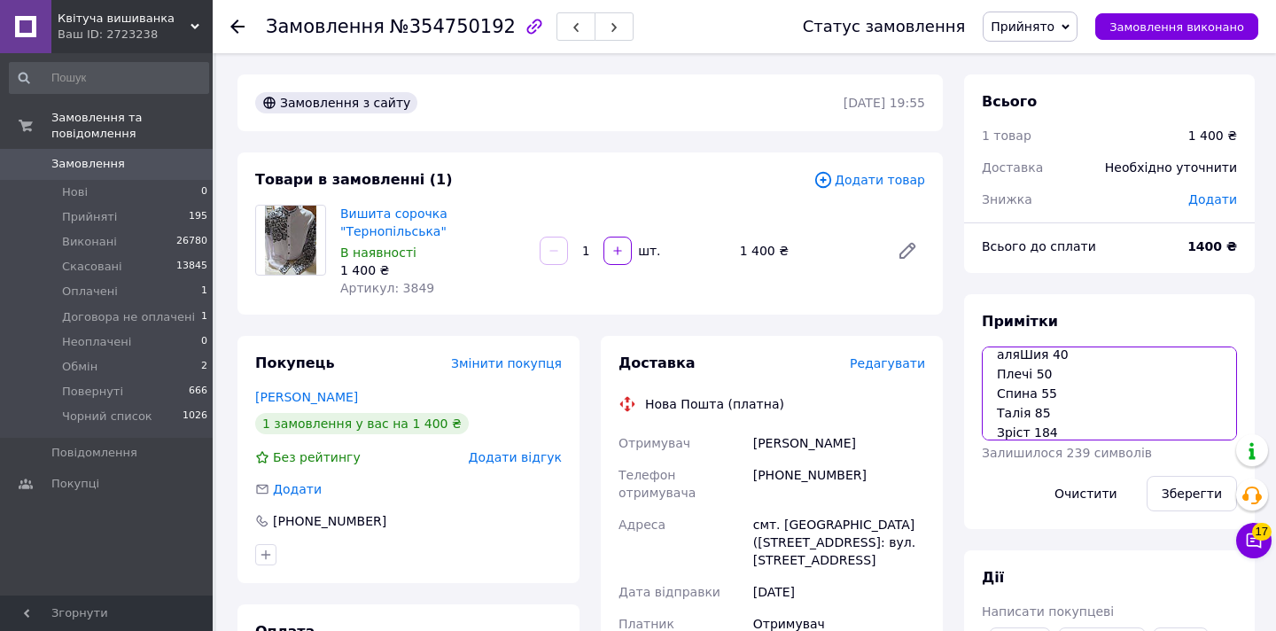
click at [1018, 355] on textarea "не добрі мірки аляШия 40 Плечі 50 Спина 55 Талія 85 Зріст 184" at bounding box center [1109, 394] width 255 height 94
type textarea "не добрі мірки аля Шия 40 Плечі 50 Спина 55 Талія 85 Зріст 184"
click at [1181, 493] on button "Зберегти" at bounding box center [1192, 493] width 90 height 35
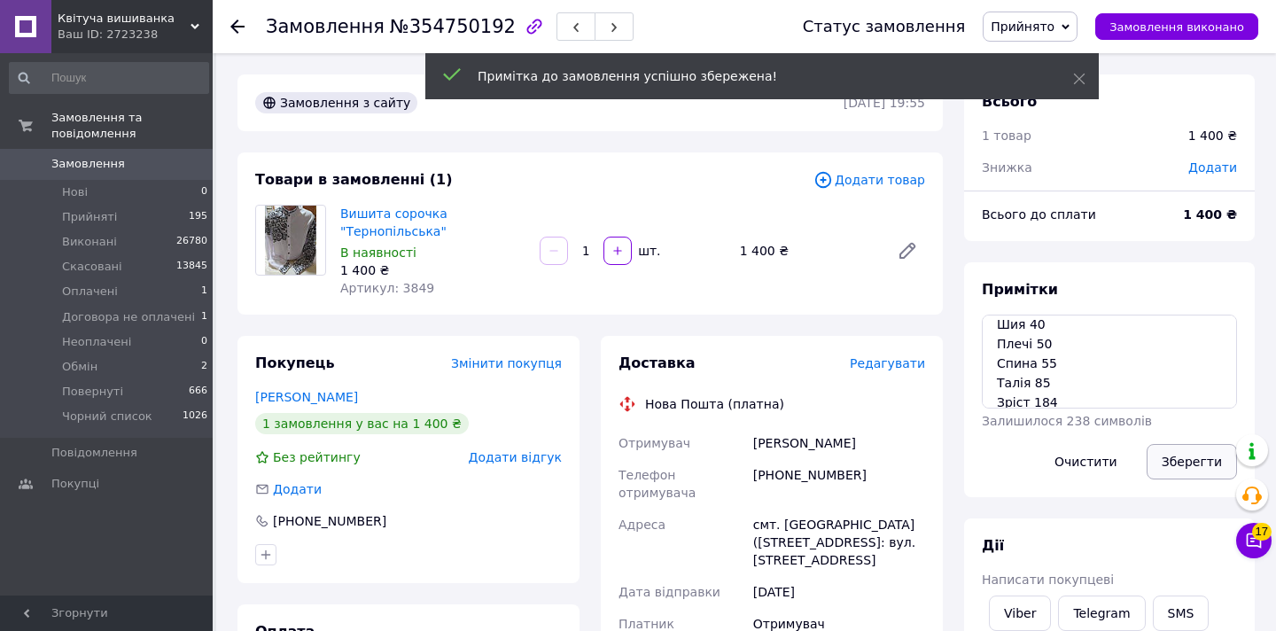
scroll to position [14, 0]
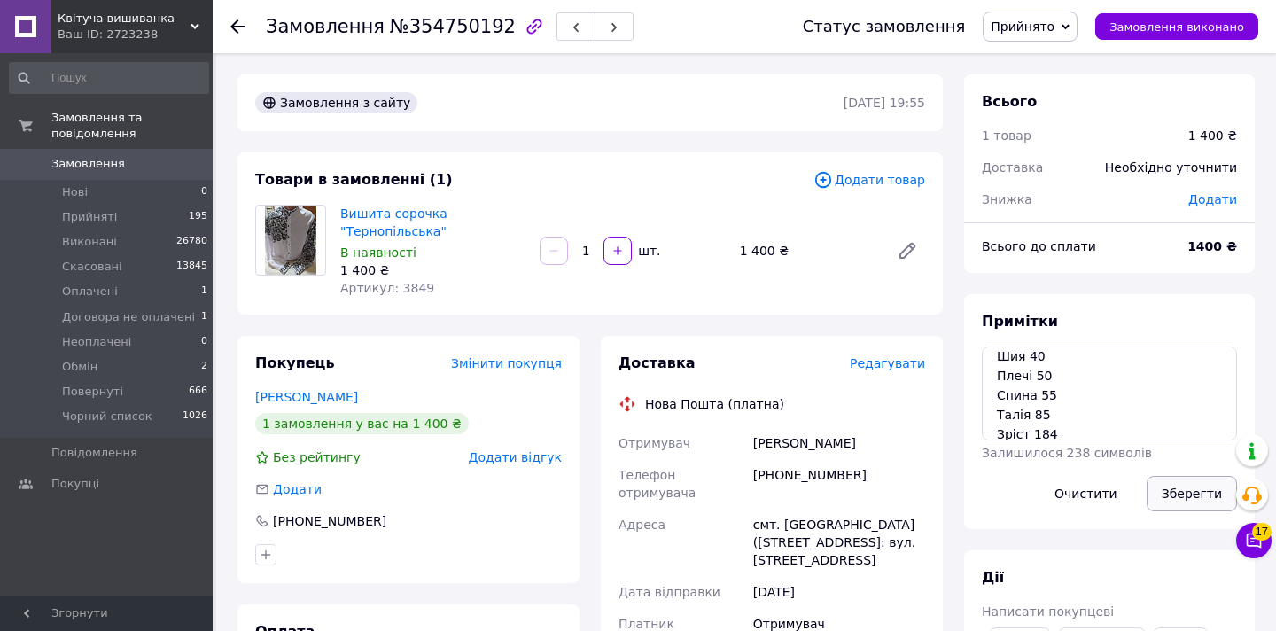
click at [1181, 493] on button "Зберегти" at bounding box center [1192, 493] width 90 height 35
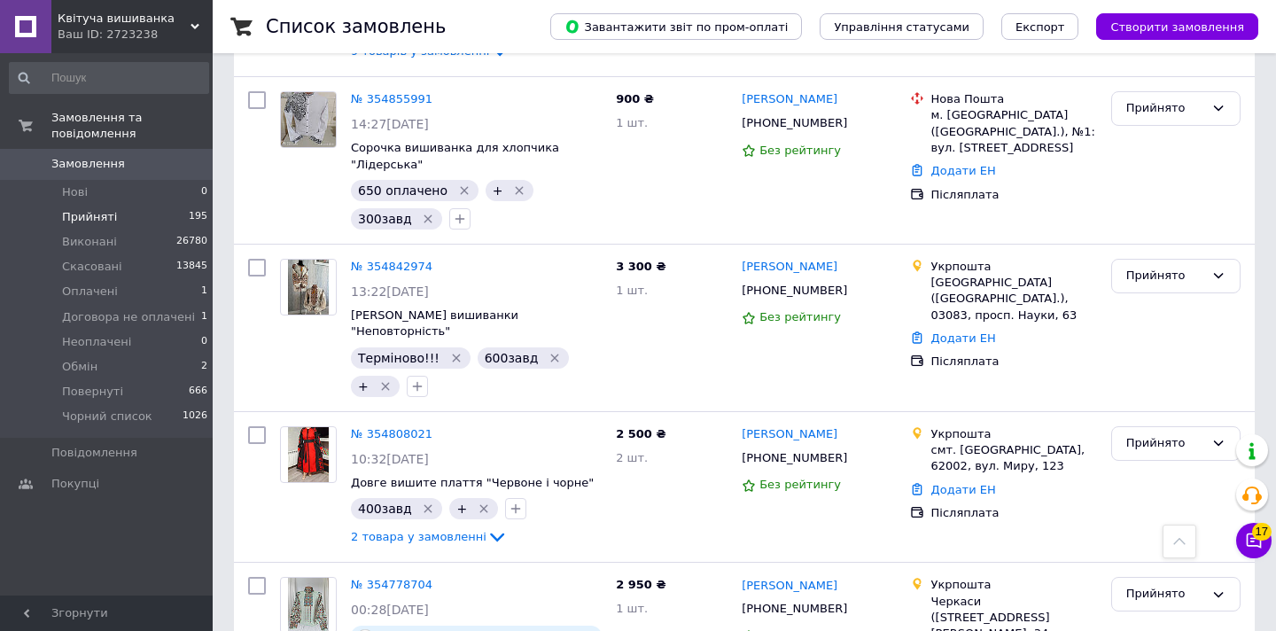
scroll to position [2594, 0]
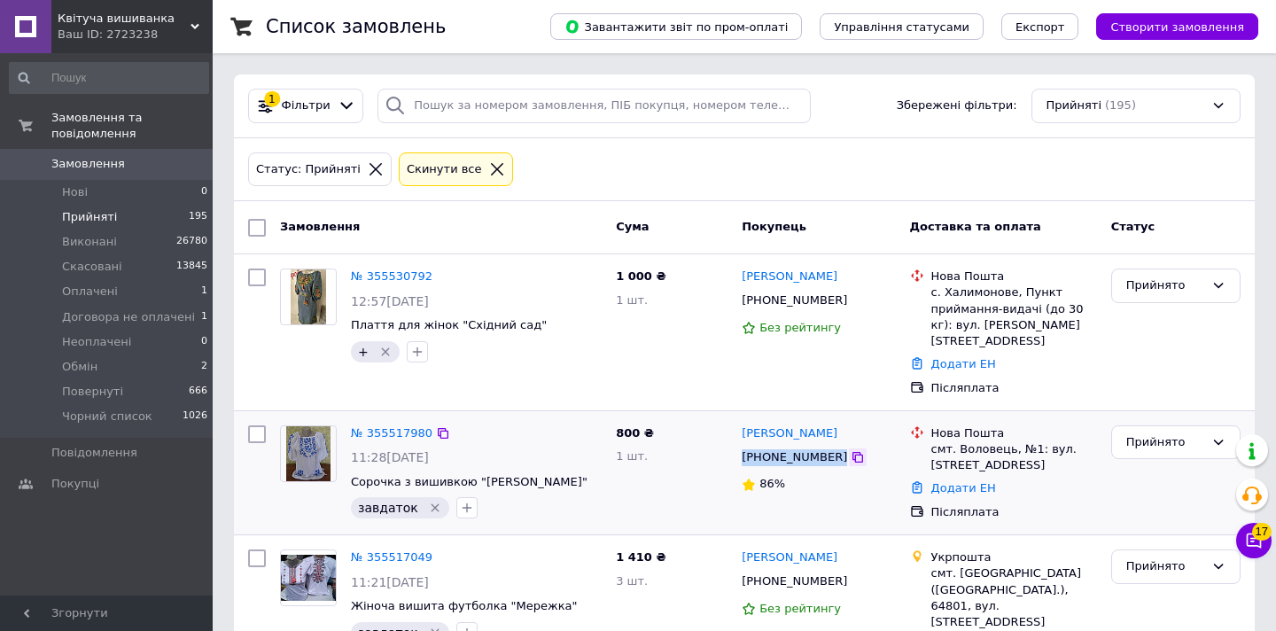
drag, startPoint x: 735, startPoint y: 436, endPoint x: 835, endPoint y: 447, distance: 100.7
click at [835, 447] on div "[PERSON_NAME] [PHONE_NUMBER] 86%" at bounding box center [819, 472] width 168 height 109
copy div "[PHONE_NUMBER]"
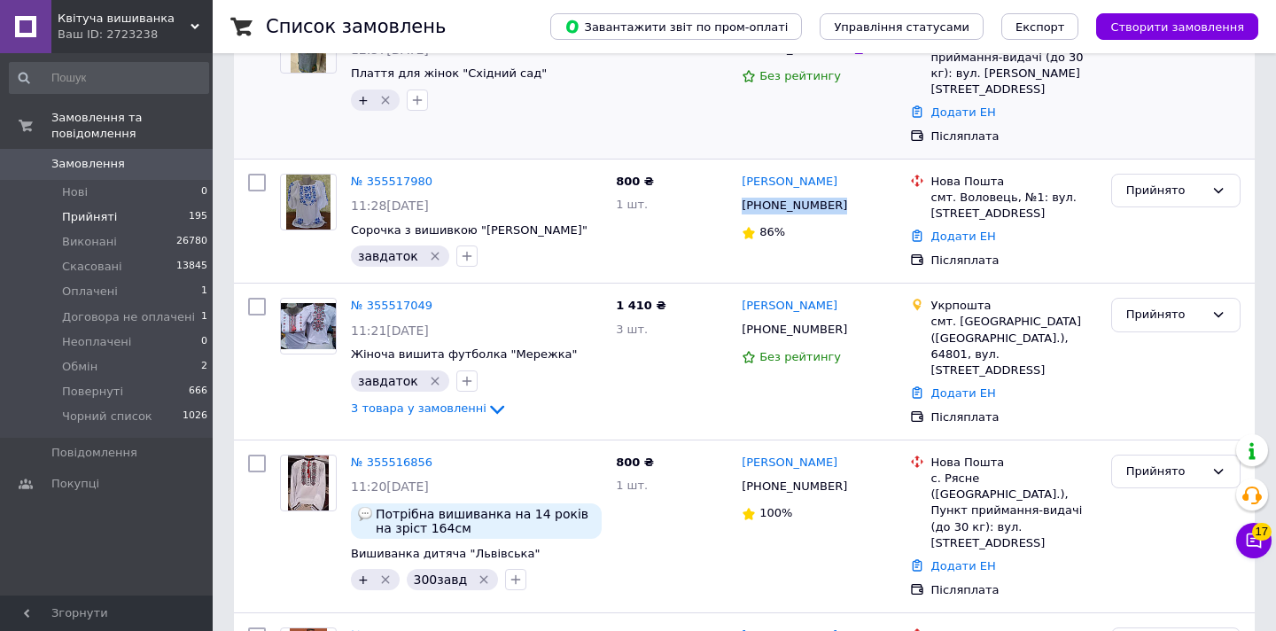
scroll to position [250, 0]
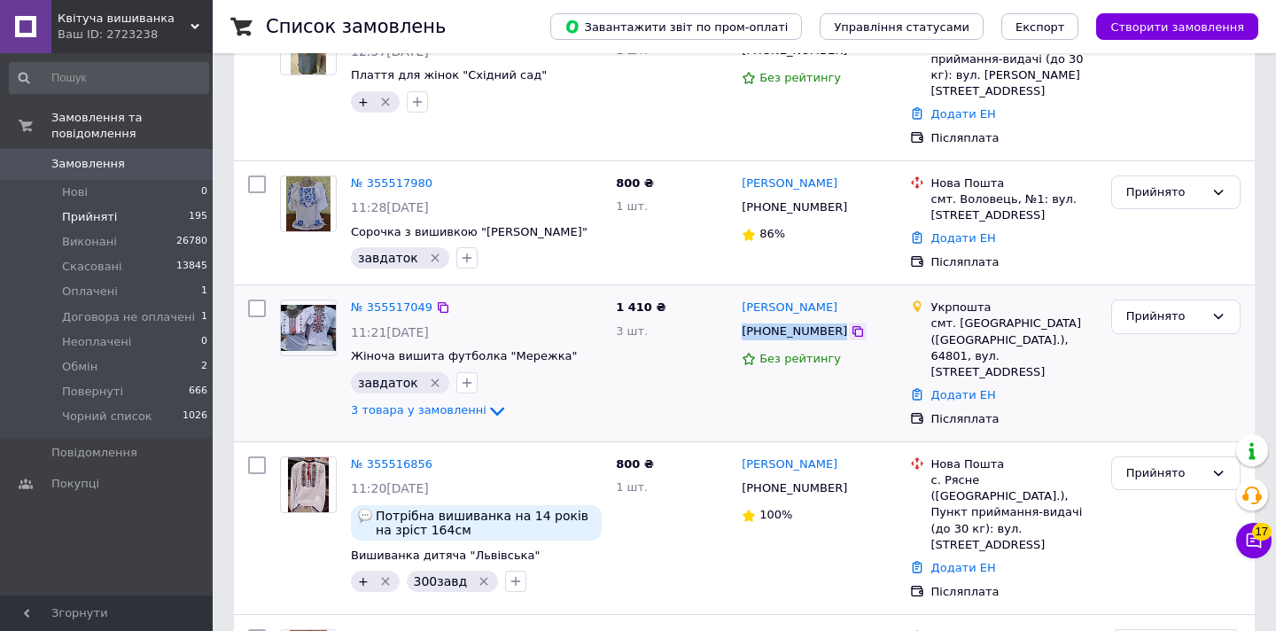
drag, startPoint x: 737, startPoint y: 312, endPoint x: 839, endPoint y: 316, distance: 102.0
click at [839, 316] on div "[PERSON_NAME] [PHONE_NUMBER] Без рейтингу" at bounding box center [819, 364] width 168 height 142
copy div "[PHONE_NUMBER]"
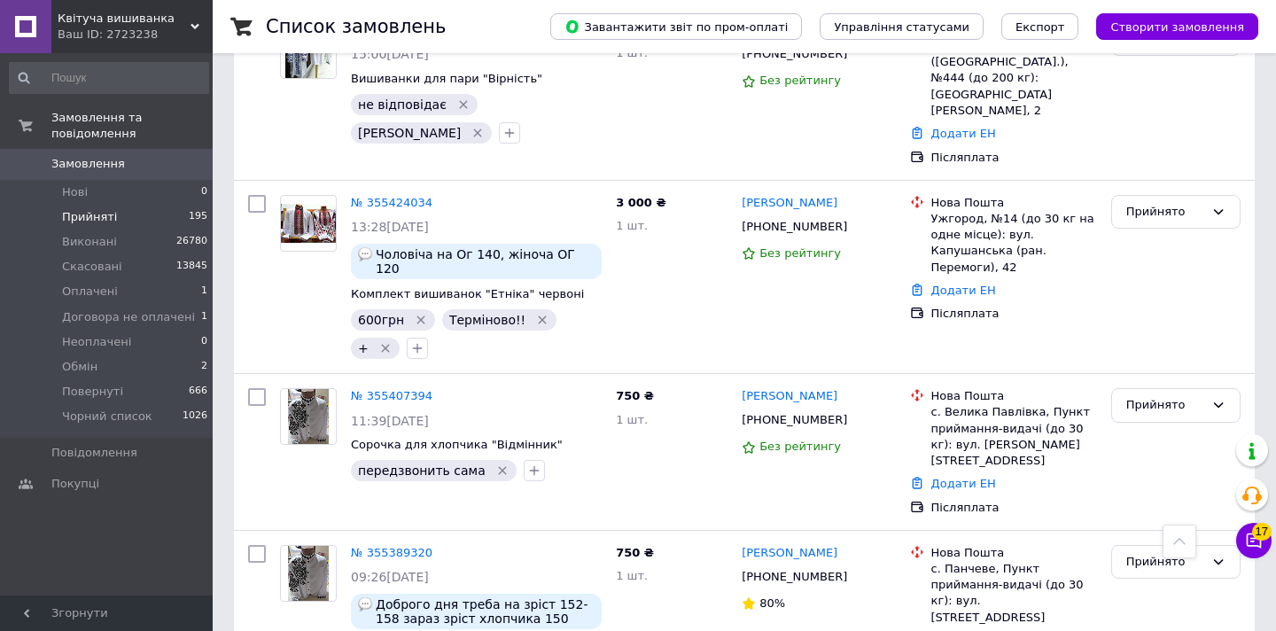
scroll to position [1330, 0]
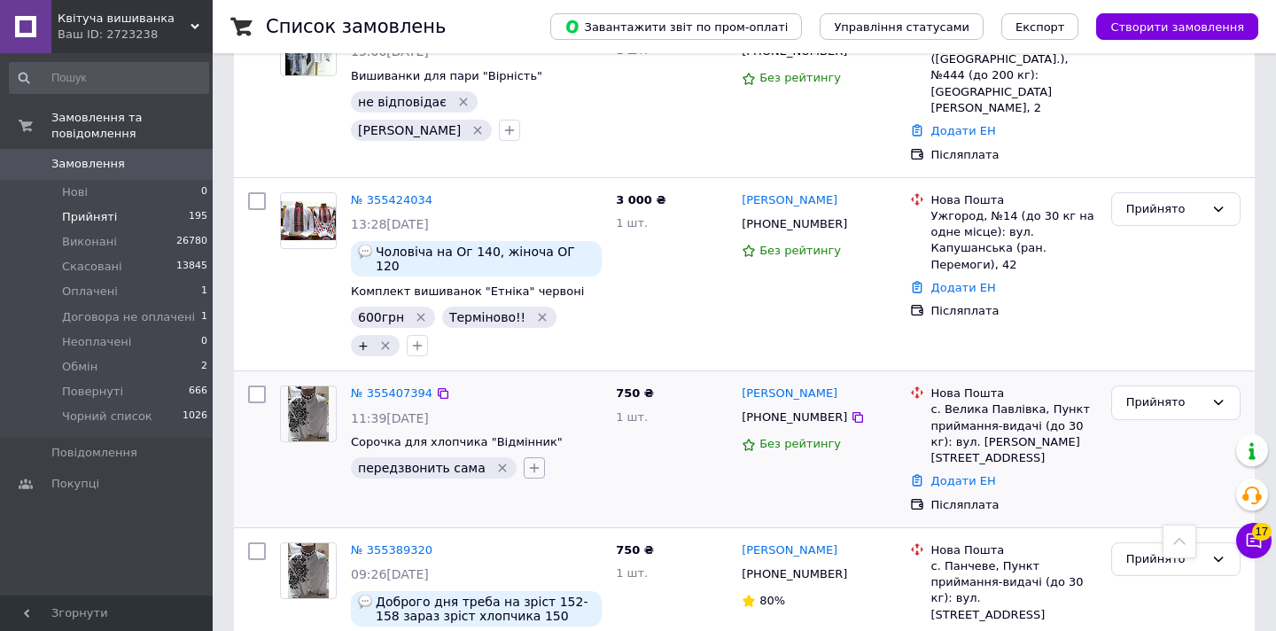
click at [529, 464] on icon "button" at bounding box center [534, 469] width 10 height 10
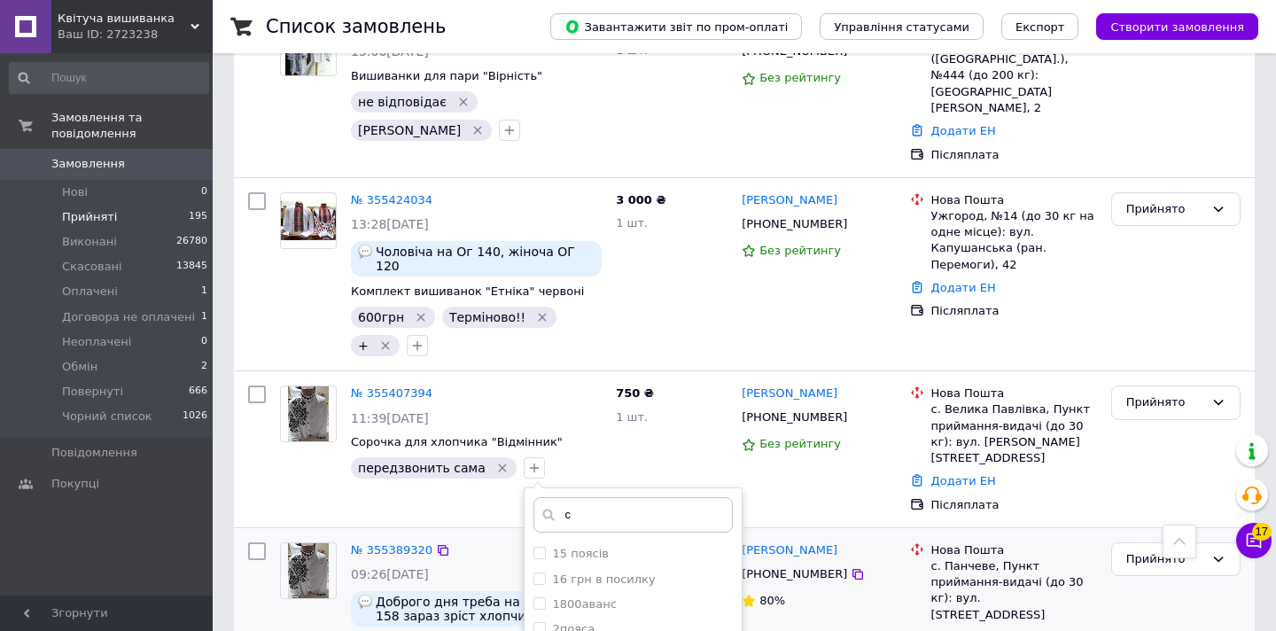
type input "с"
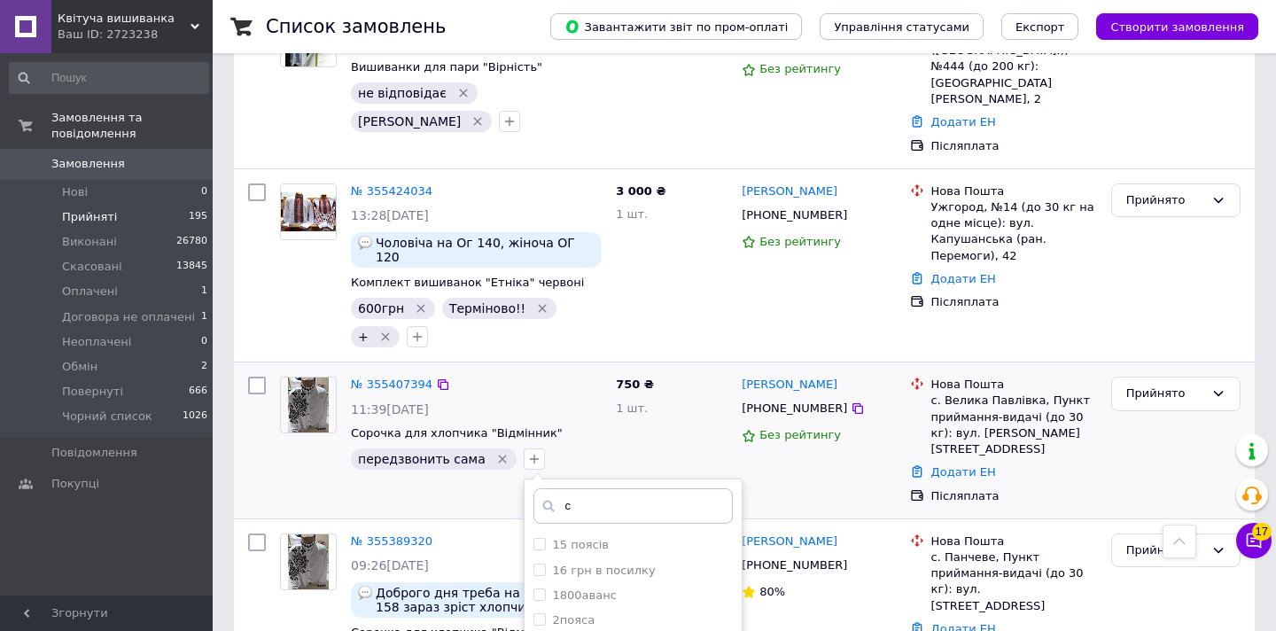
scroll to position [1374, 0]
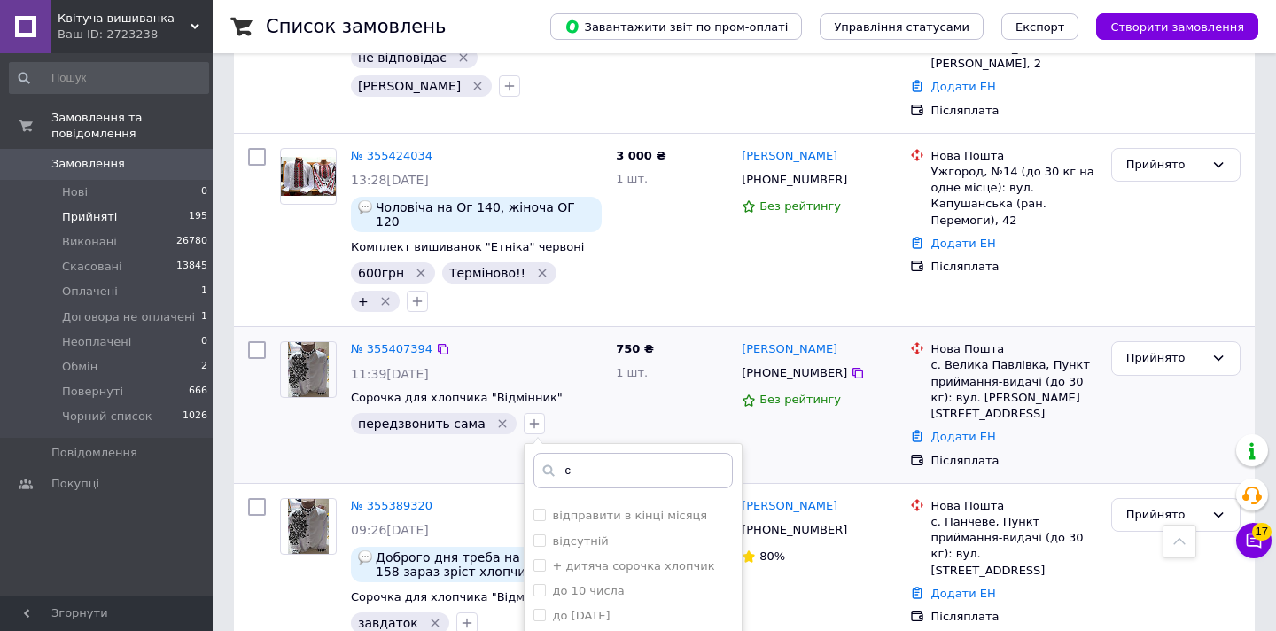
click at [644, 630] on div "до [DATE]" at bounding box center [633, 641] width 199 height 16
checkbox input "true"
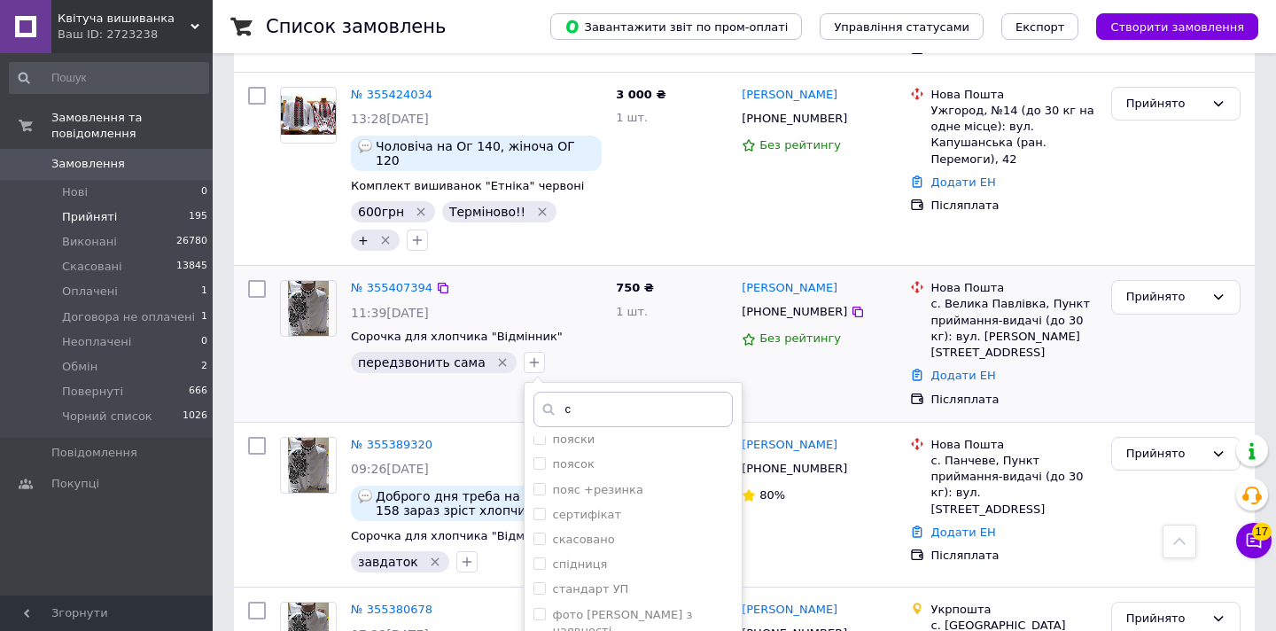
scroll to position [1434, 0]
click at [534, 534] on input "скасовано" at bounding box center [540, 540] width 12 height 12
checkbox input "true"
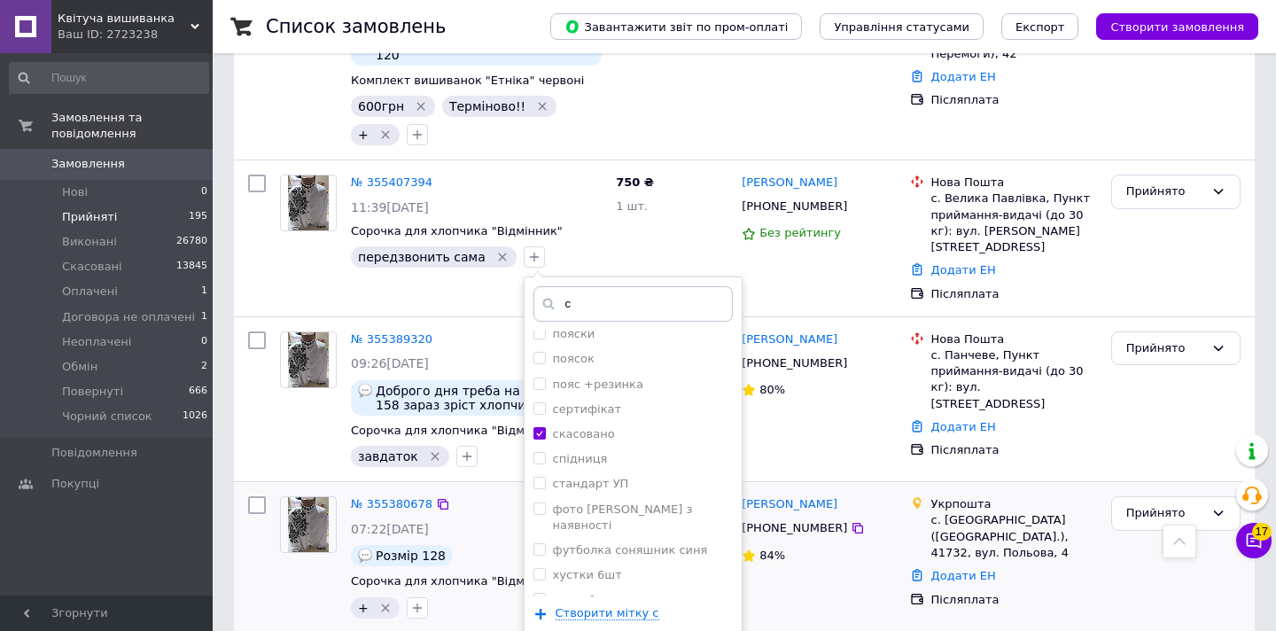
scroll to position [1546, 0]
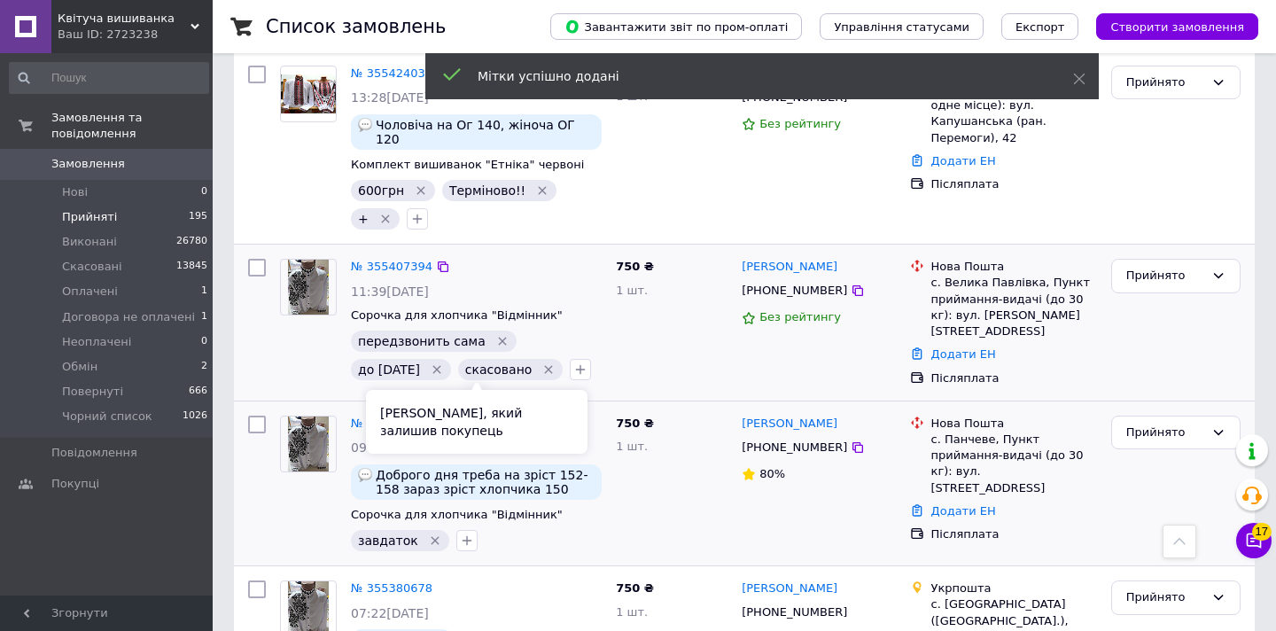
scroll to position [1446, 0]
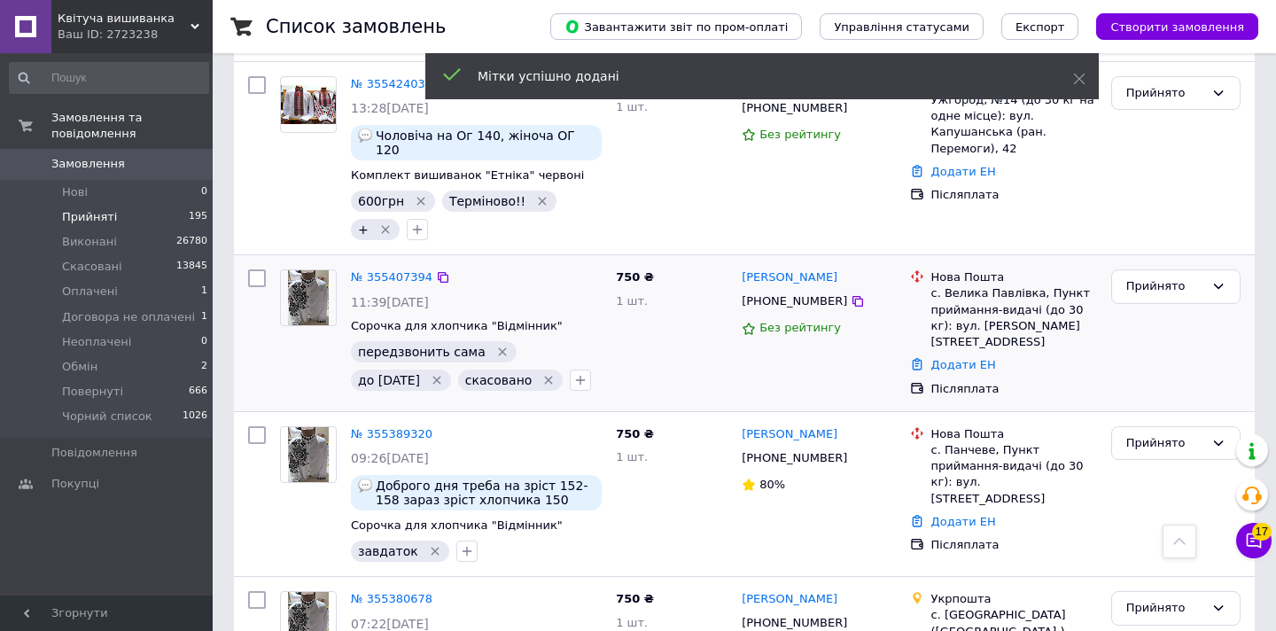
click at [444, 373] on icon "Видалити мітку" at bounding box center [437, 380] width 14 height 14
click at [495, 345] on icon "Видалити мітку" at bounding box center [502, 352] width 14 height 14
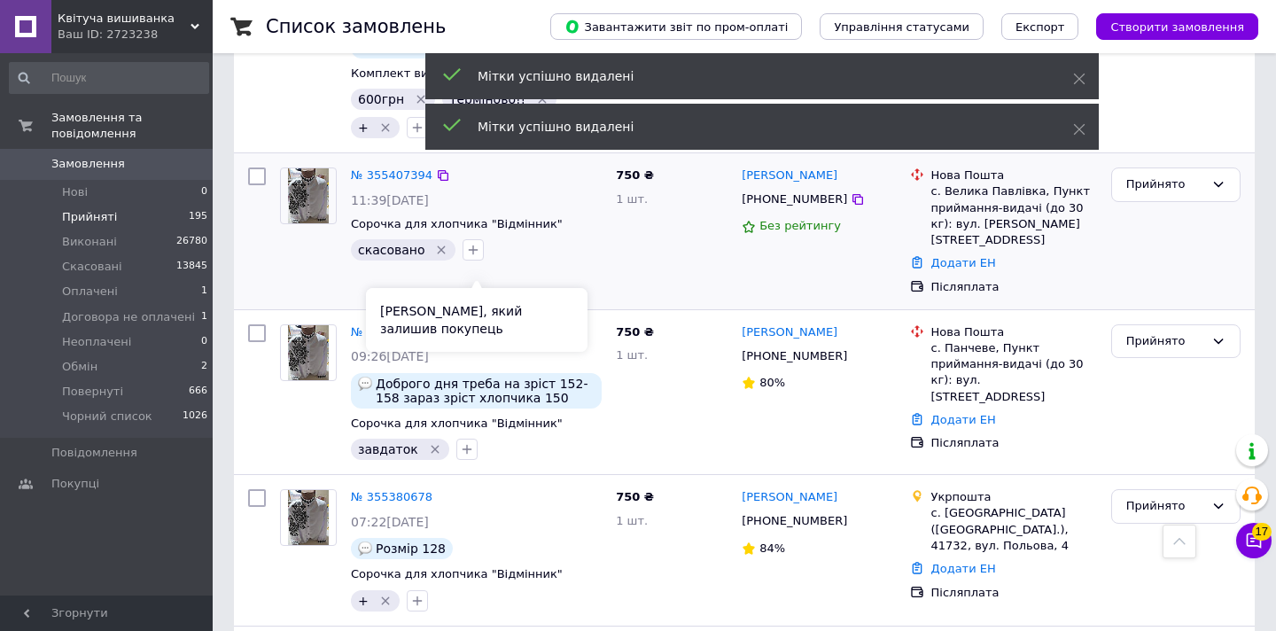
scroll to position [1556, 0]
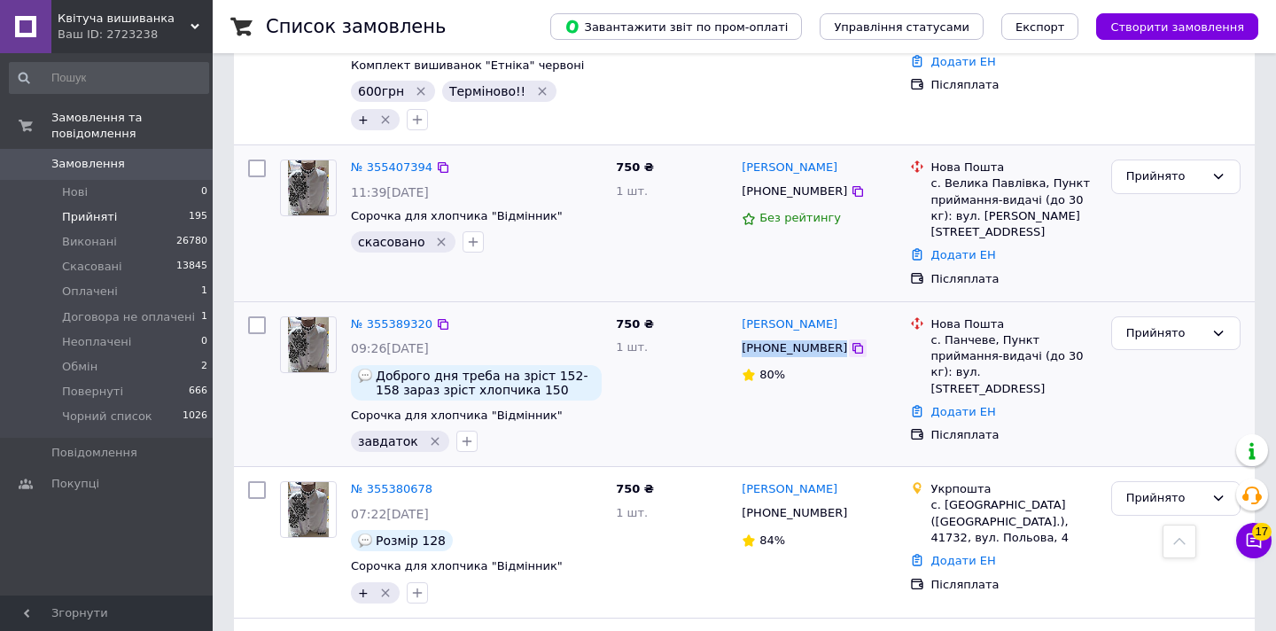
drag, startPoint x: 749, startPoint y: 214, endPoint x: 842, endPoint y: 222, distance: 93.5
click at [842, 339] on div "[PHONE_NUMBER]" at bounding box center [818, 349] width 157 height 20
copy div "[PHONE_NUMBER]"
click at [460, 434] on icon "button" at bounding box center [467, 441] width 14 height 14
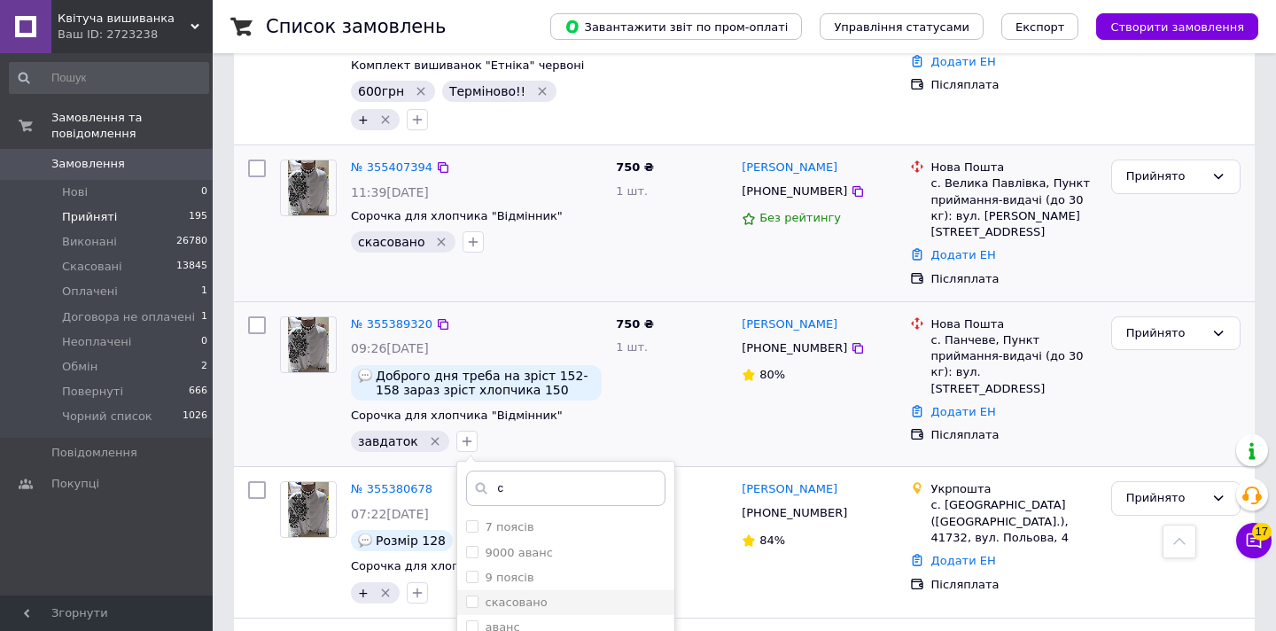
type input "с"
click at [466, 596] on input "cкасовано" at bounding box center [472, 602] width 12 height 12
checkbox input "true"
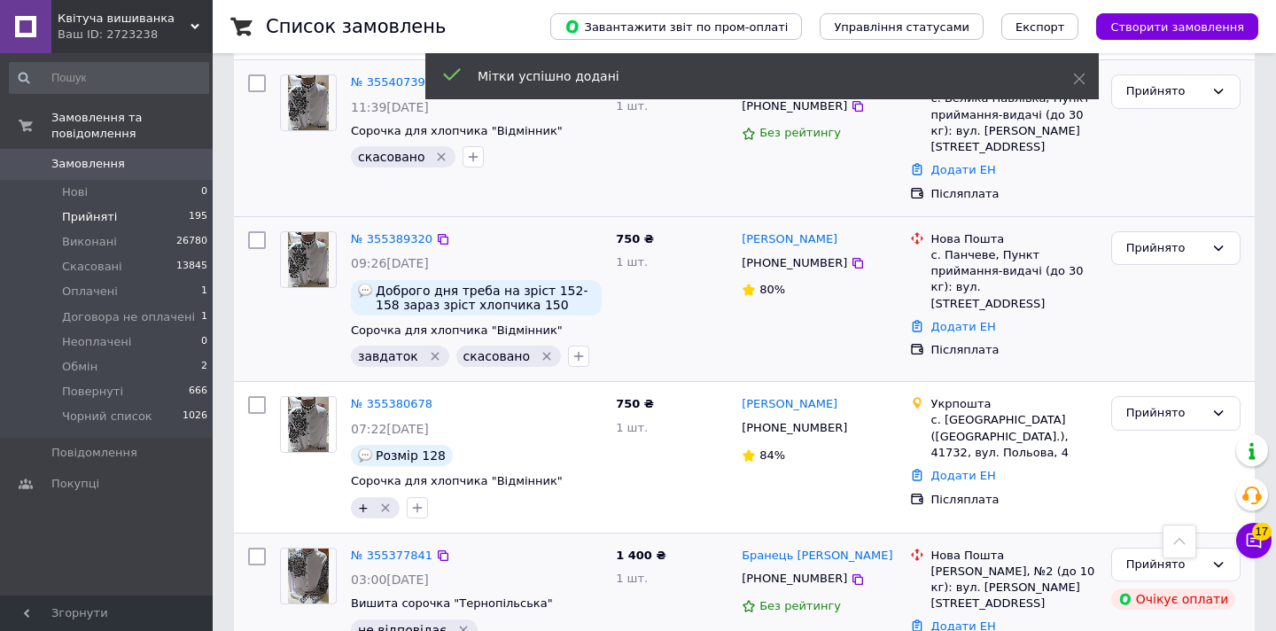
scroll to position [1638, 0]
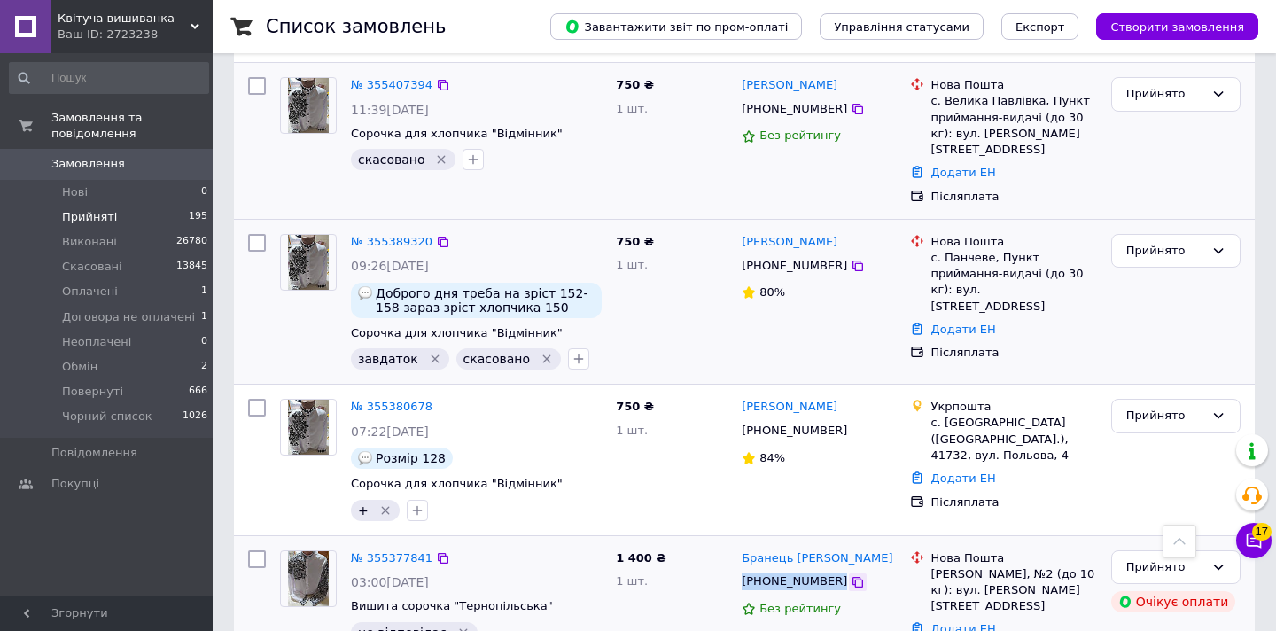
drag, startPoint x: 737, startPoint y: 447, endPoint x: 839, endPoint y: 456, distance: 102.4
click at [839, 543] on div "Бранець [PERSON_NAME] [PHONE_NUMBER] Без рейтингу" at bounding box center [819, 611] width 168 height 136
copy div "[PHONE_NUMBER]"
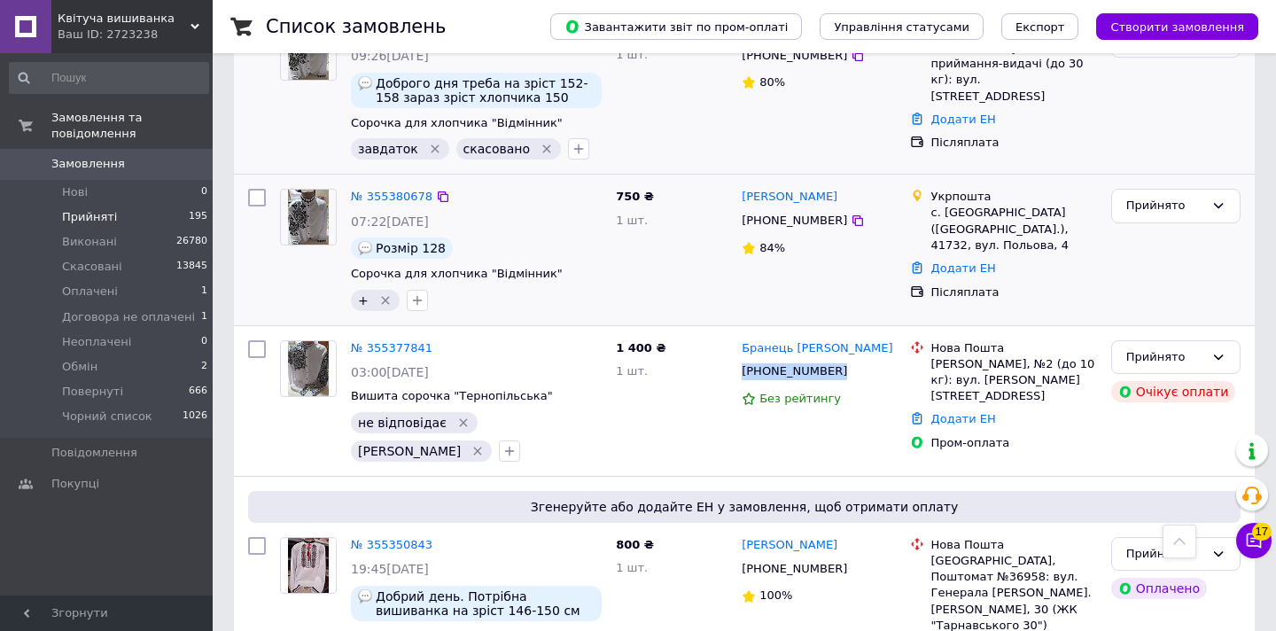
scroll to position [1850, 0]
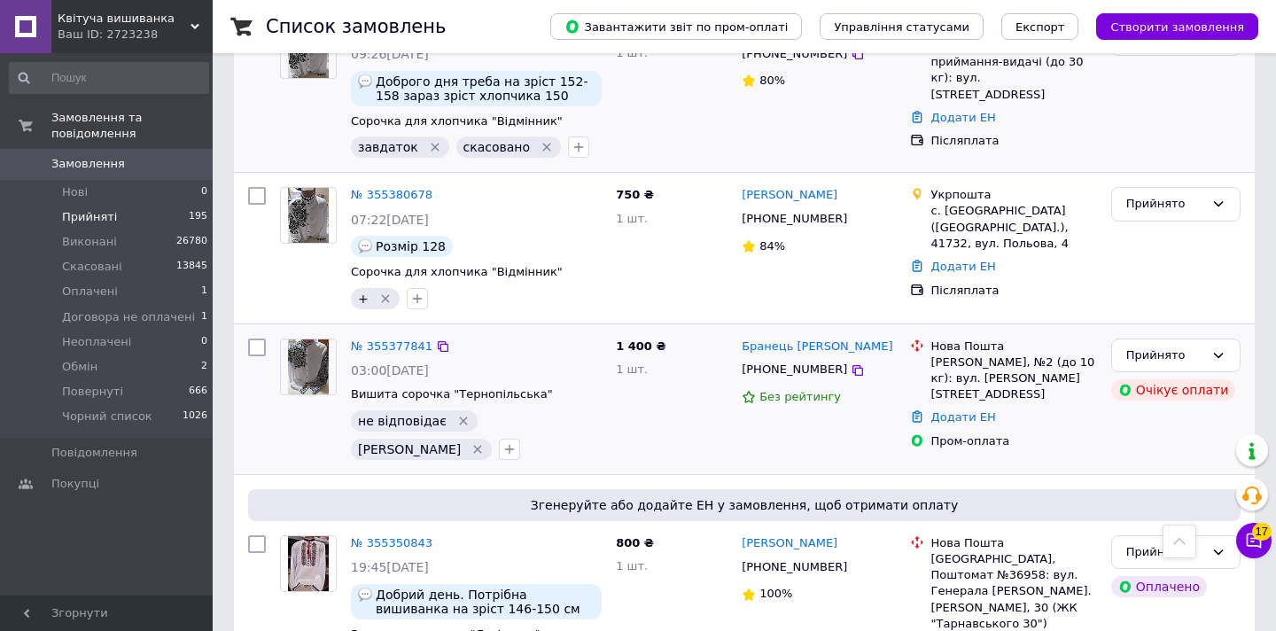
click at [456, 414] on icon "Видалити мітку" at bounding box center [463, 421] width 14 height 14
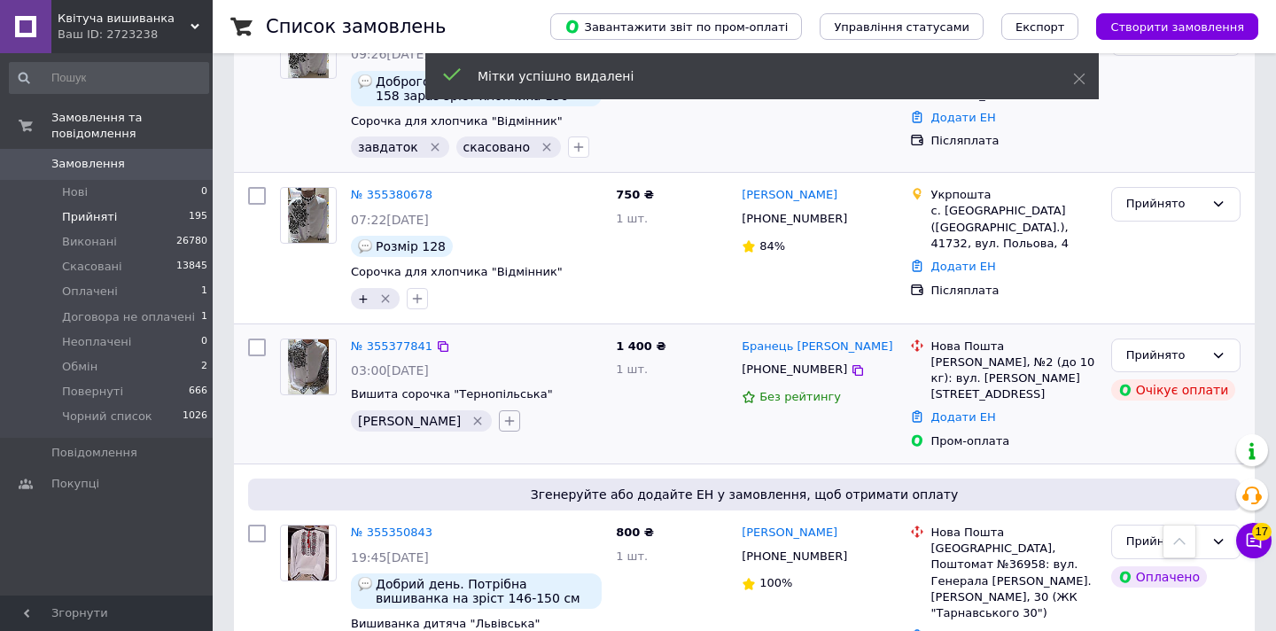
click at [503, 414] on icon "button" at bounding box center [510, 421] width 14 height 14
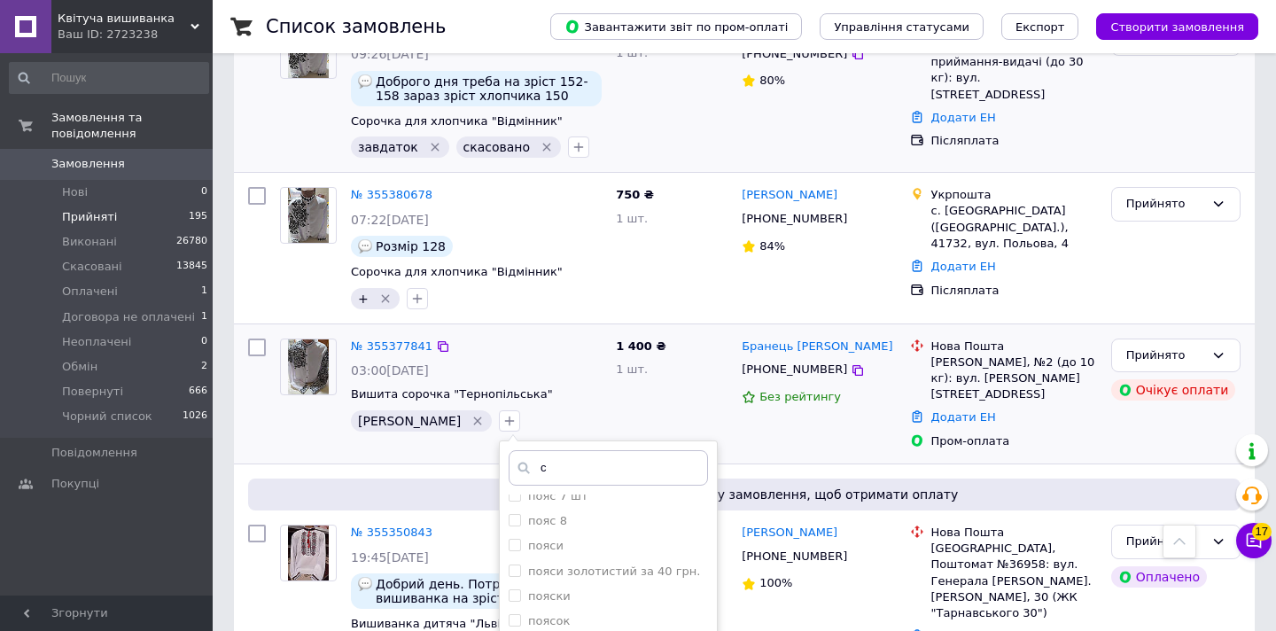
scroll to position [1208, 0]
type input "с"
click at [509, 591] on input "скасовано" at bounding box center [515, 597] width 12 height 12
checkbox input "true"
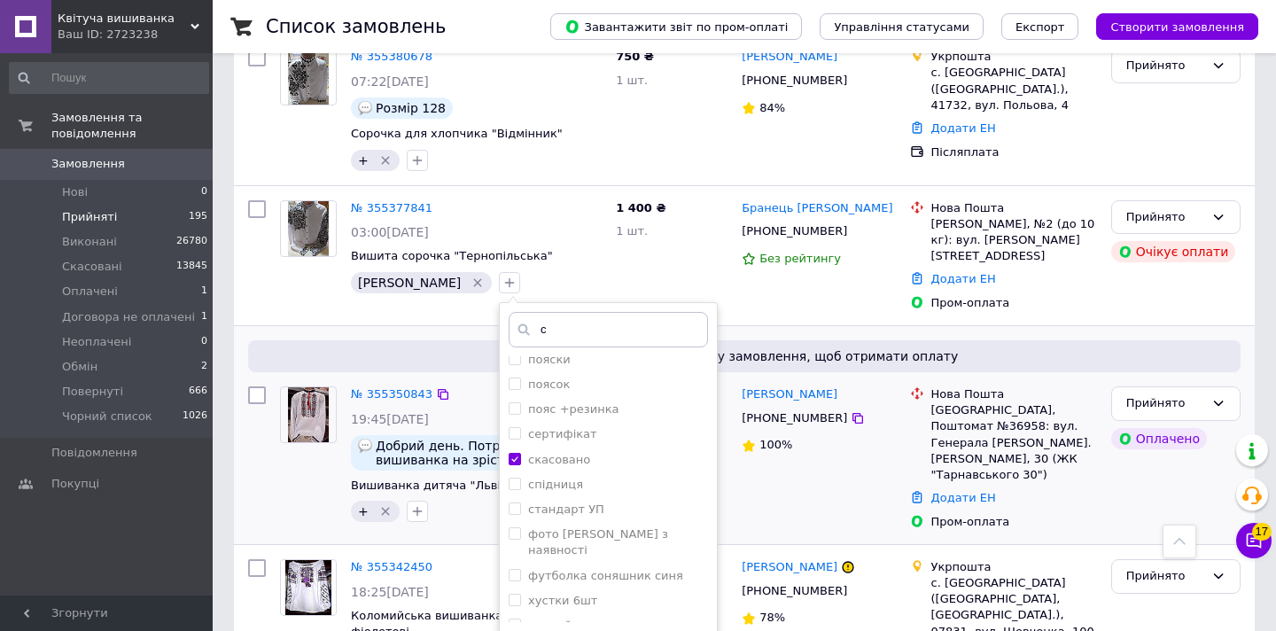
scroll to position [2002, 0]
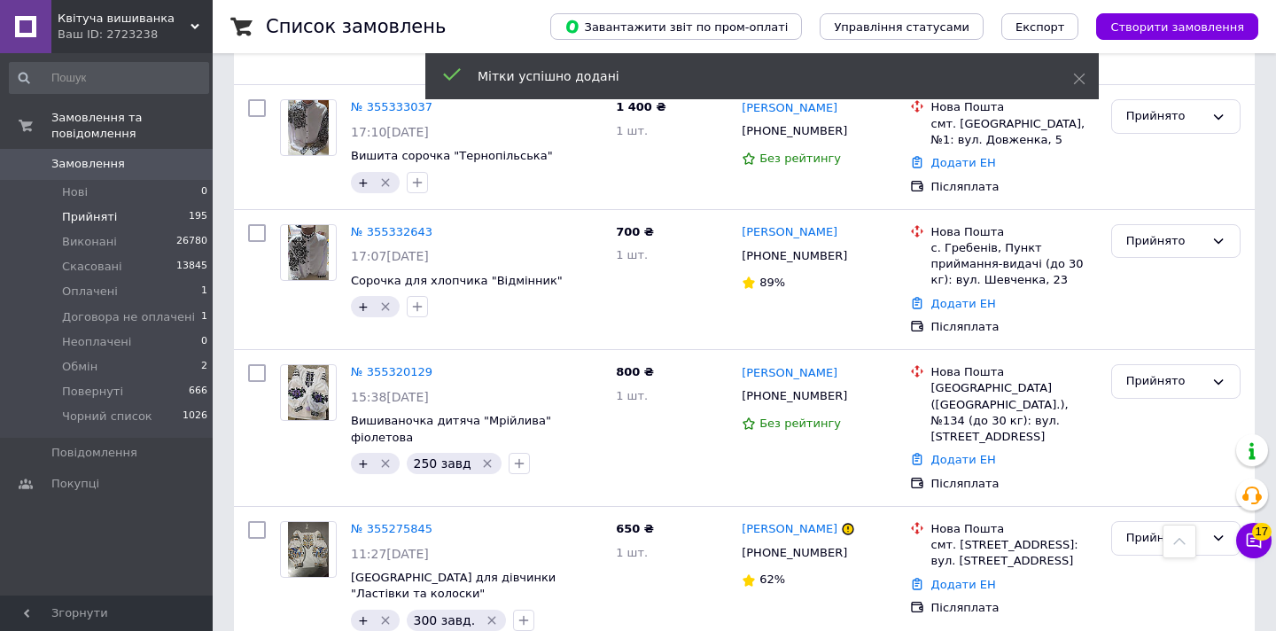
scroll to position [2649, 0]
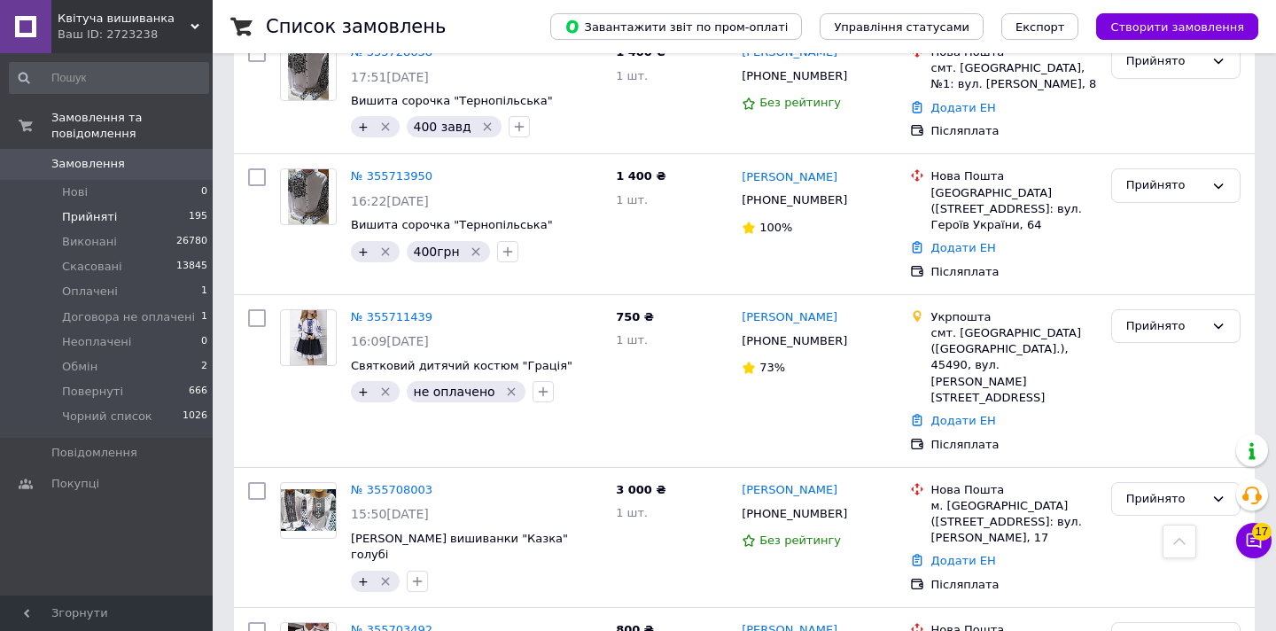
scroll to position [1455, 0]
click at [408, 309] on link "№ 355711439" at bounding box center [392, 315] width 82 height 13
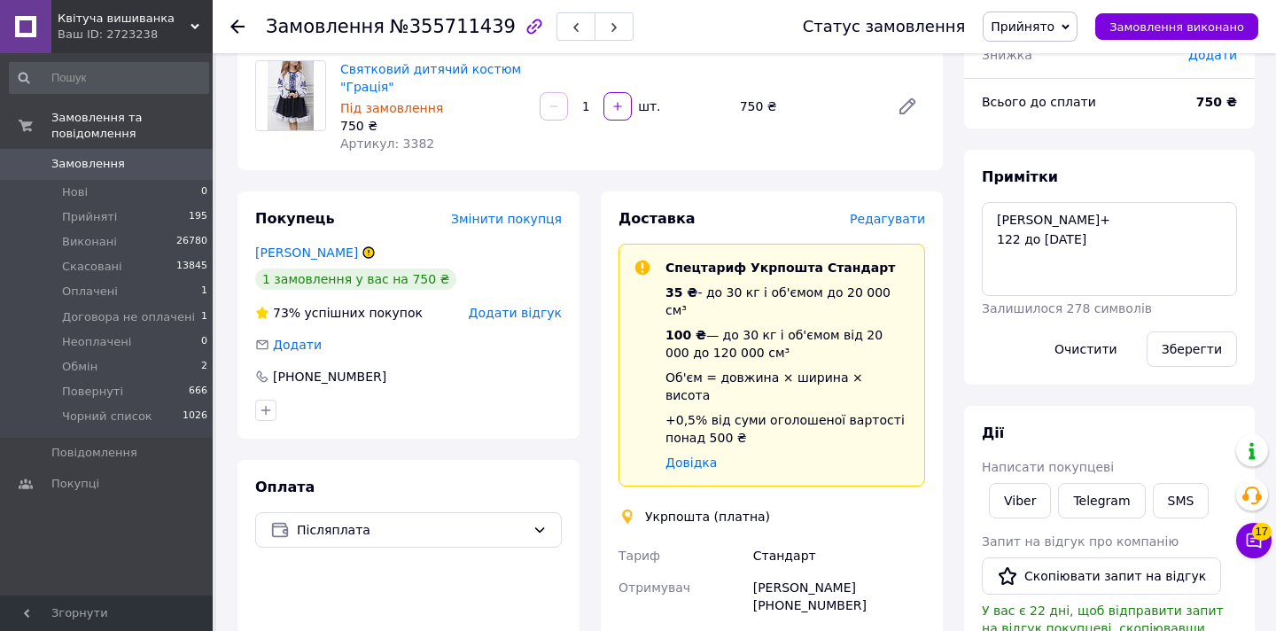
scroll to position [140, 0]
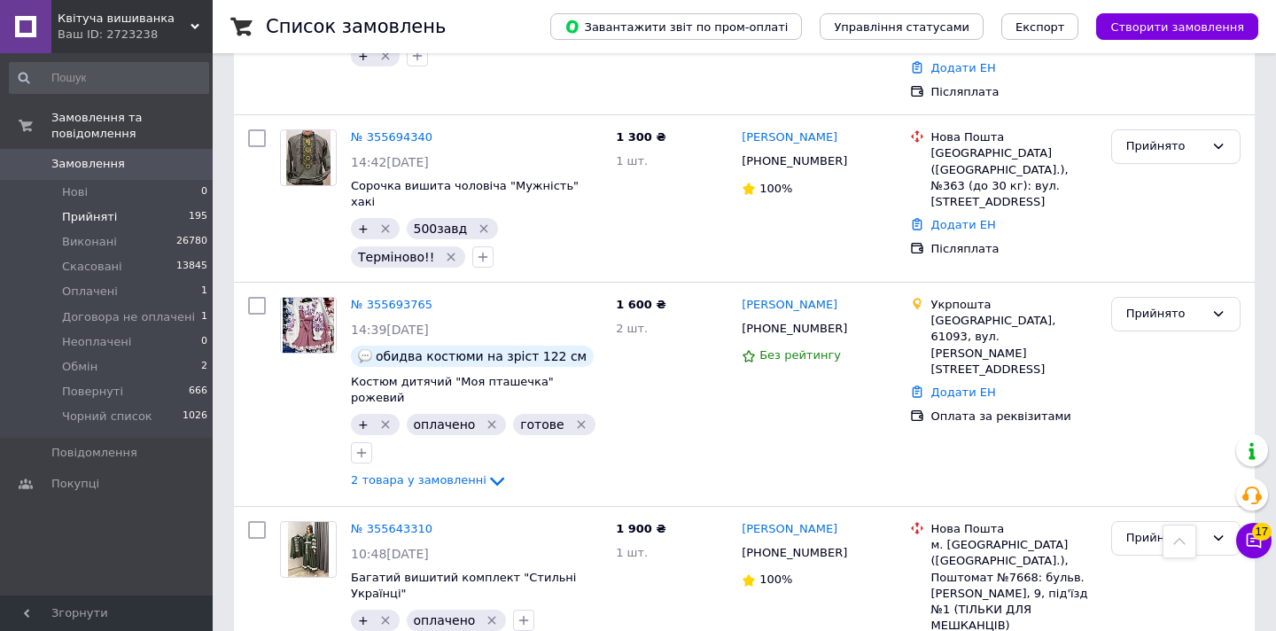
scroll to position [2119, 0]
click at [405, 299] on link "№ 355693765" at bounding box center [392, 305] width 82 height 13
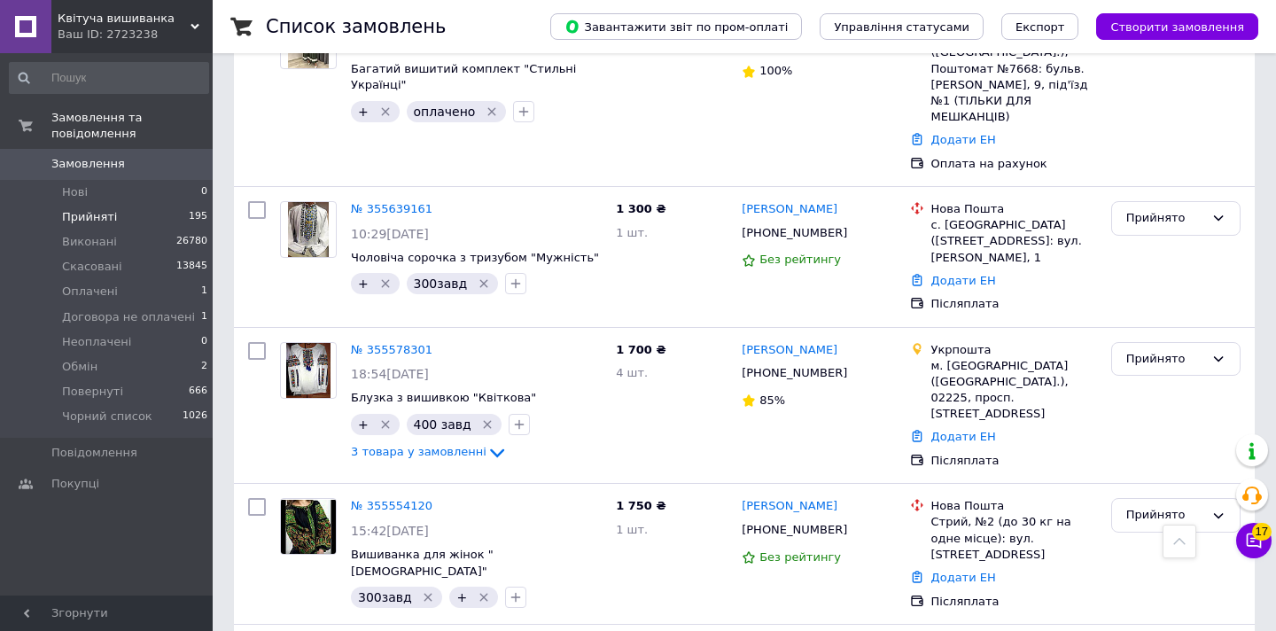
scroll to position [2662, 0]
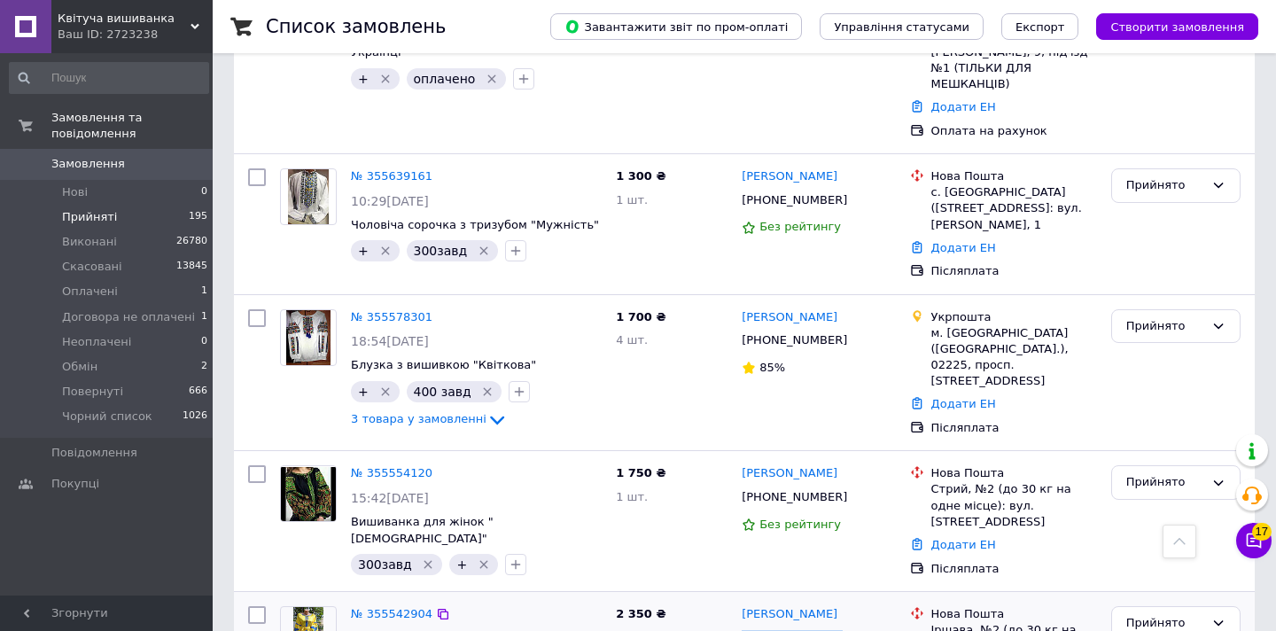
drag, startPoint x: 742, startPoint y: 459, endPoint x: 831, endPoint y: 465, distance: 88.9
click at [831, 630] on span "[PHONE_NUMBER]" at bounding box center [794, 637] width 105 height 13
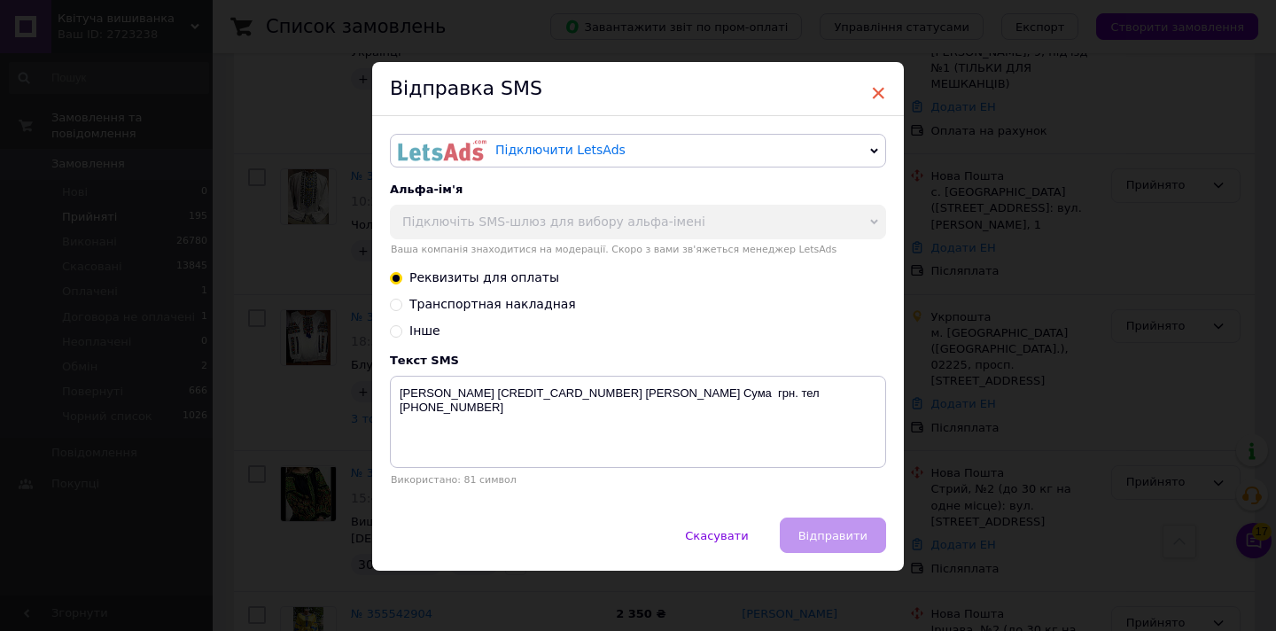
click at [883, 93] on span "×" at bounding box center [878, 93] width 16 height 30
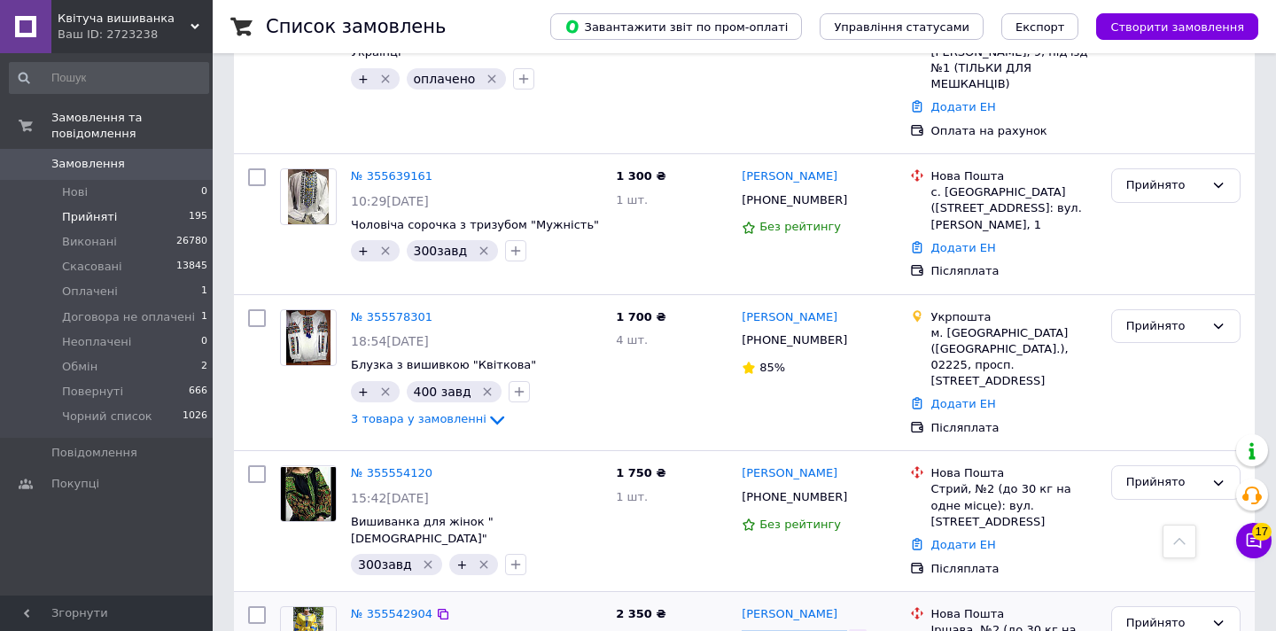
drag, startPoint x: 744, startPoint y: 457, endPoint x: 834, endPoint y: 464, distance: 90.7
click at [834, 628] on div "[PHONE_NUMBER]" at bounding box center [818, 638] width 157 height 20
copy div "[PHONE_NUMBER]"
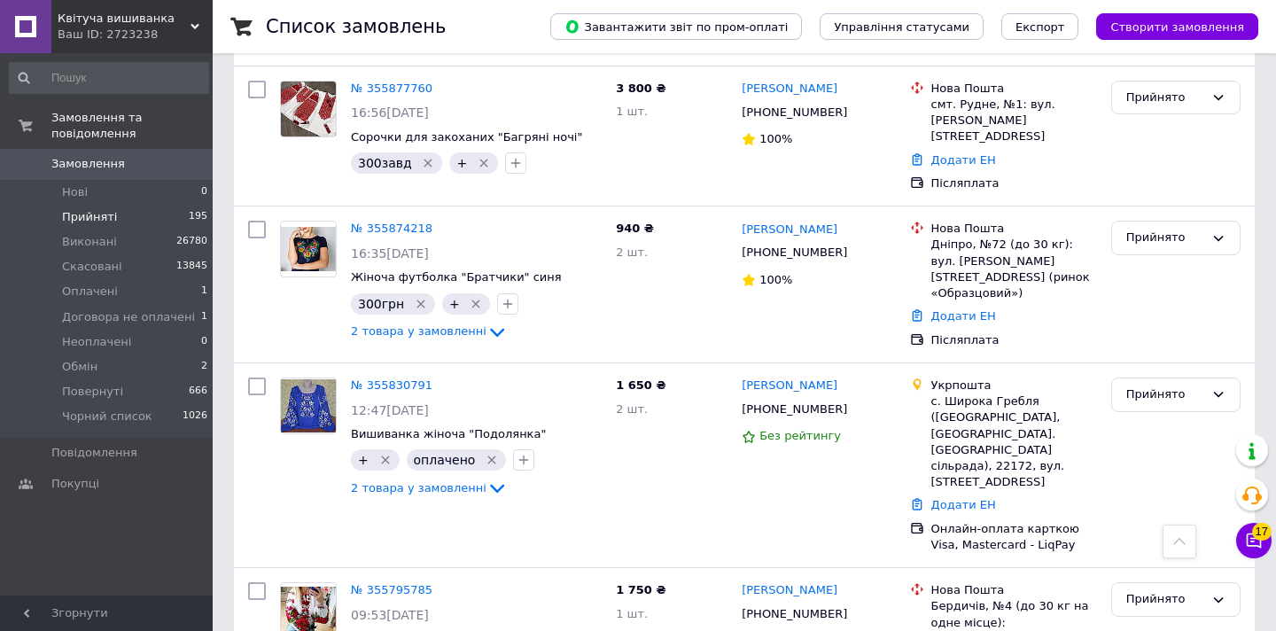
scroll to position [2863, 0]
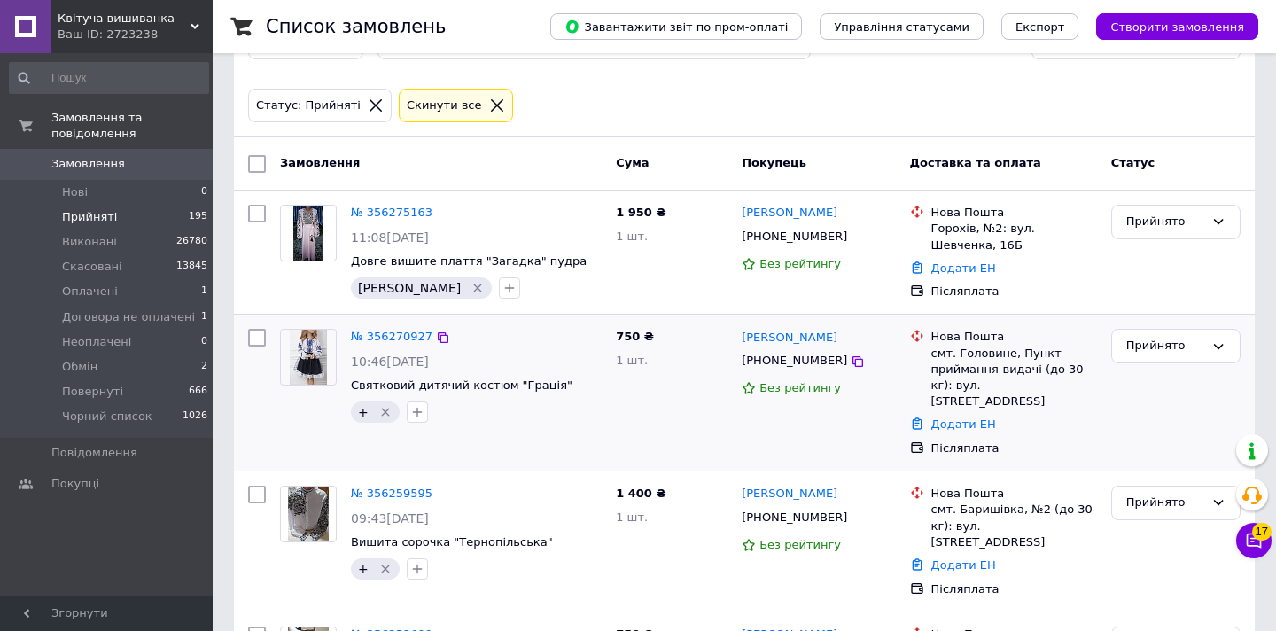
scroll to position [72, 0]
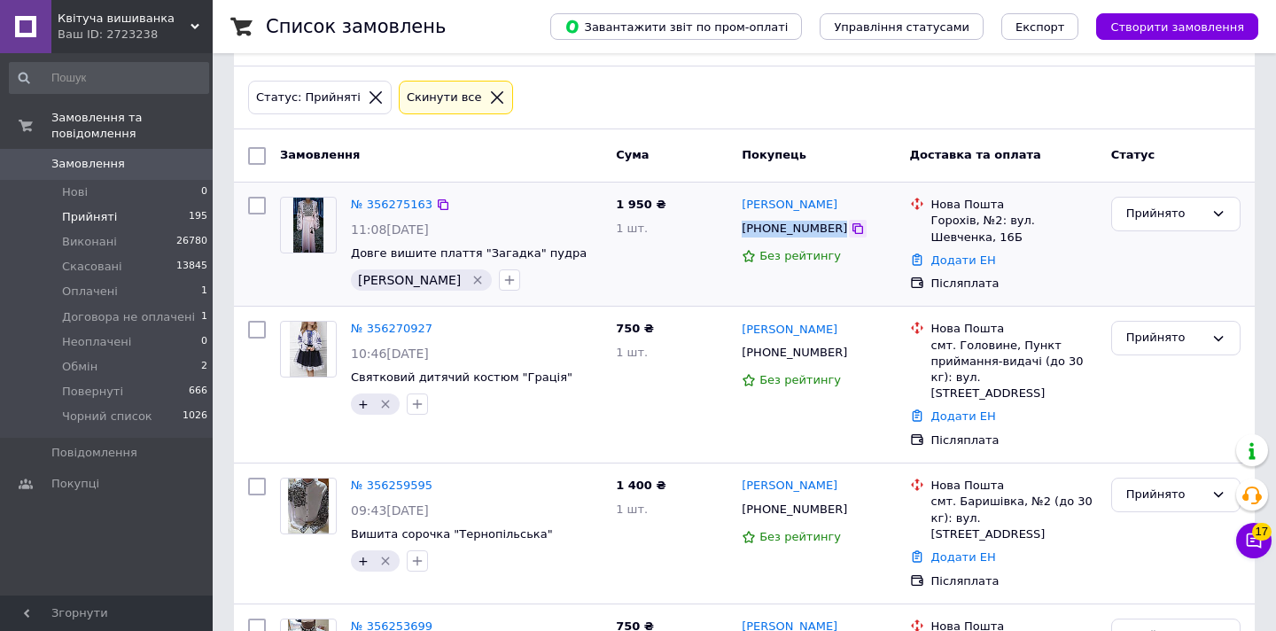
drag, startPoint x: 740, startPoint y: 224, endPoint x: 835, endPoint y: 227, distance: 94.9
click at [835, 227] on div "[PHONE_NUMBER]" at bounding box center [818, 229] width 157 height 20
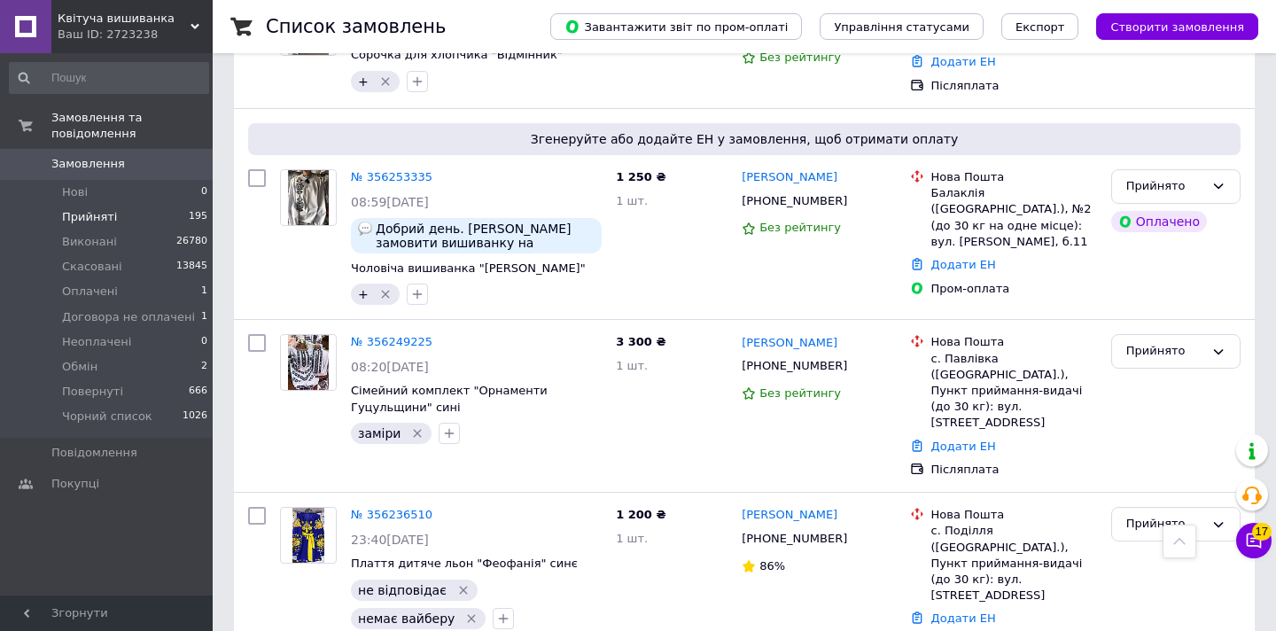
scroll to position [733, 0]
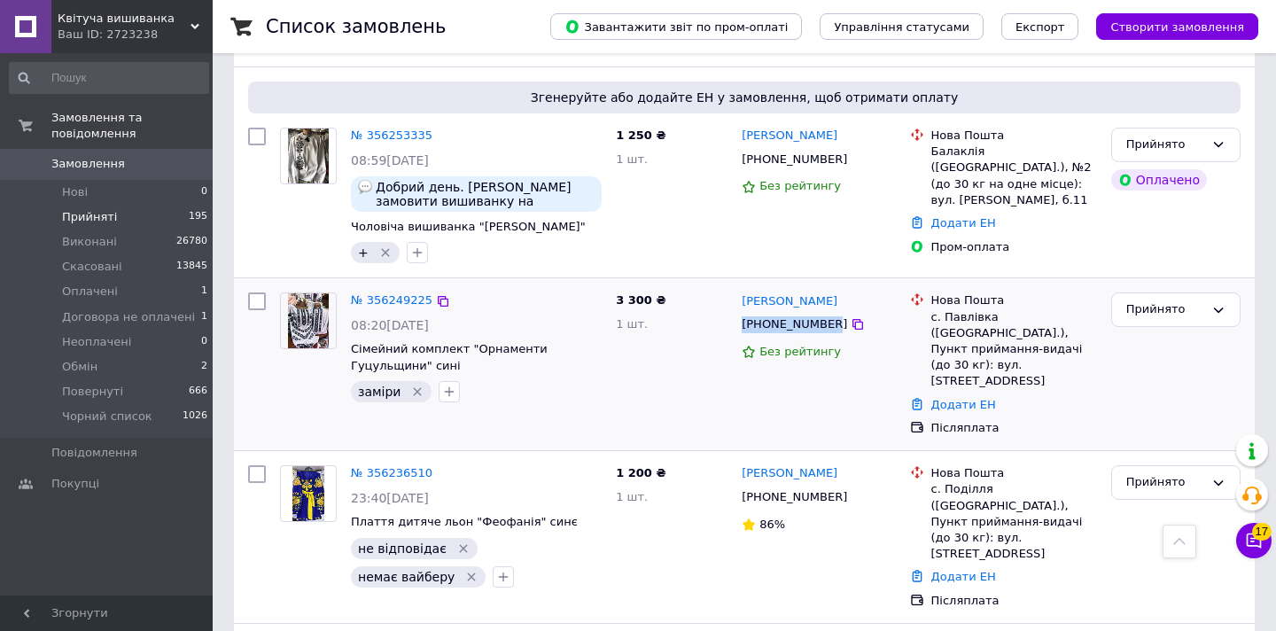
drag, startPoint x: 738, startPoint y: 291, endPoint x: 834, endPoint y: 293, distance: 95.8
click at [834, 313] on div "[PHONE_NUMBER]" at bounding box center [794, 325] width 113 height 24
click at [449, 385] on icon "button" at bounding box center [449, 392] width 14 height 14
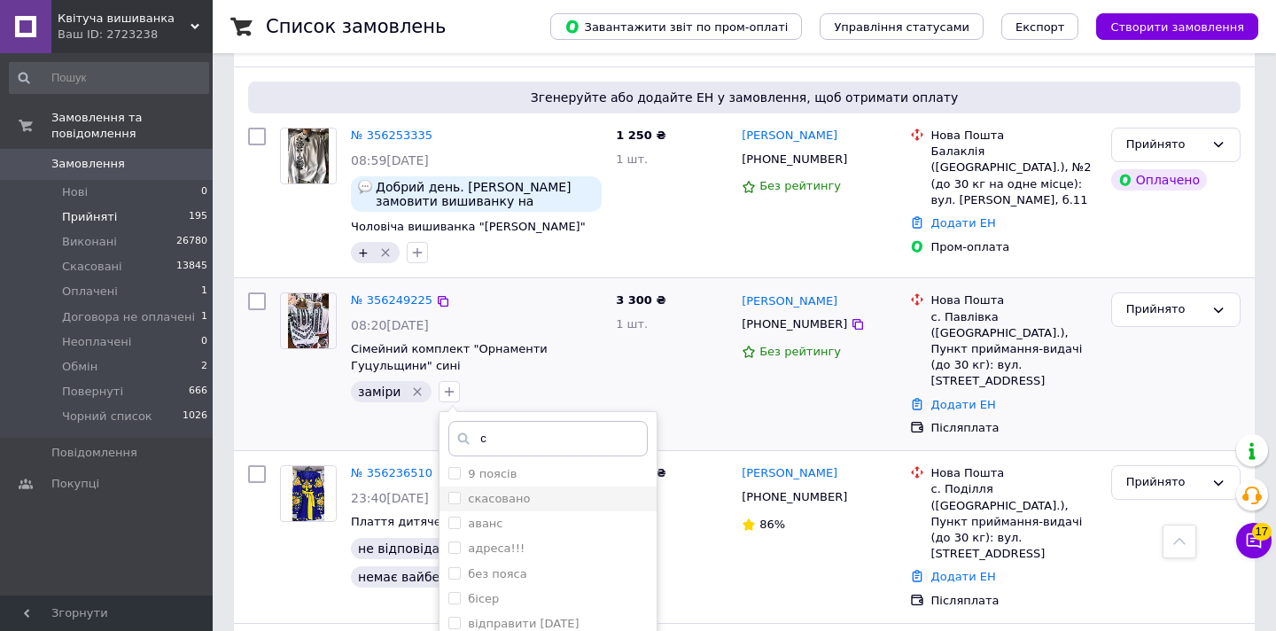
type input "с"
click at [453, 492] on input "cкасовано" at bounding box center [455, 498] width 12 height 12
checkbox input "true"
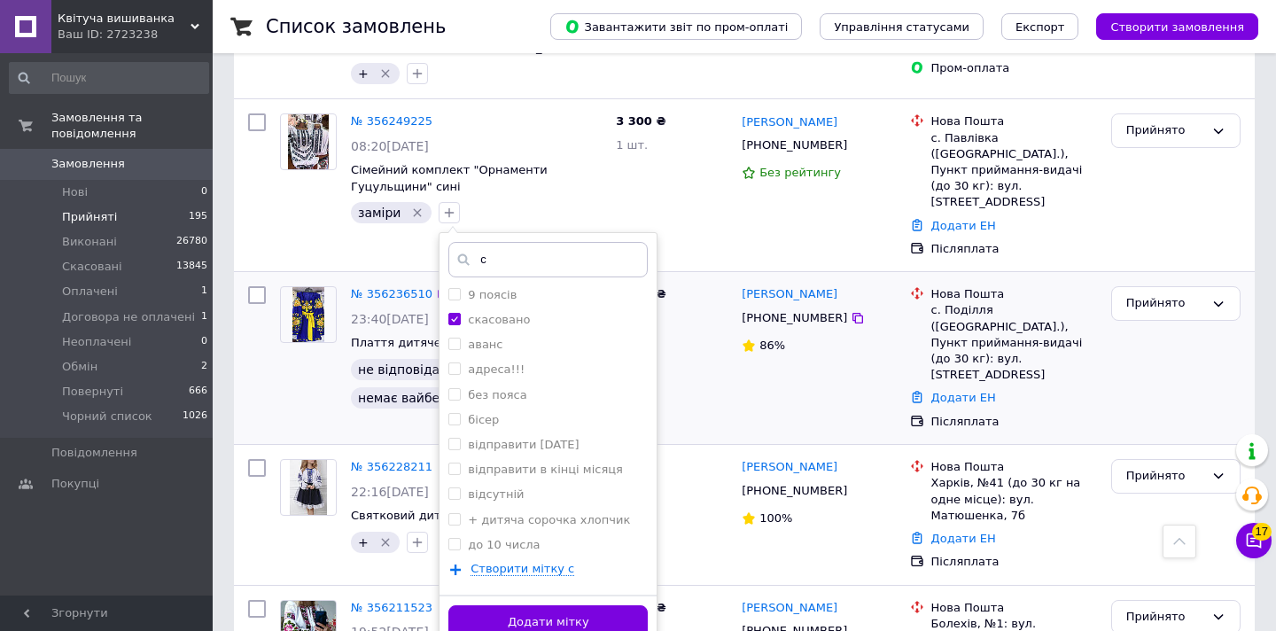
scroll to position [911, 0]
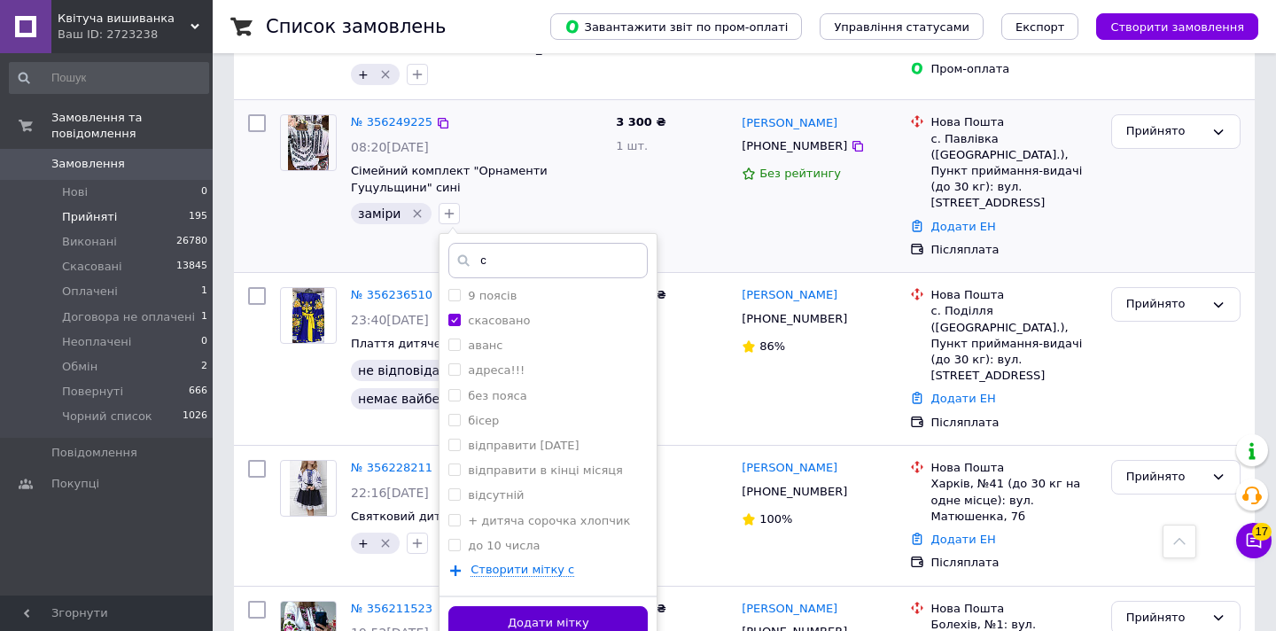
click at [581, 606] on button "Додати мітку" at bounding box center [548, 623] width 199 height 35
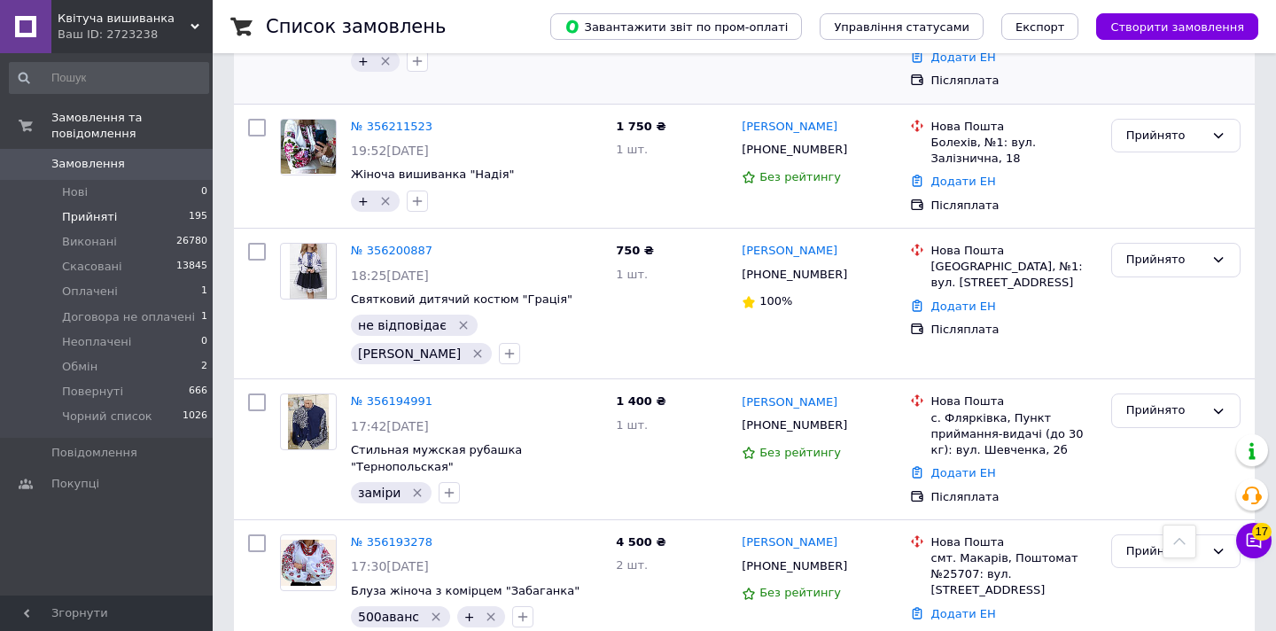
scroll to position [1402, 0]
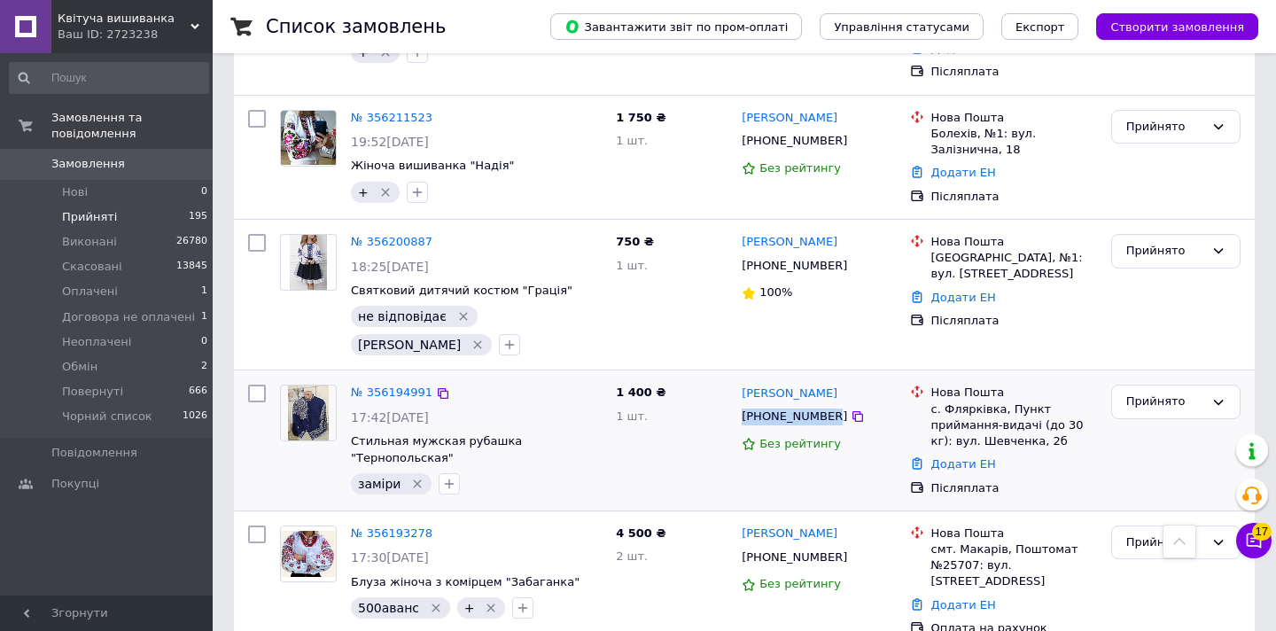
drag, startPoint x: 739, startPoint y: 350, endPoint x: 834, endPoint y: 355, distance: 95.0
click at [834, 405] on div "[PHONE_NUMBER]" at bounding box center [794, 417] width 113 height 24
click at [414, 480] on icon "Видалити мітку" at bounding box center [418, 484] width 8 height 8
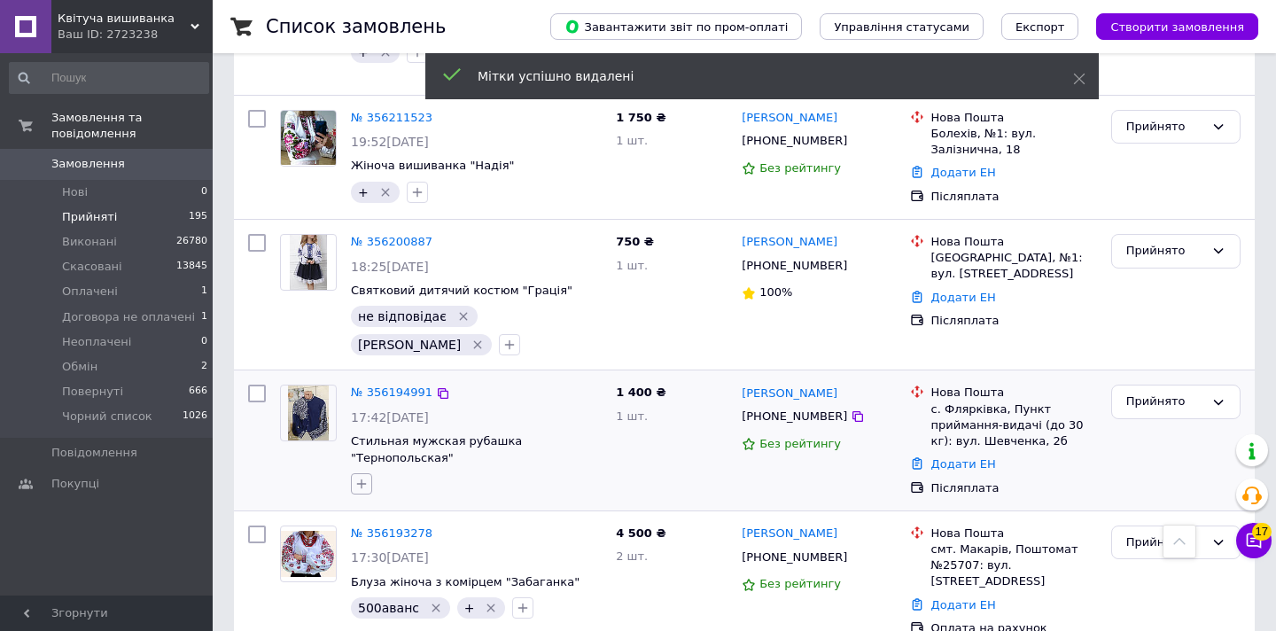
click at [361, 480] on icon "button" at bounding box center [362, 485] width 10 height 10
click at [365, 563] on input "+" at bounding box center [367, 569] width 12 height 12
checkbox input "true"
click at [567, 470] on div "+ 10000 завд 1000грн 1000 завд 1000завд. 1000оплачено 100завд 100 завд 1020 опл…" at bounding box center [476, 484] width 258 height 28
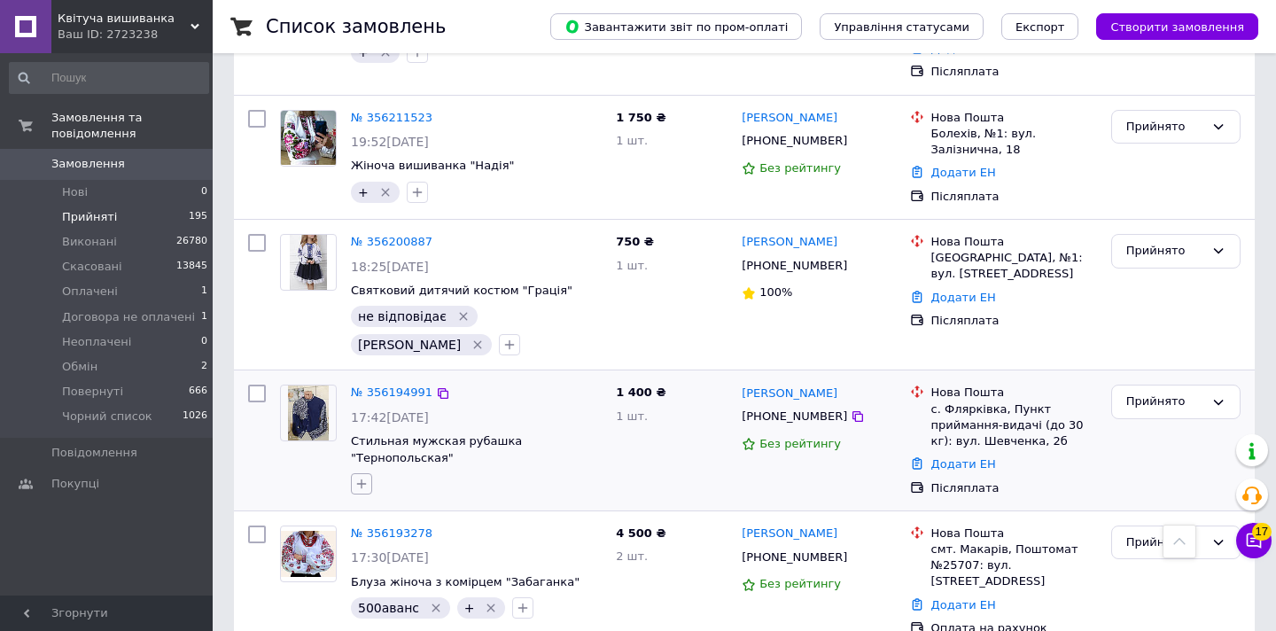
click at [361, 480] on icon "button" at bounding box center [362, 485] width 10 height 10
click at [368, 563] on input "+" at bounding box center [367, 569] width 12 height 12
checkbox input "true"
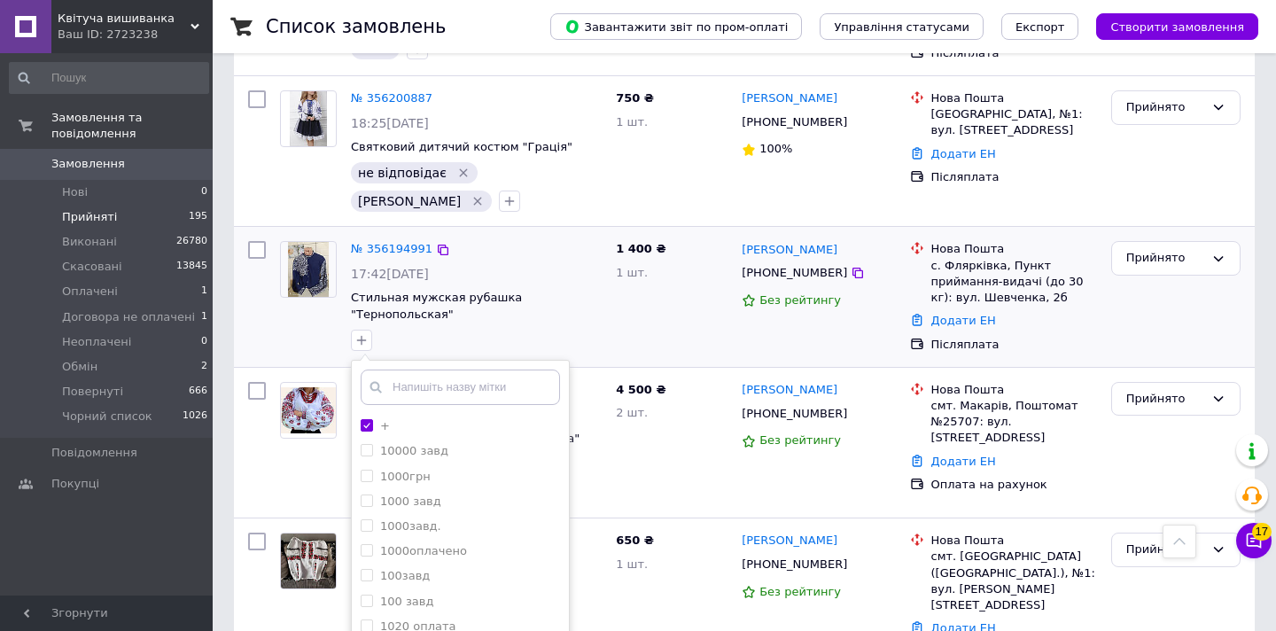
scroll to position [1612, 0]
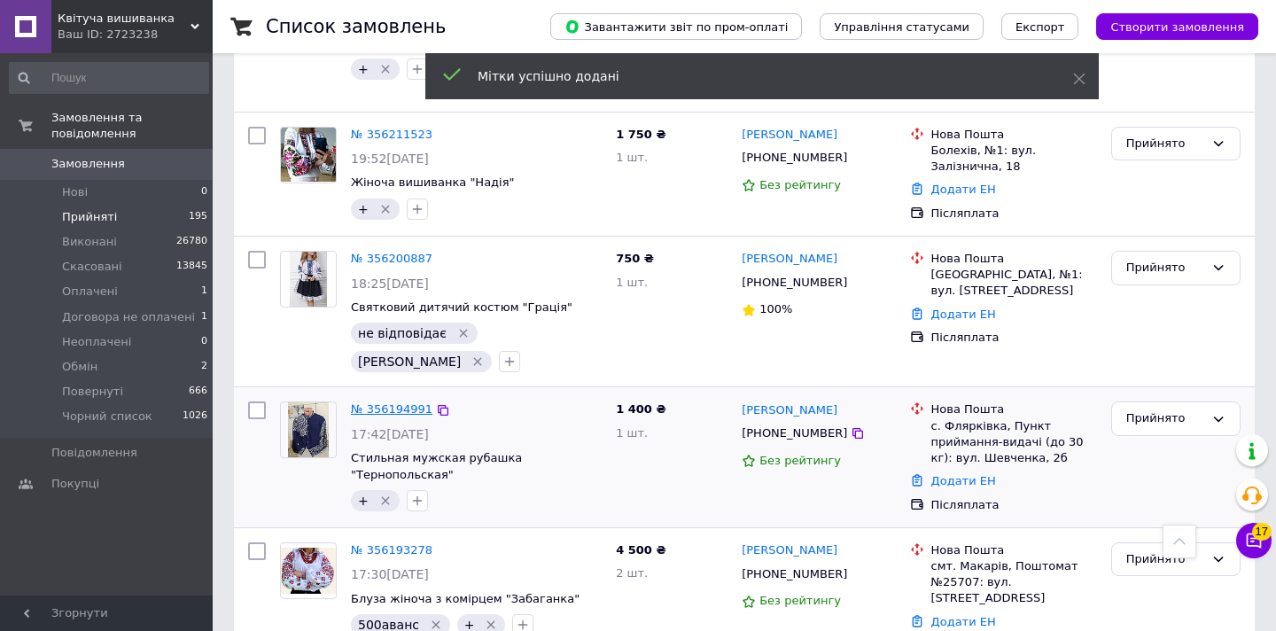
click at [410, 402] on link "№ 356194991" at bounding box center [392, 408] width 82 height 13
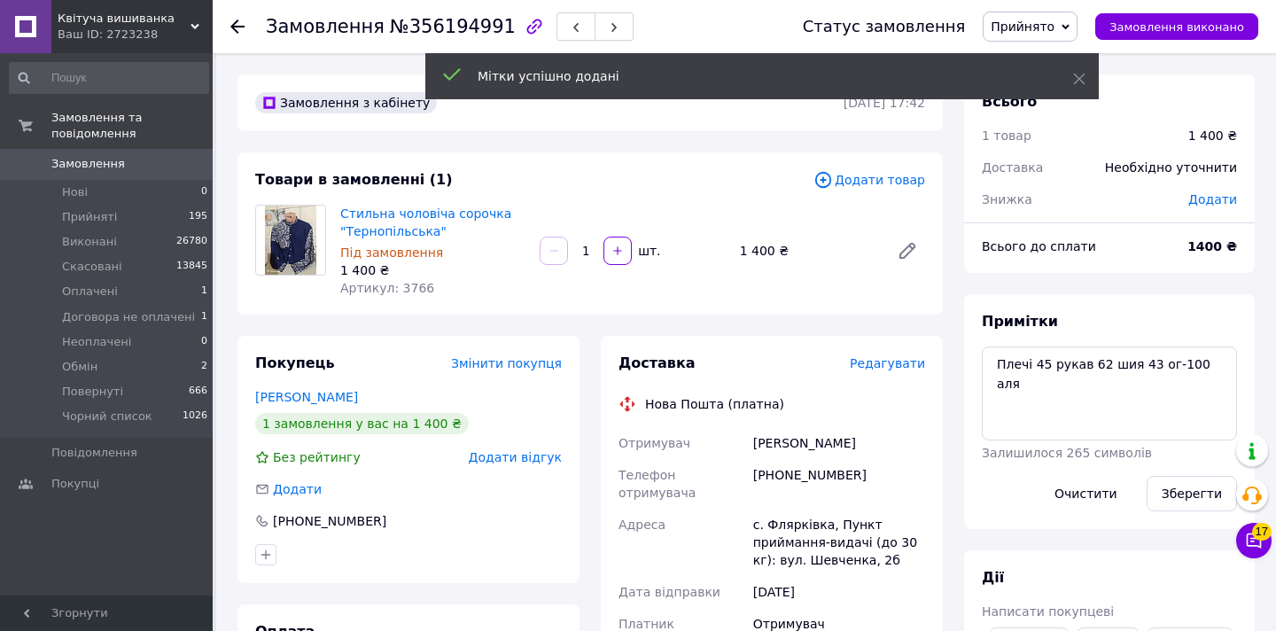
scroll to position [181, 0]
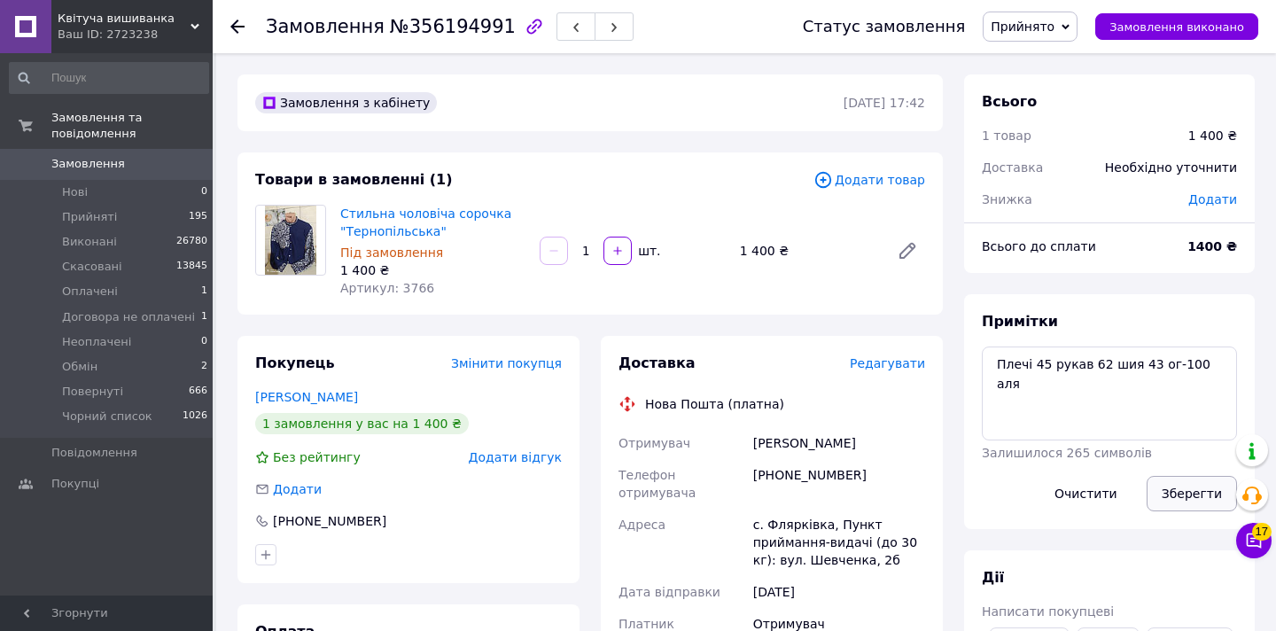
click at [1196, 498] on button "Зберегти" at bounding box center [1192, 493] width 90 height 35
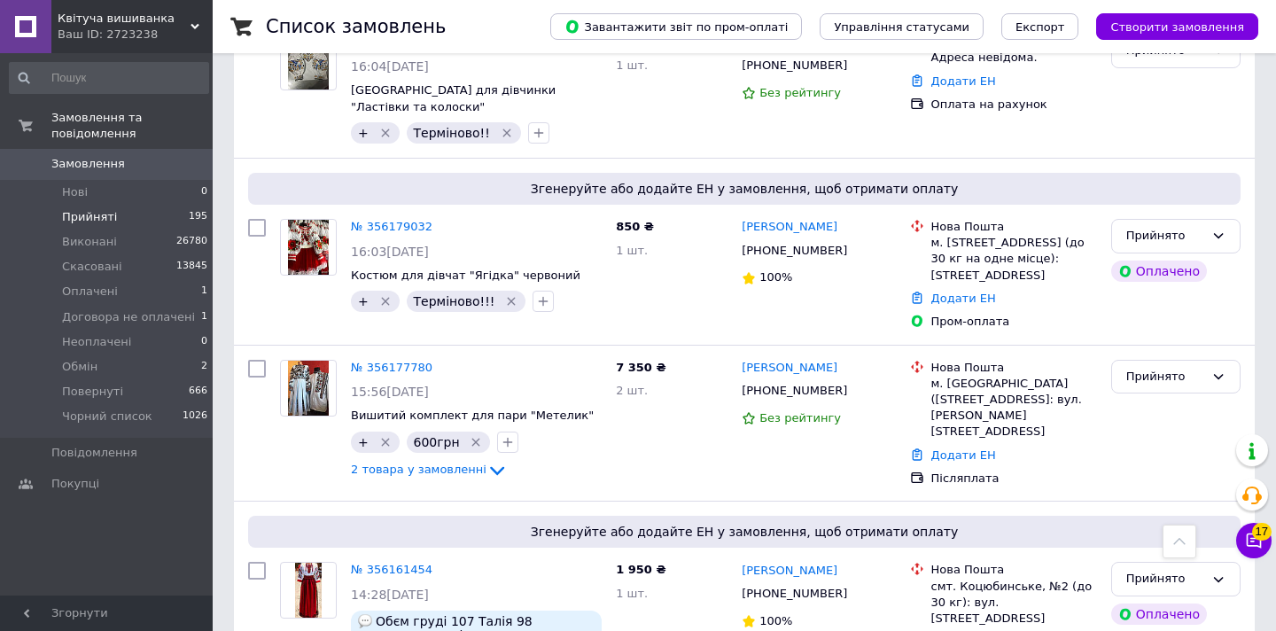
scroll to position [2703, 0]
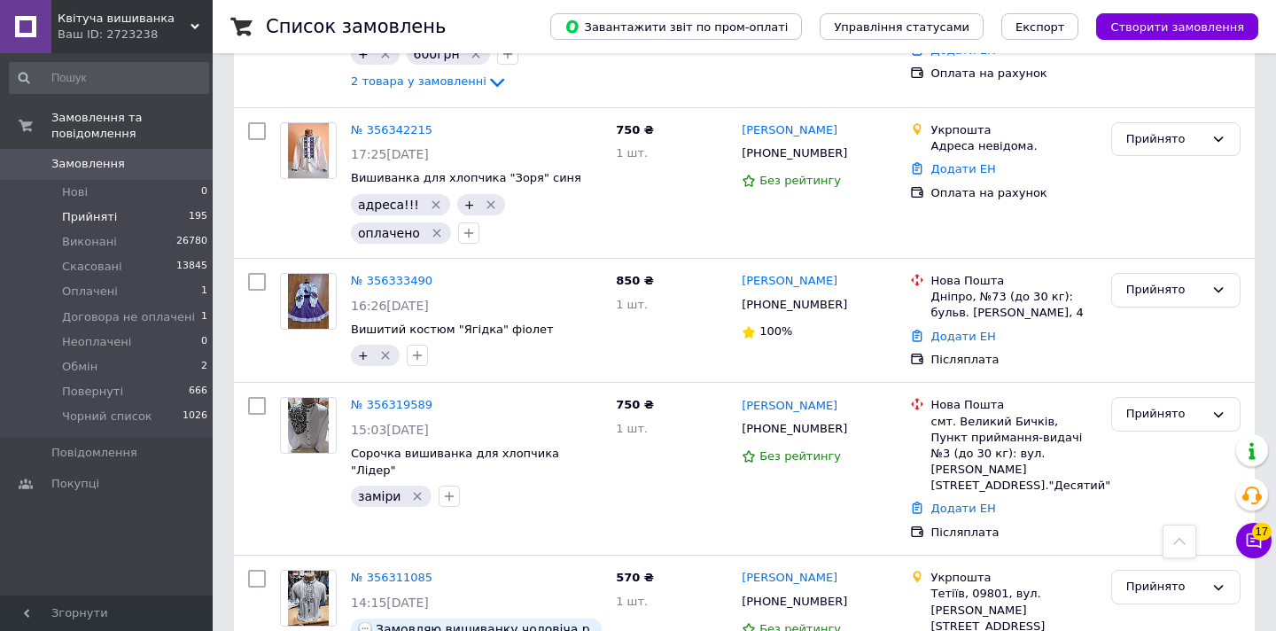
scroll to position [2048, 0]
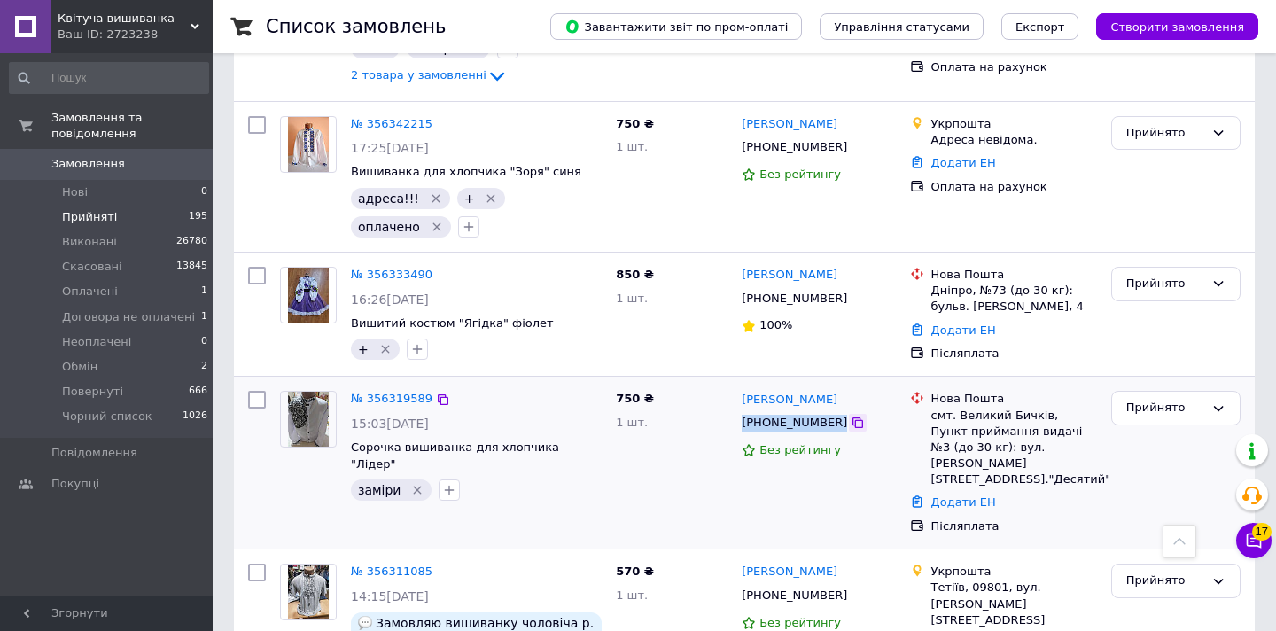
drag, startPoint x: 740, startPoint y: 240, endPoint x: 838, endPoint y: 246, distance: 97.7
click at [838, 413] on div "[PHONE_NUMBER]" at bounding box center [818, 423] width 157 height 20
click at [446, 483] on icon "button" at bounding box center [449, 490] width 14 height 14
type input "с"
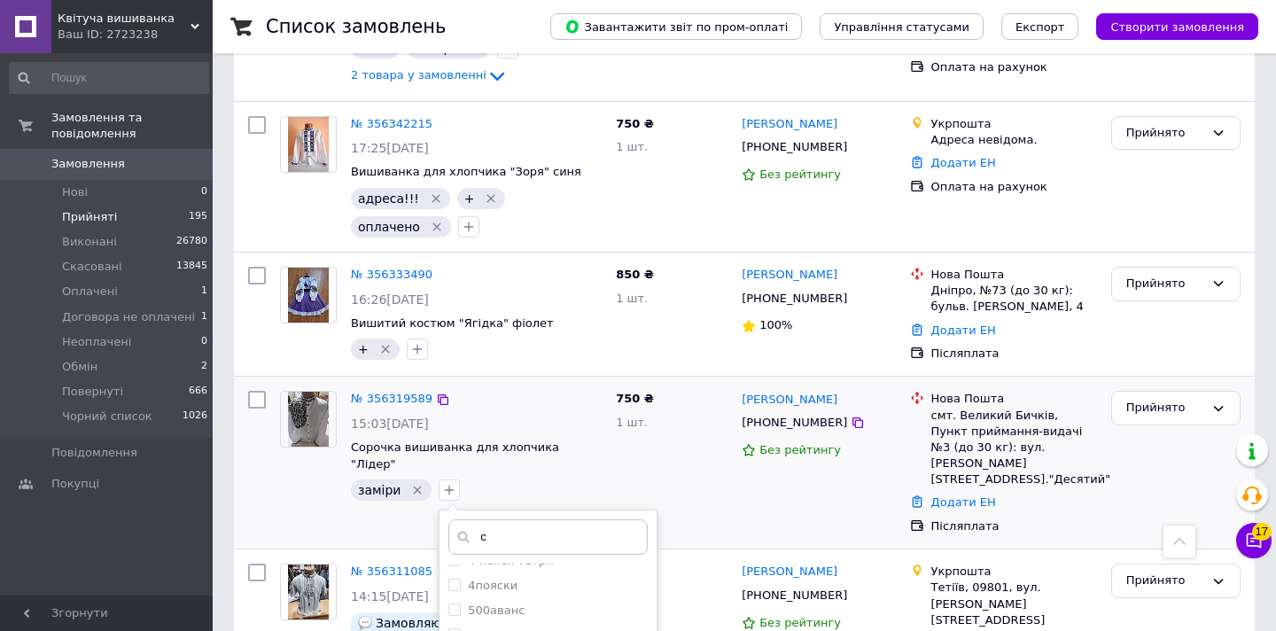
checkbox input "true"
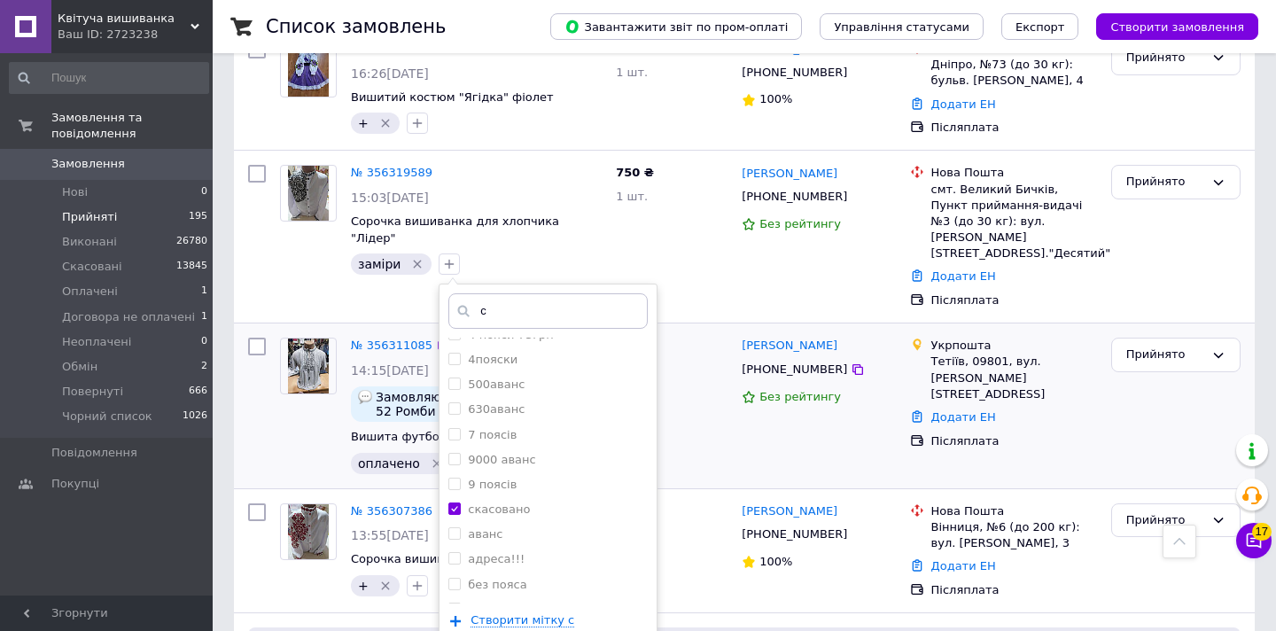
scroll to position [2280, 0]
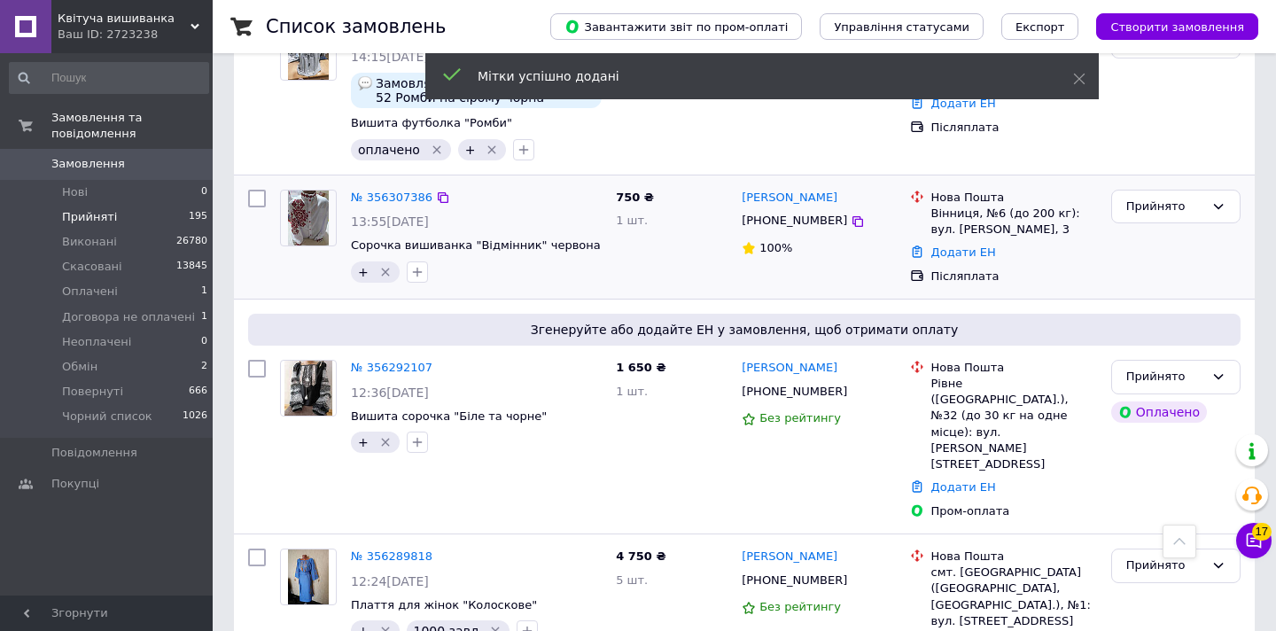
scroll to position [2794, 0]
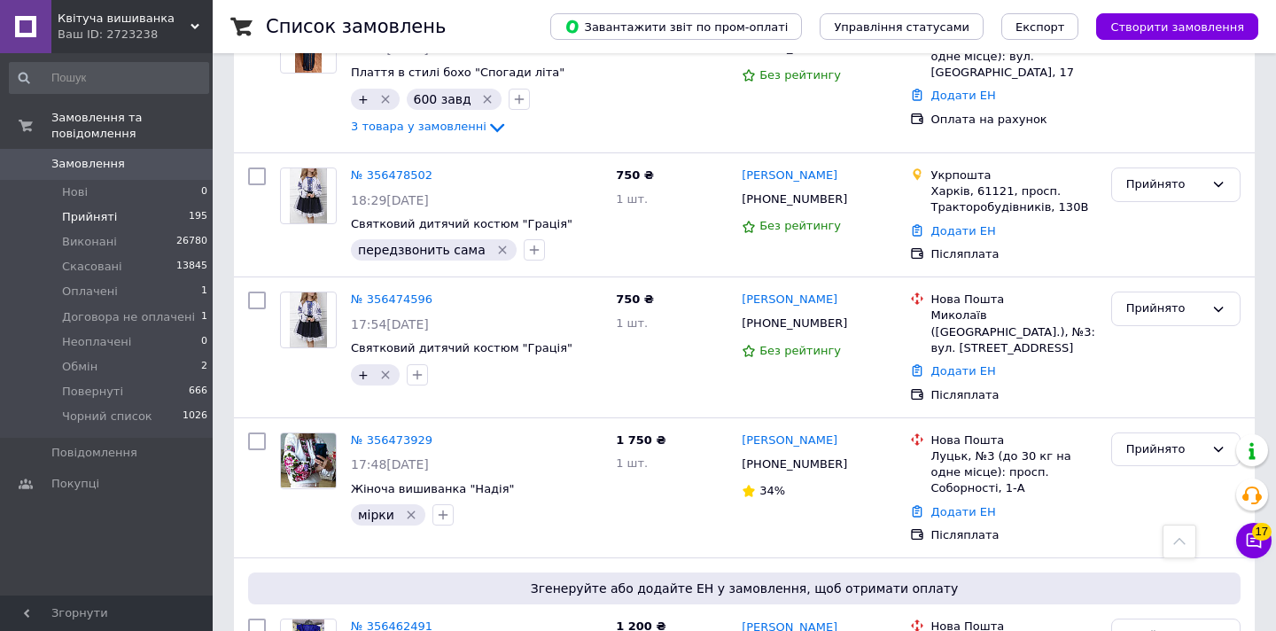
scroll to position [1674, 0]
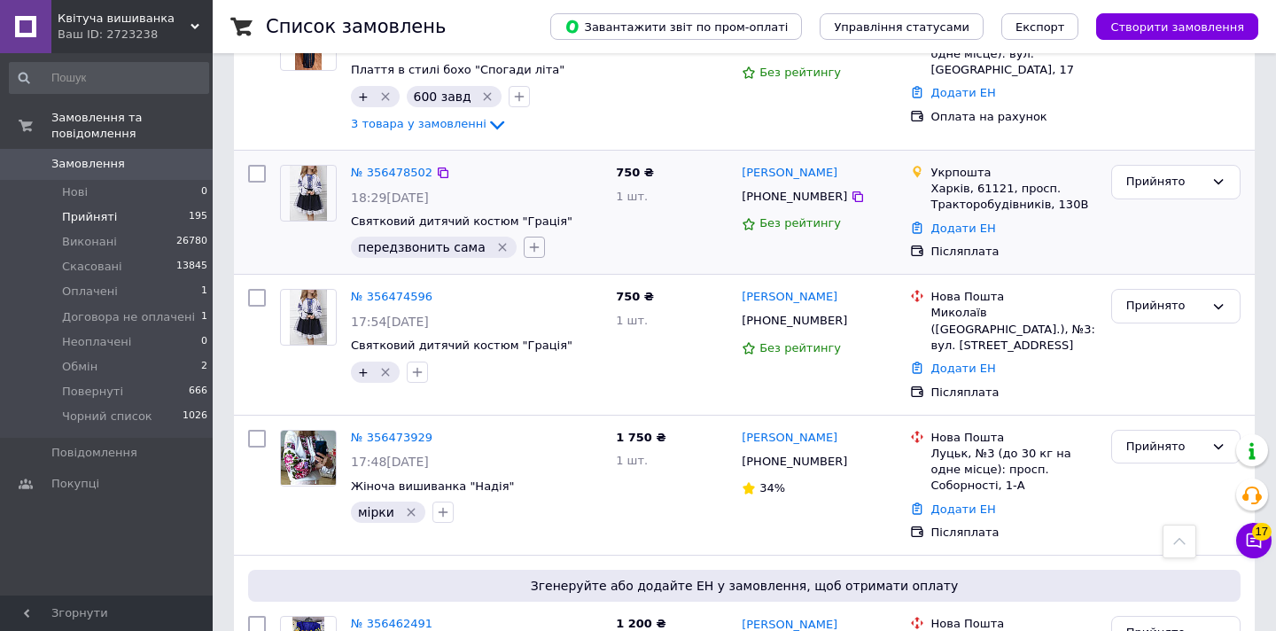
click at [529, 243] on icon "button" at bounding box center [534, 248] width 10 height 10
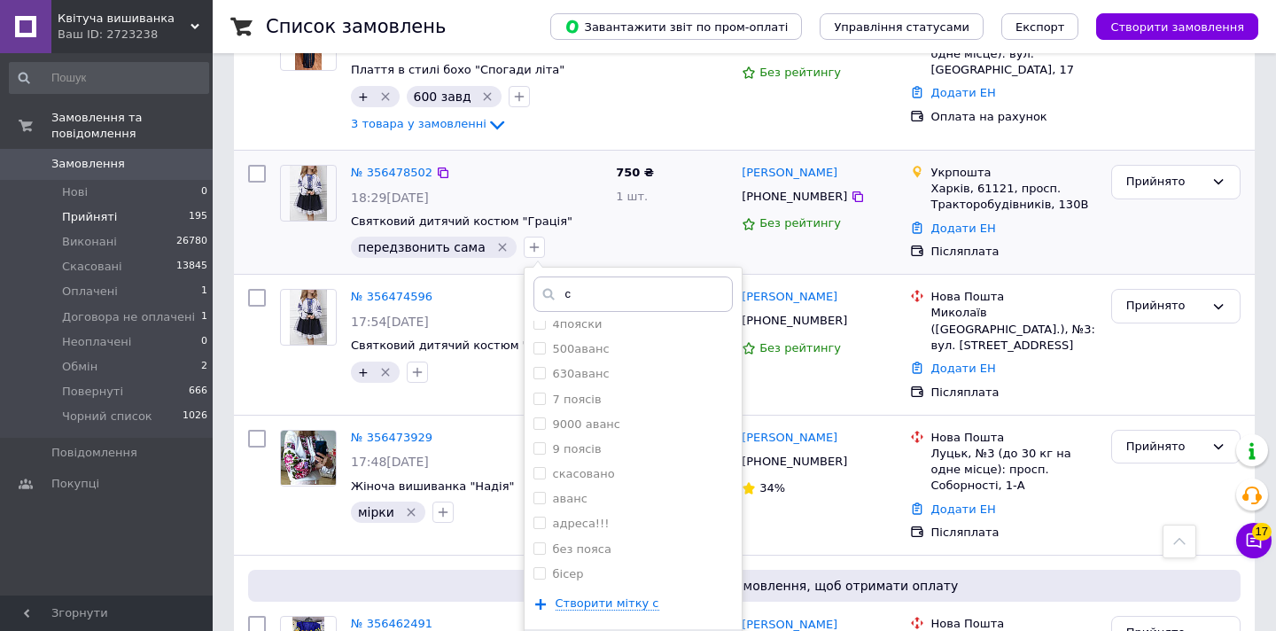
scroll to position [232, 0]
type input "с"
click at [534, 469] on input "cкасовано" at bounding box center [540, 475] width 12 height 12
checkbox input "true"
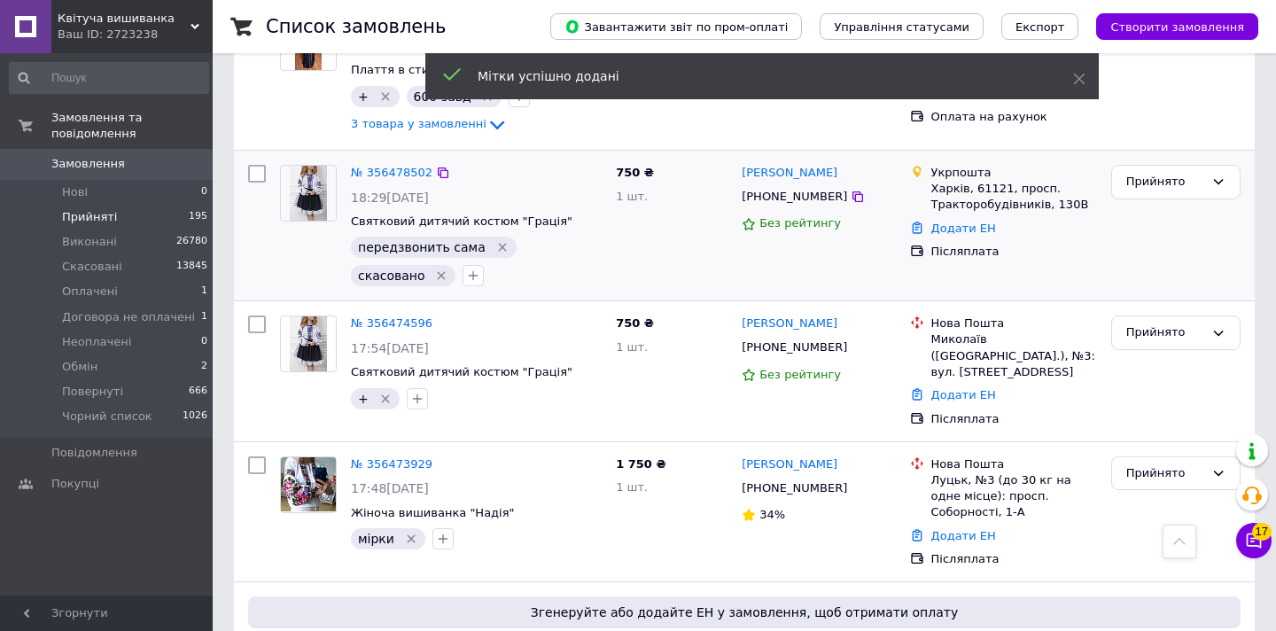
click at [498, 244] on icon "Видалити мітку" at bounding box center [502, 248] width 8 height 8
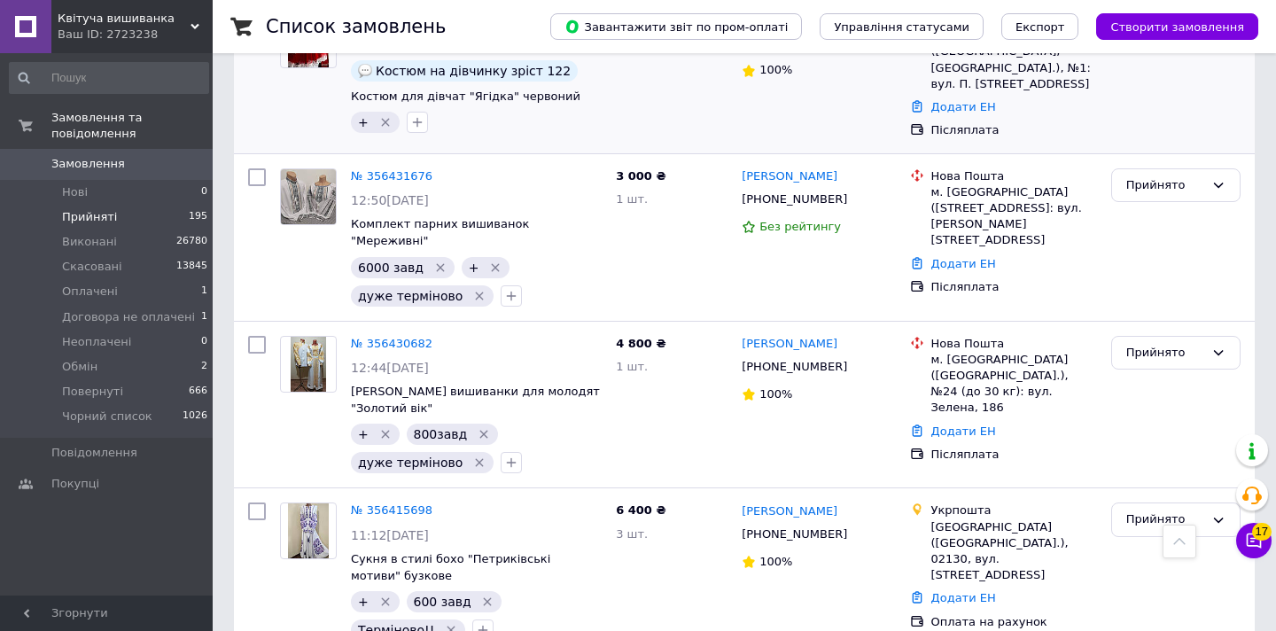
scroll to position [2806, 0]
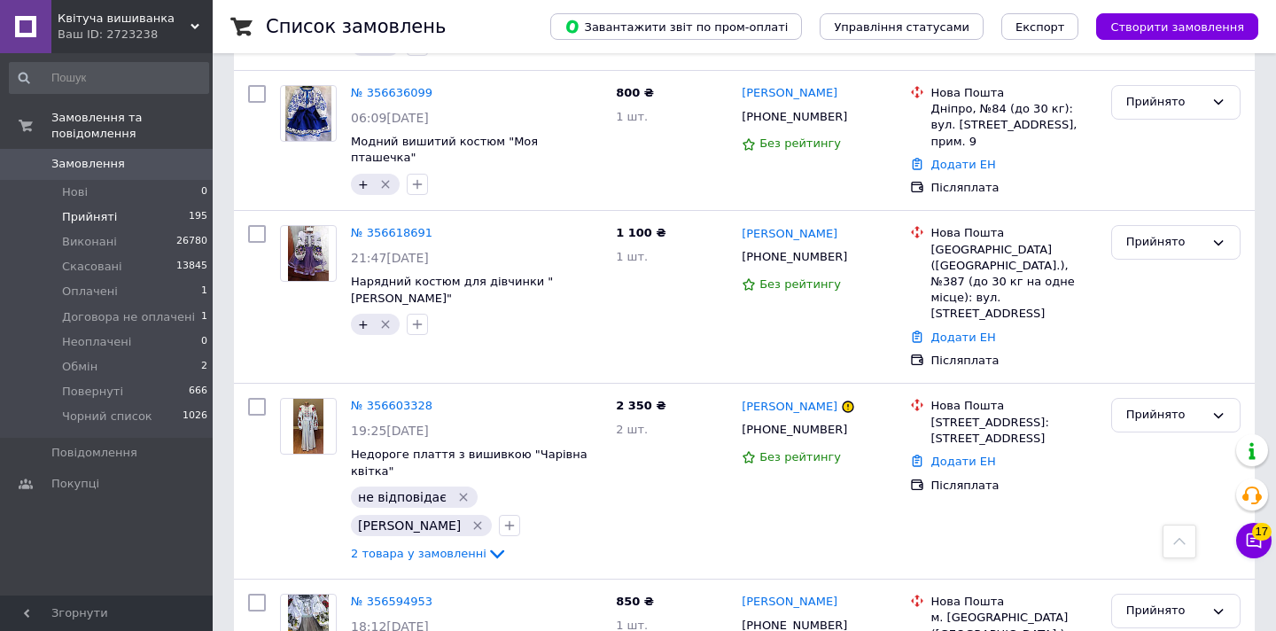
scroll to position [2734, 0]
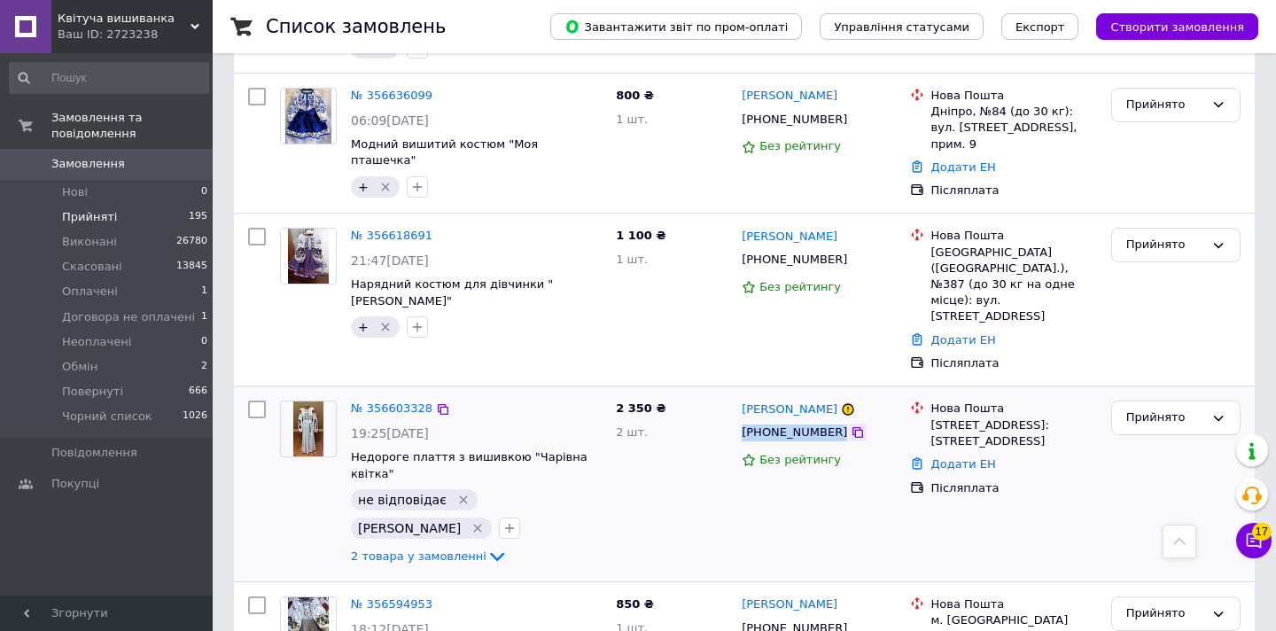
drag, startPoint x: 739, startPoint y: 210, endPoint x: 838, endPoint y: 215, distance: 98.5
click at [838, 423] on div "[PHONE_NUMBER]" at bounding box center [818, 433] width 157 height 20
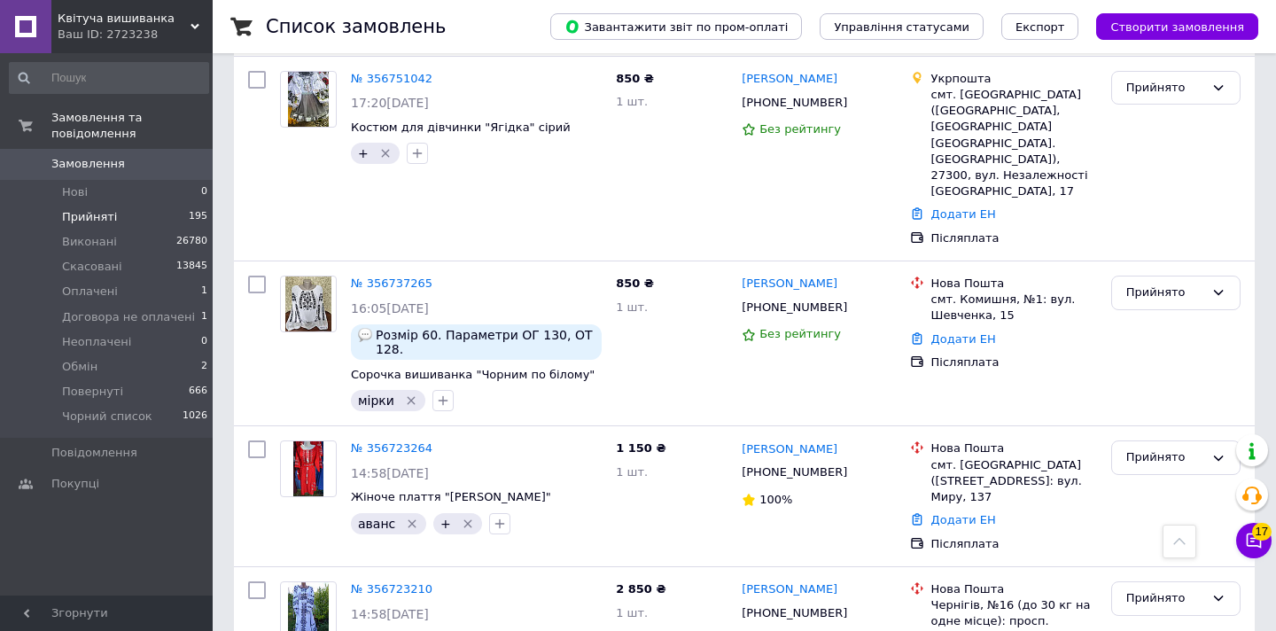
scroll to position [0, 0]
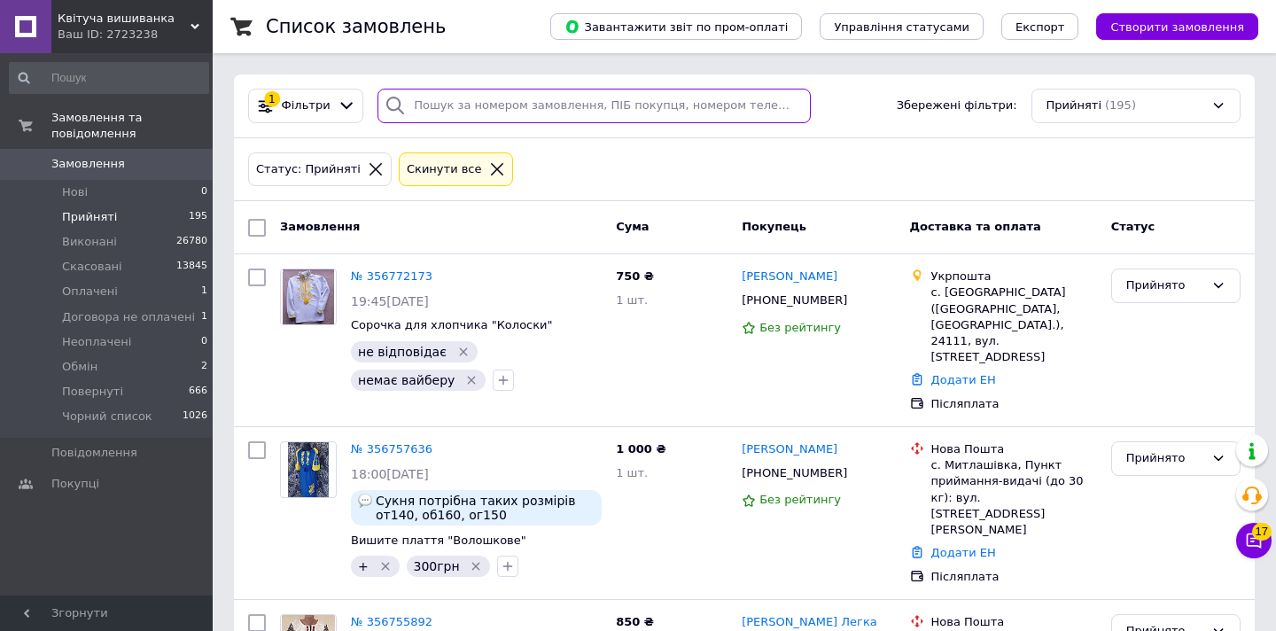
paste input "[PHONE_NUMBER]"
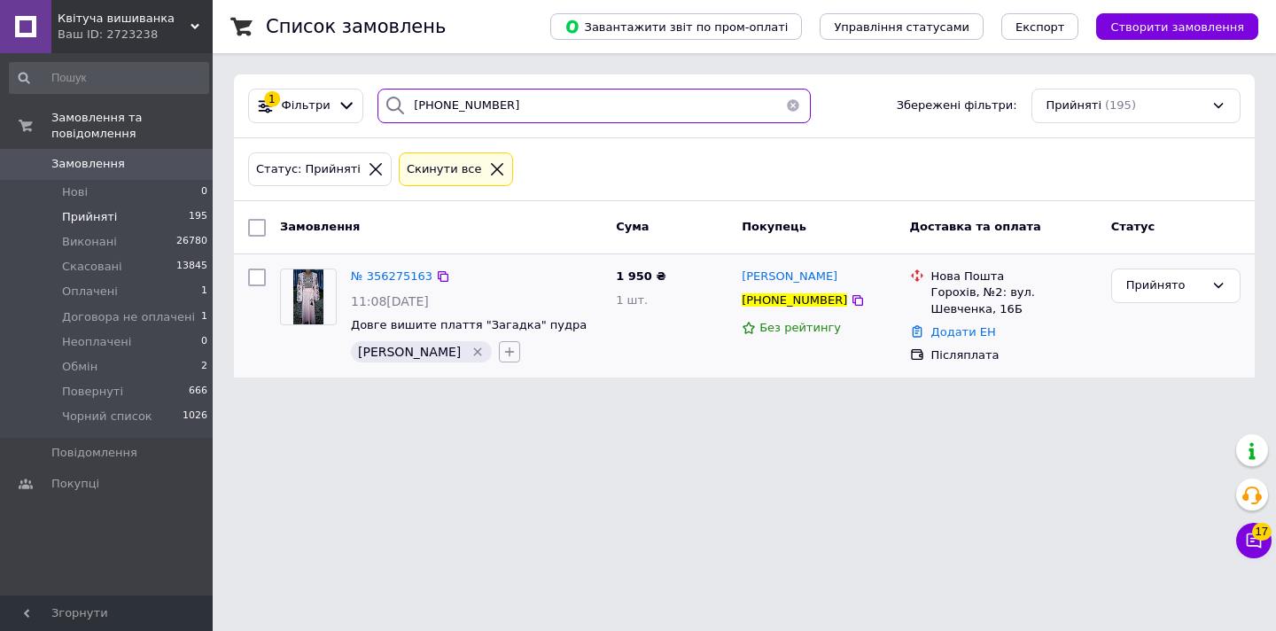
type input "[PHONE_NUMBER]"
click at [505, 351] on icon "button" at bounding box center [510, 352] width 10 height 10
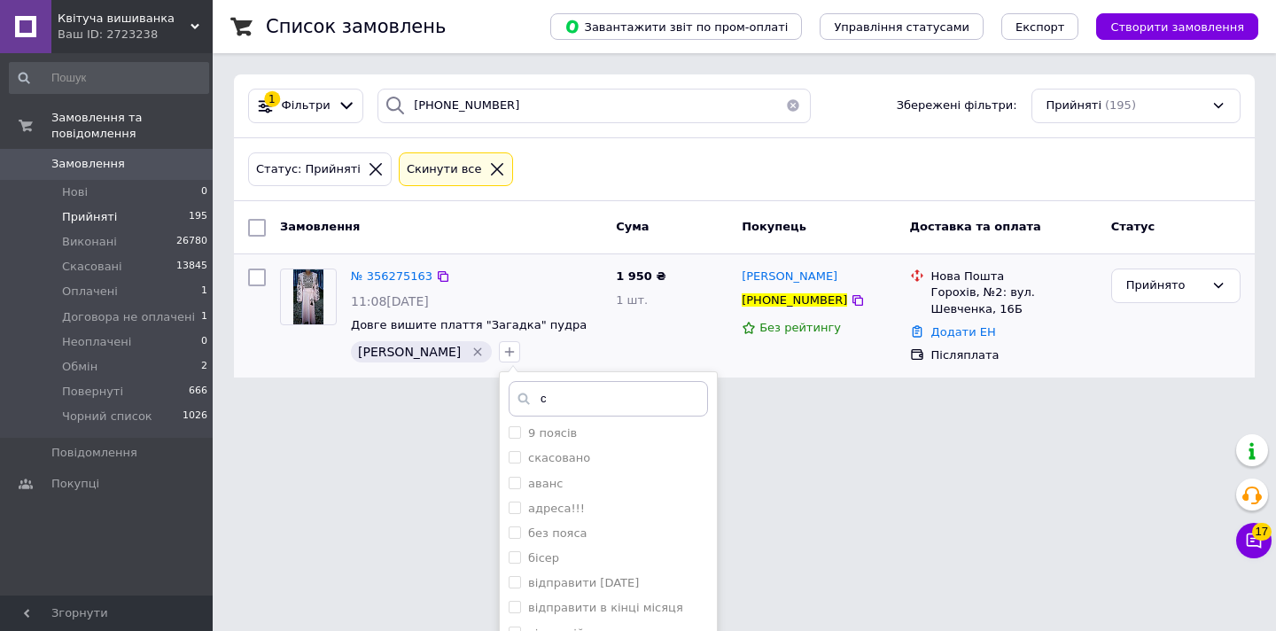
scroll to position [355, 0]
type input "с"
click at [509, 460] on input "cкасовано" at bounding box center [515, 455] width 12 height 12
checkbox input "true"
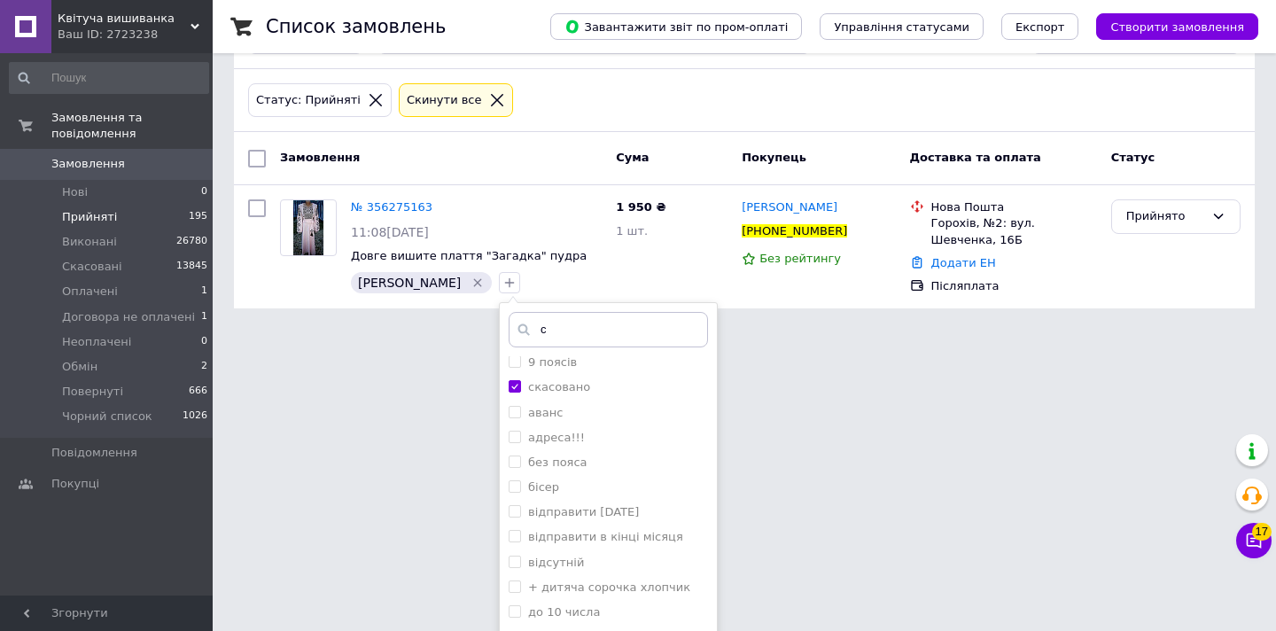
scroll to position [157, 0]
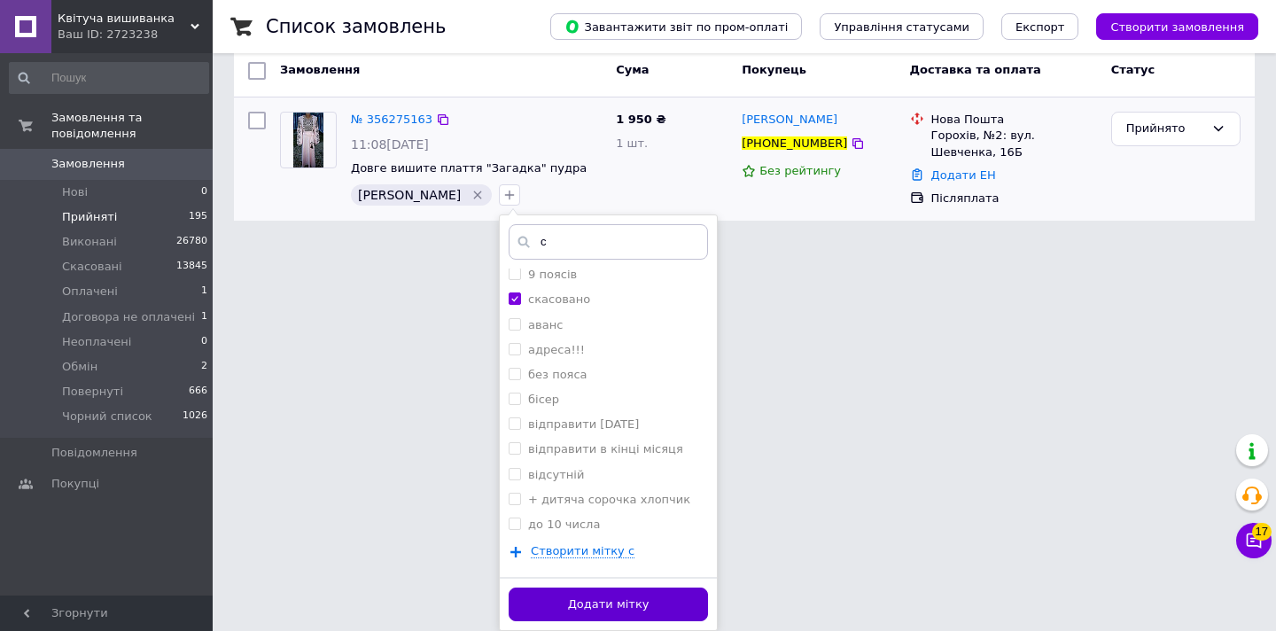
click at [657, 609] on button "Додати мітку" at bounding box center [608, 605] width 199 height 35
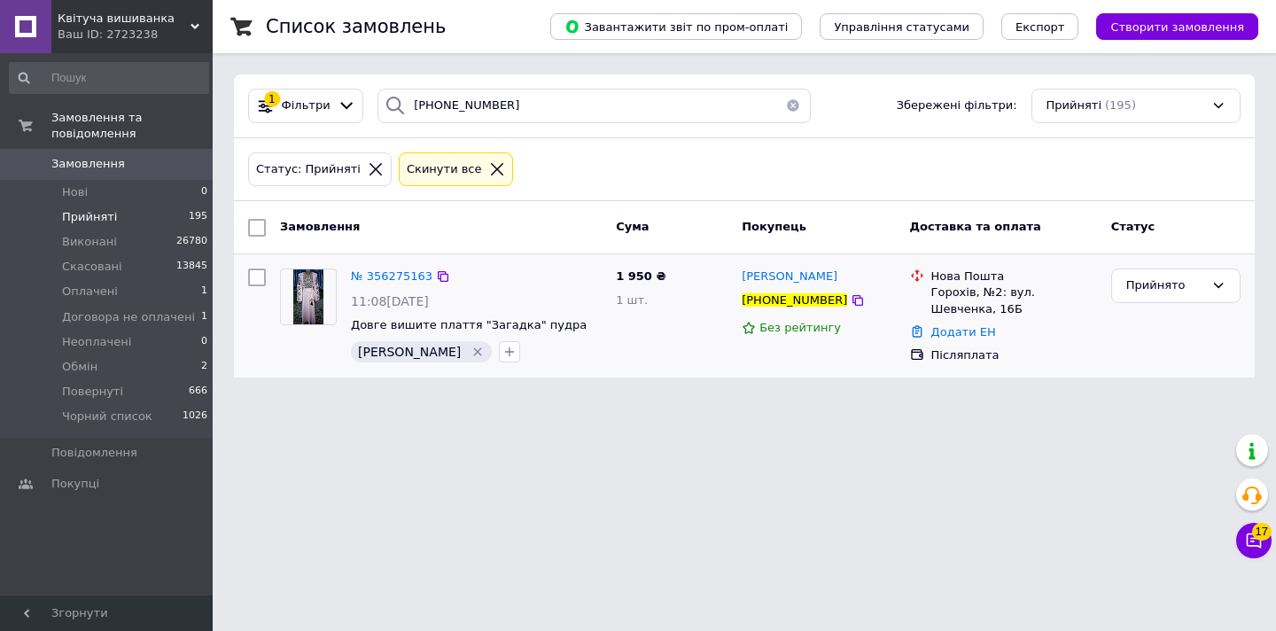
scroll to position [0, 0]
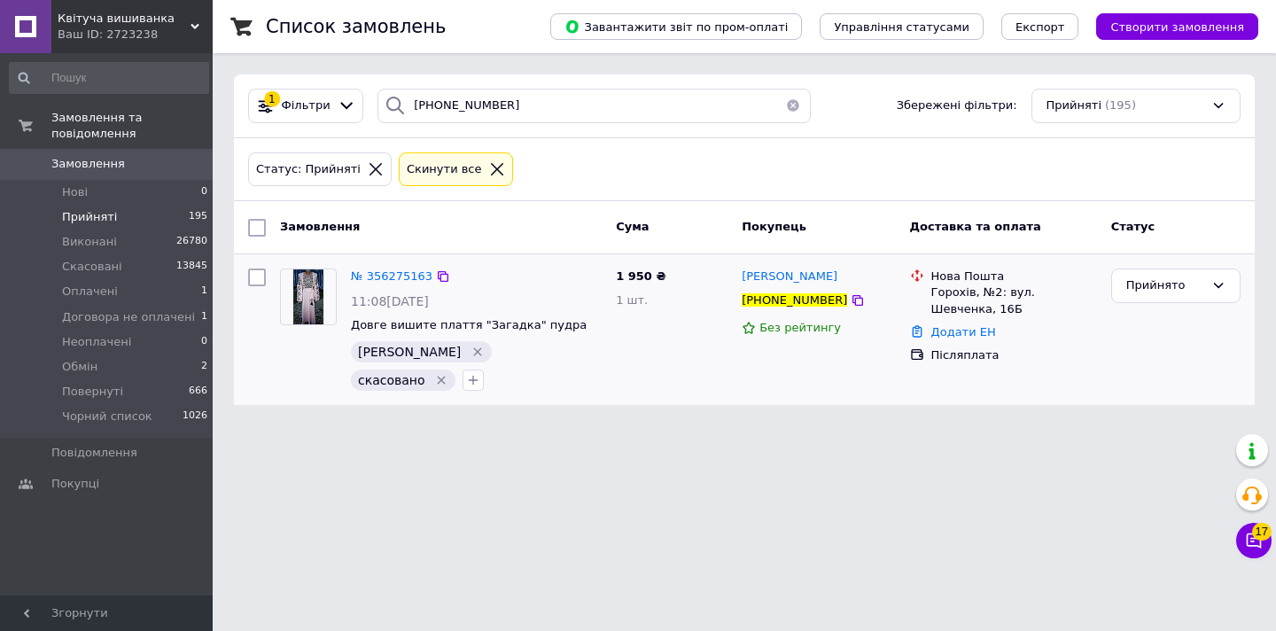
click at [791, 104] on button "button" at bounding box center [793, 106] width 35 height 35
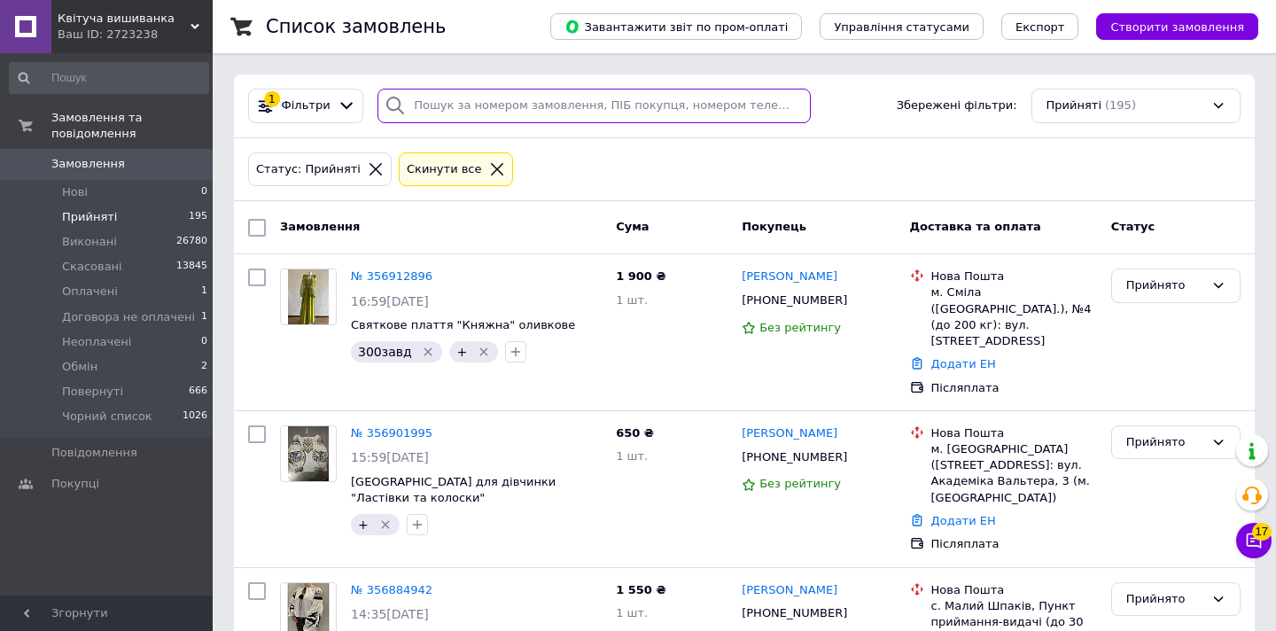
paste input "[PHONE_NUMBER]"
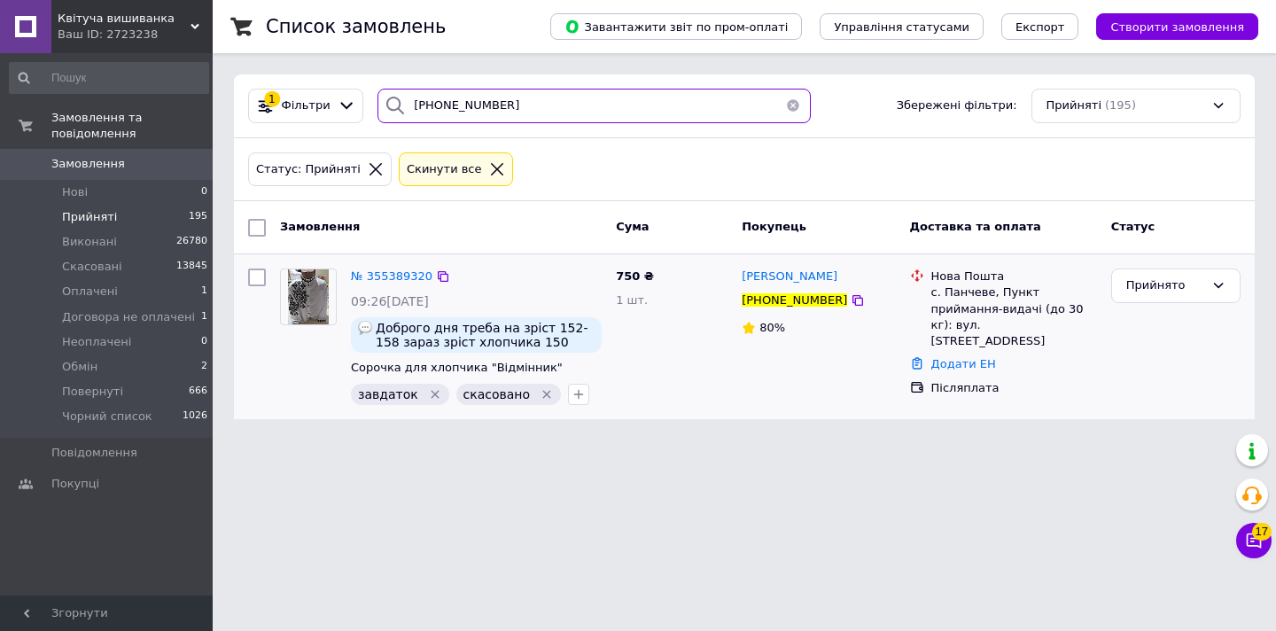
type input "[PHONE_NUMBER]"
click at [431, 394] on icon "Видалити мітку" at bounding box center [435, 394] width 8 height 8
